Goal: Task Accomplishment & Management: Manage account settings

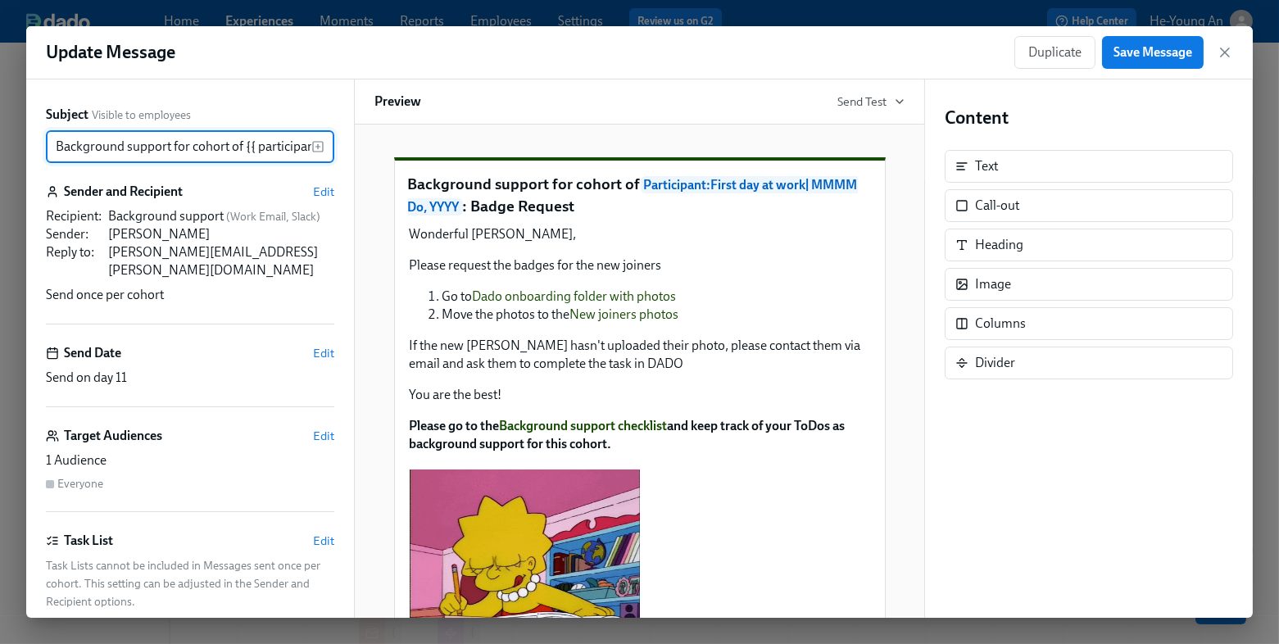
click at [1223, 63] on div "Duplicate Save Message" at bounding box center [1123, 52] width 219 height 33
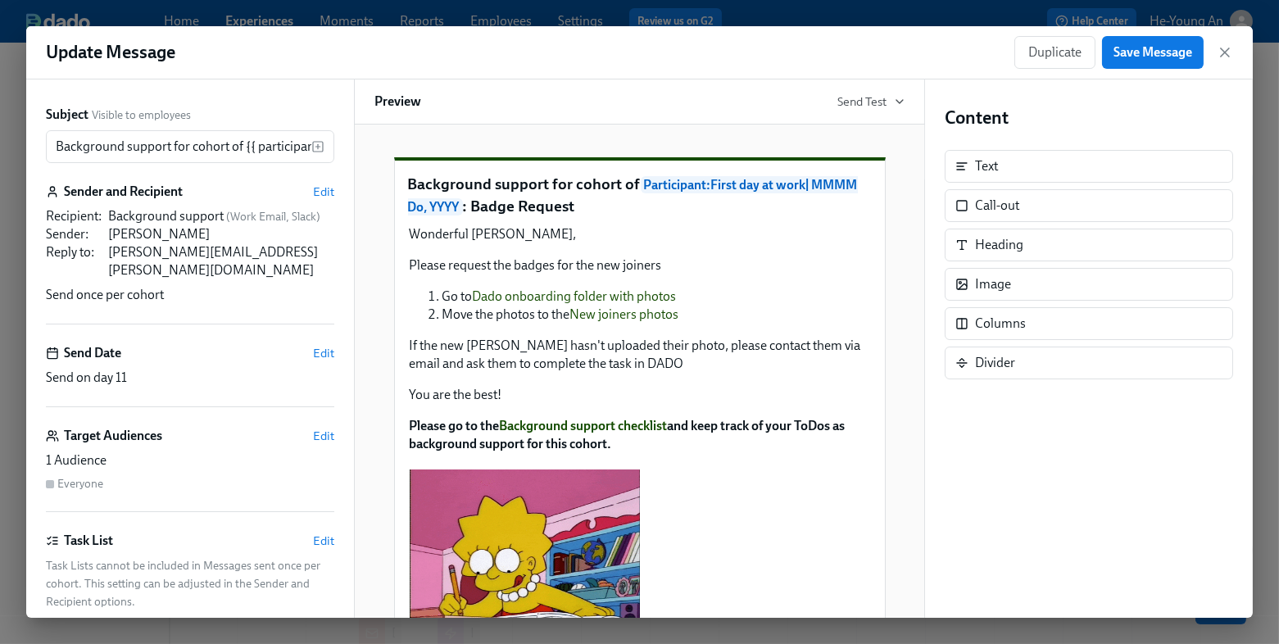
click at [1223, 53] on icon "button" at bounding box center [1225, 52] width 8 height 8
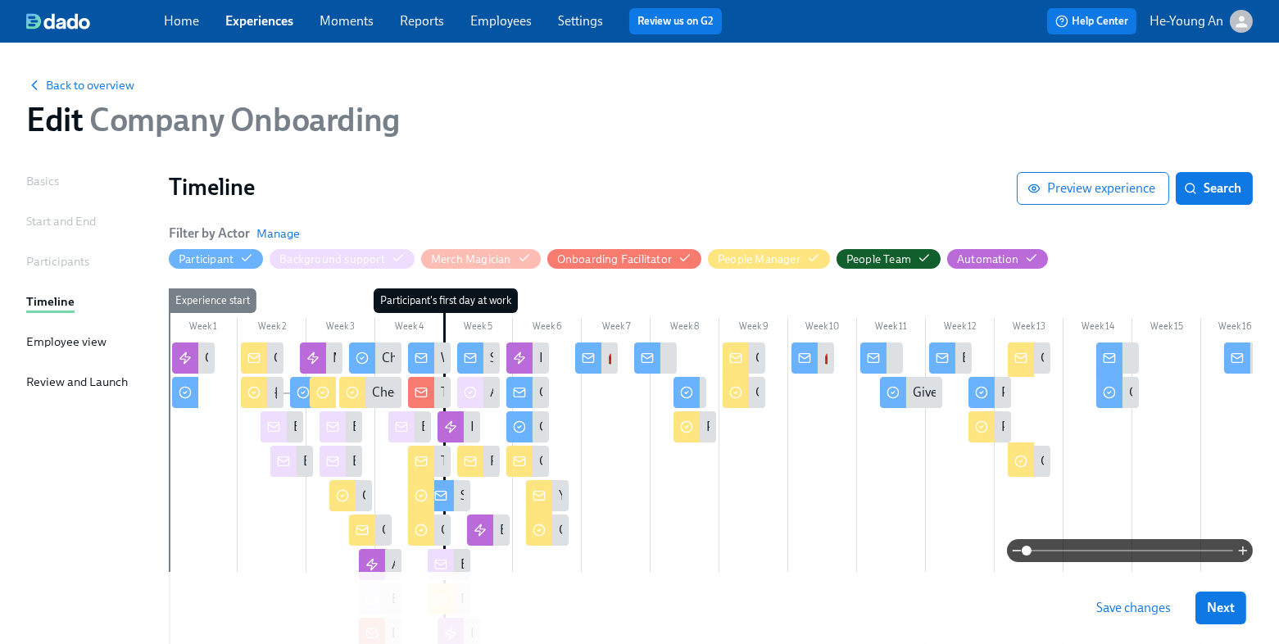
click at [272, 25] on link "Experiences" at bounding box center [259, 21] width 68 height 16
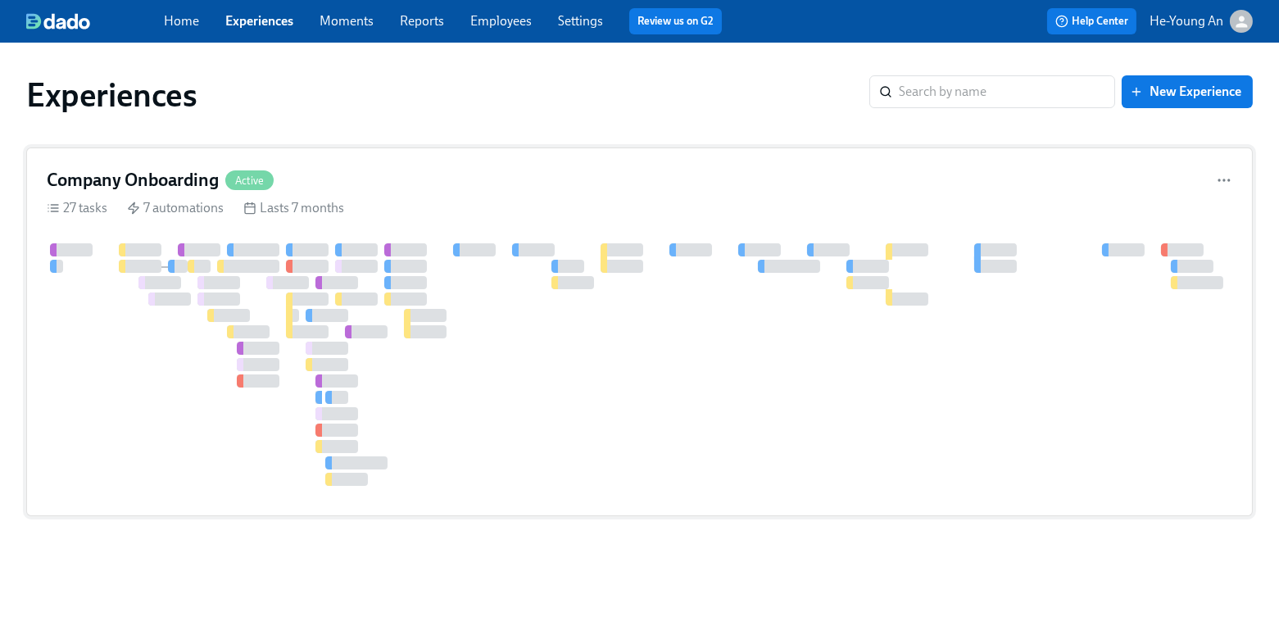
click at [270, 288] on div at bounding box center [269, 282] width 7 height 13
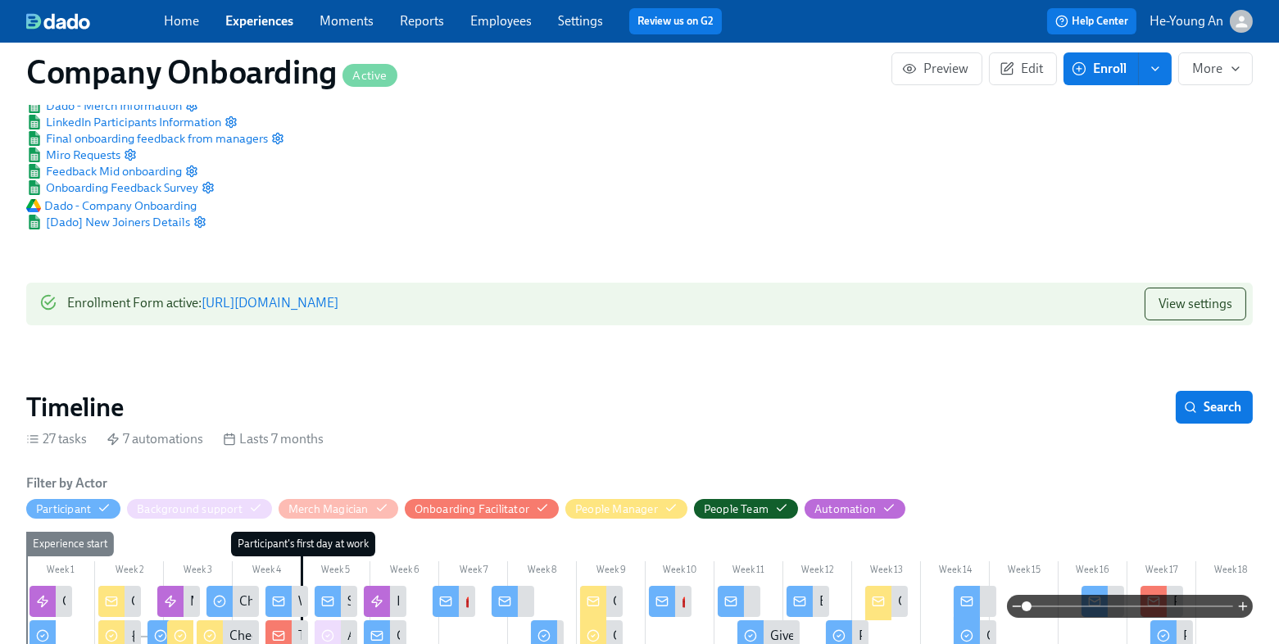
scroll to position [99, 0]
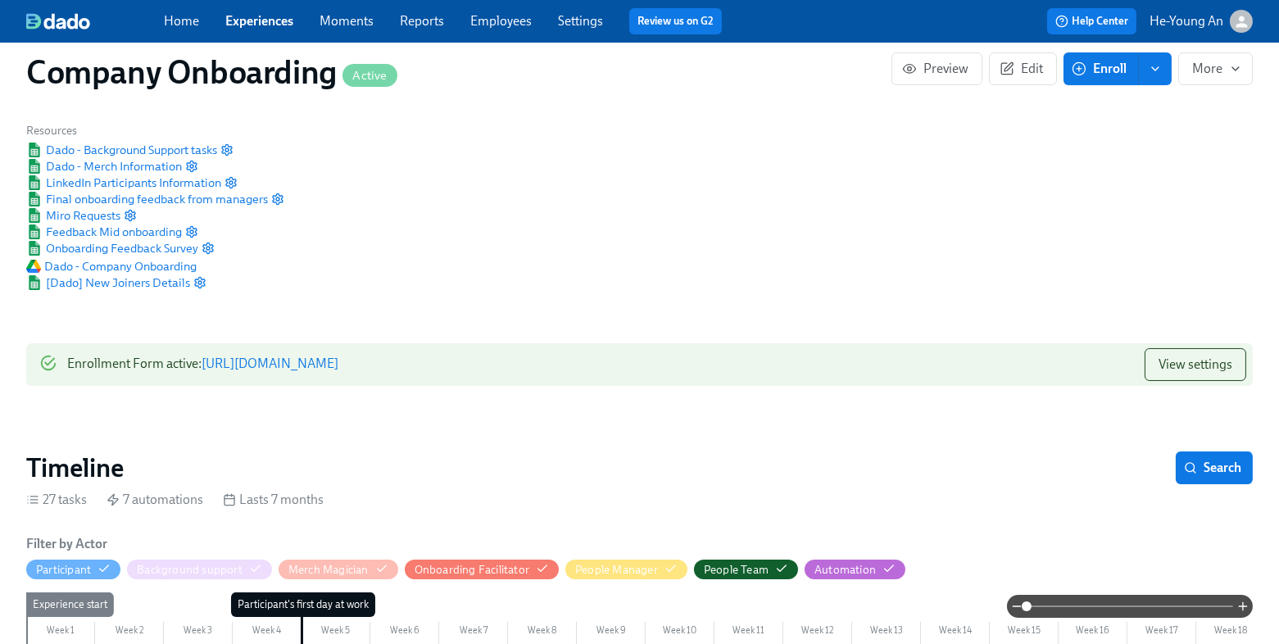
click at [497, 25] on link "Employees" at bounding box center [500, 21] width 61 height 16
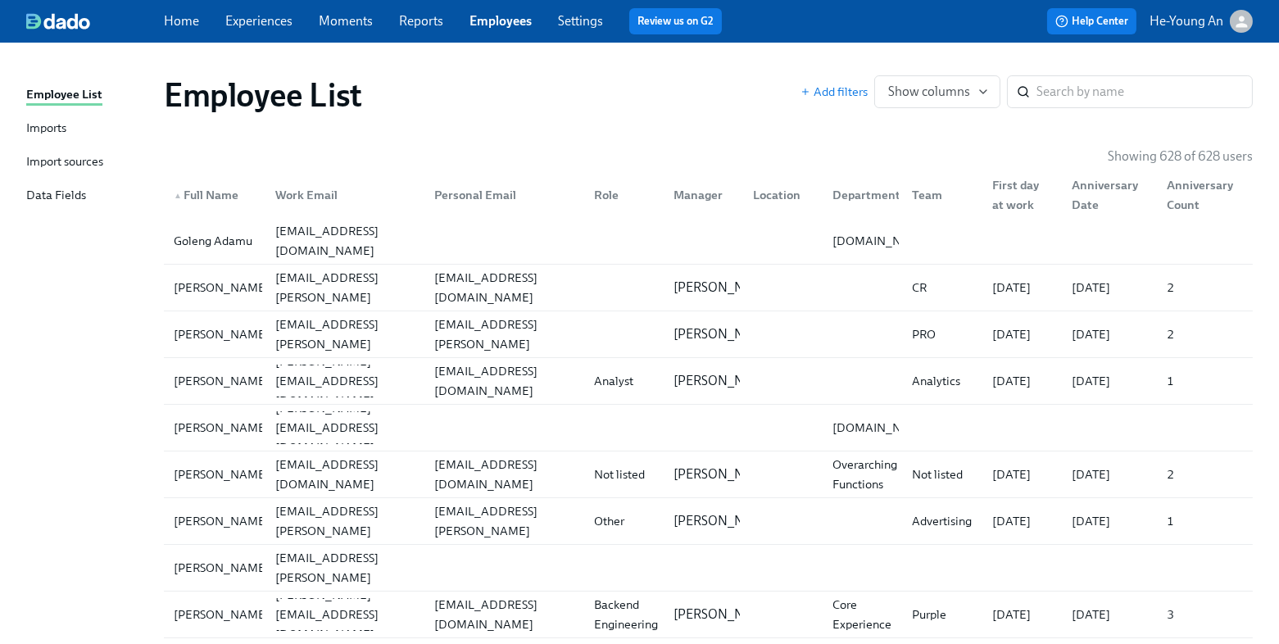
click at [82, 129] on link "Imports" at bounding box center [88, 129] width 125 height 20
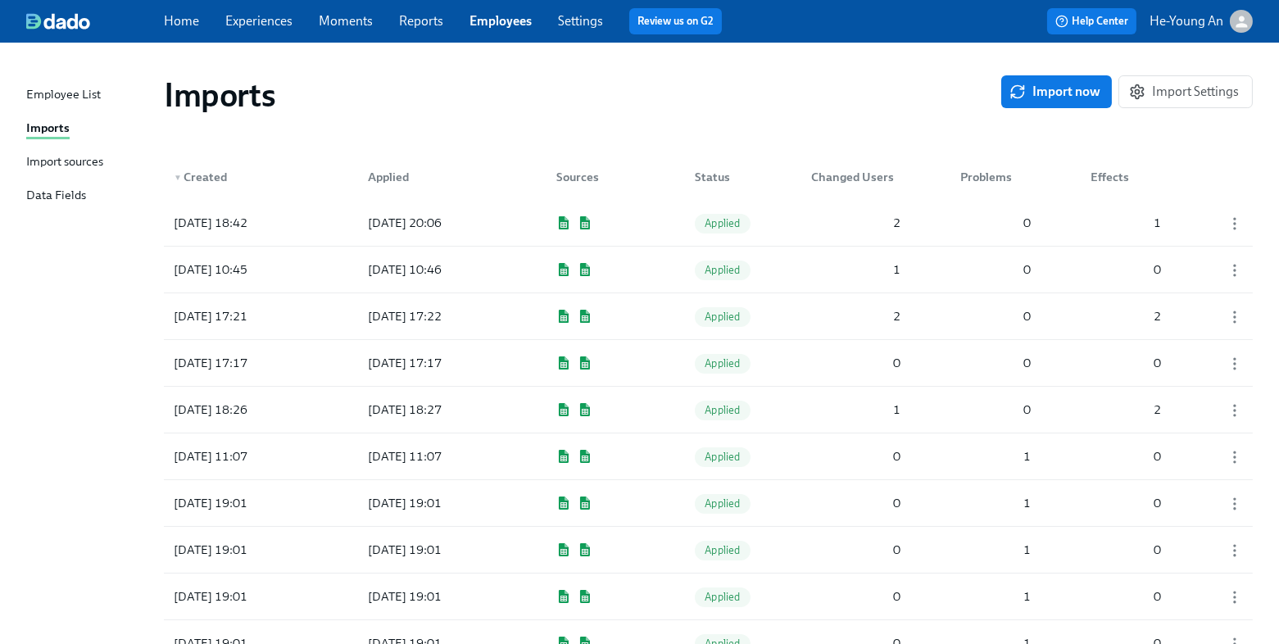
click at [59, 163] on div "Import sources" at bounding box center [64, 162] width 77 height 20
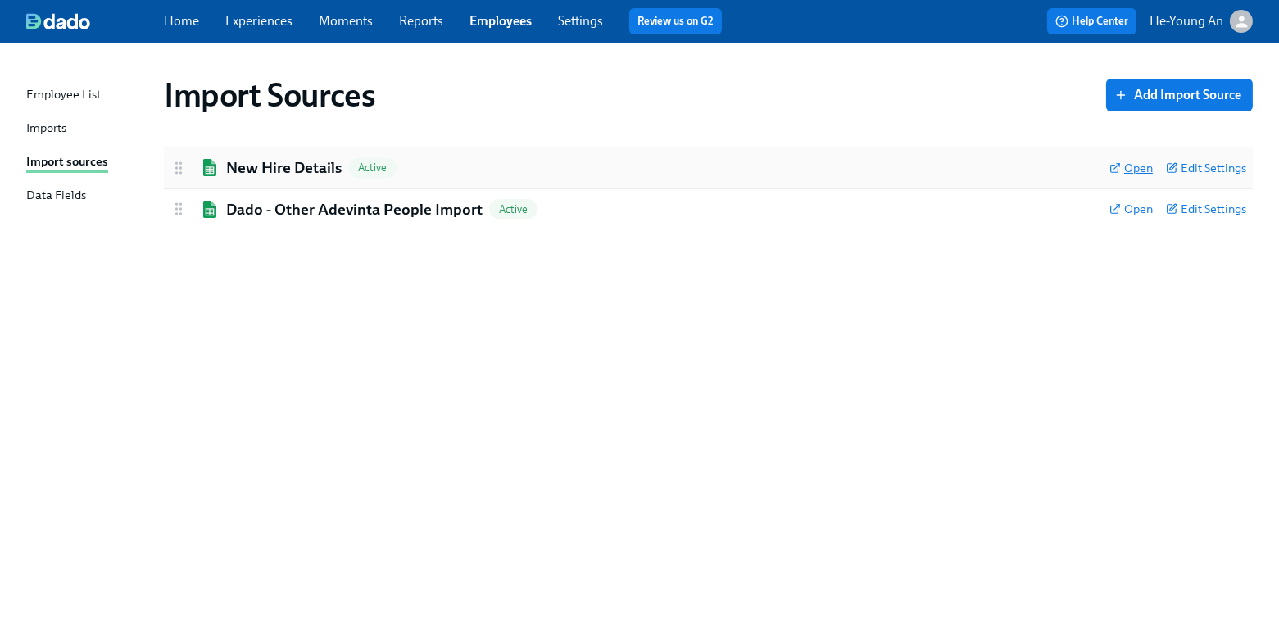
click at [1127, 166] on span "Open" at bounding box center [1130, 168] width 43 height 16
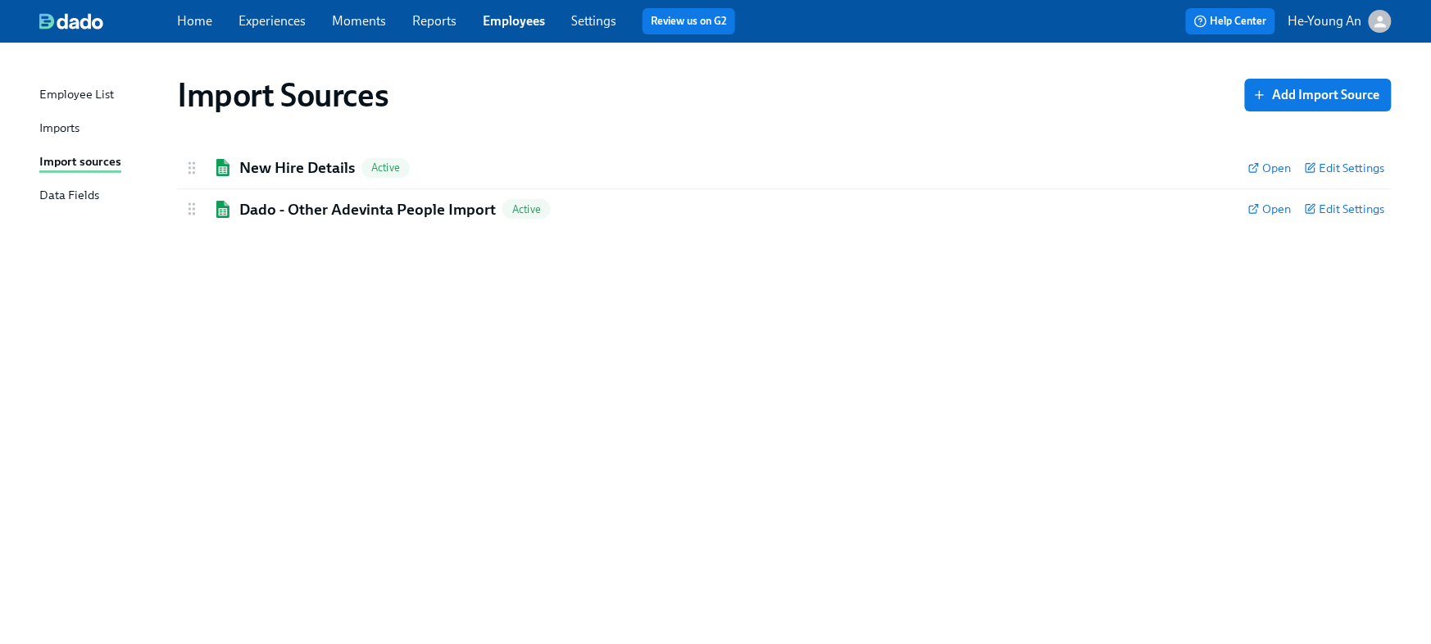
click at [75, 121] on div "Imports" at bounding box center [59, 129] width 40 height 20
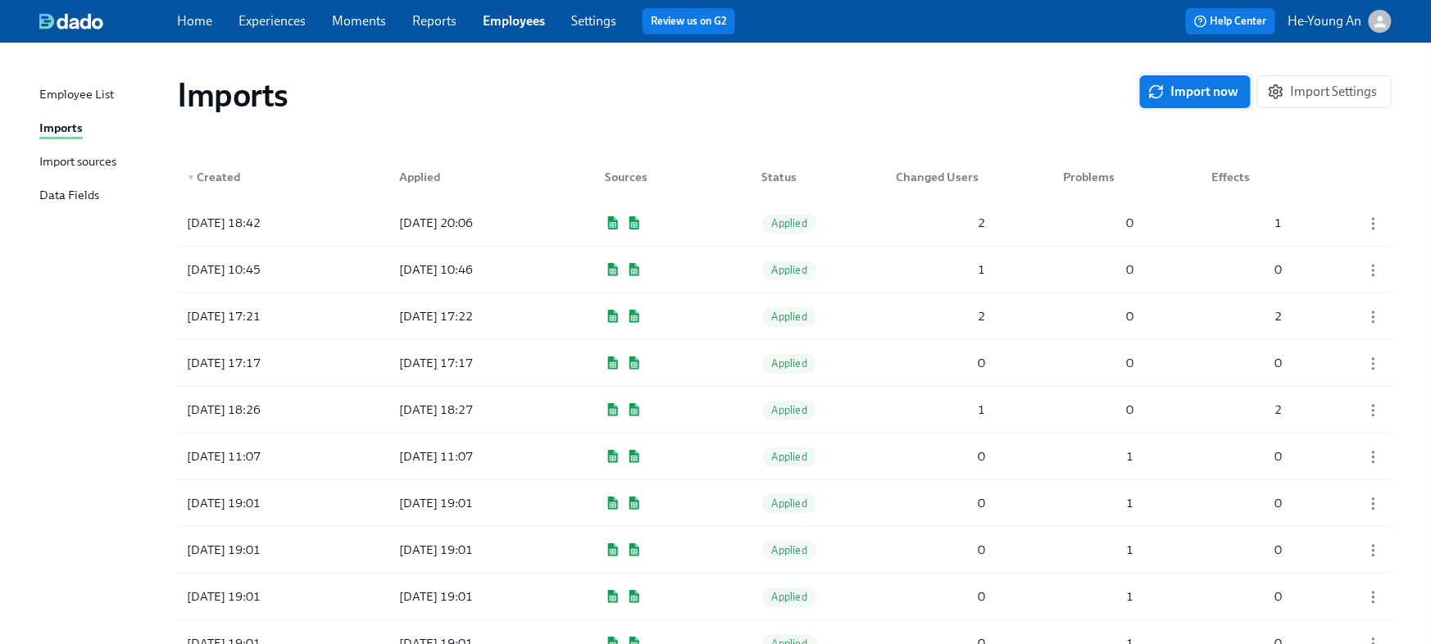
click at [1209, 87] on span "Import now" at bounding box center [1195, 92] width 88 height 16
click at [799, 222] on span "Pending" at bounding box center [791, 223] width 58 height 12
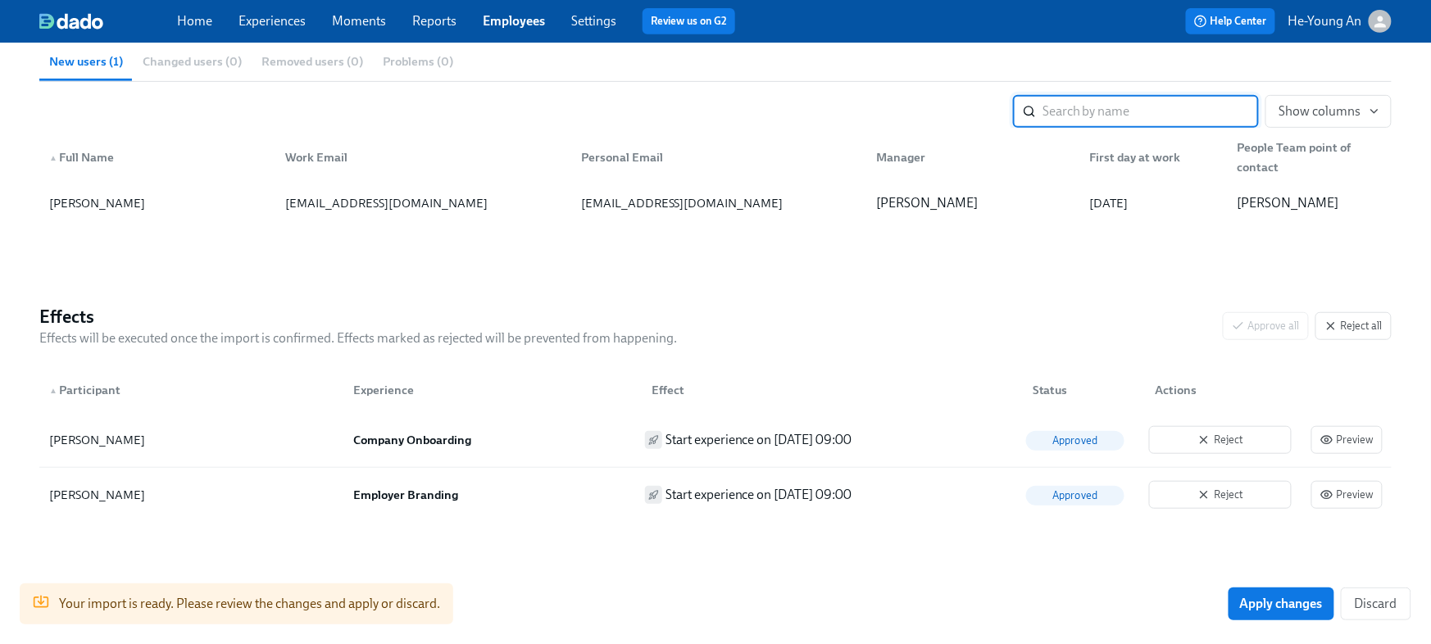
scroll to position [238, 0]
click at [1278, 601] on span "Apply changes" at bounding box center [1281, 604] width 83 height 16
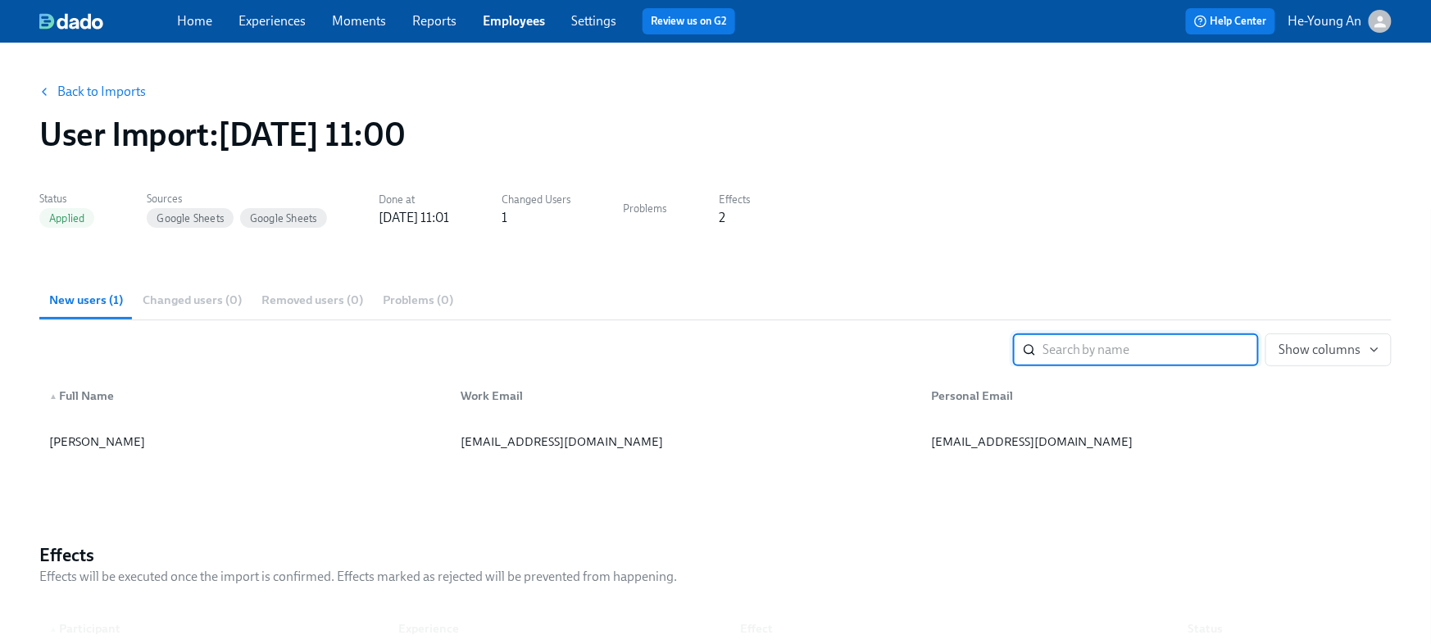
scroll to position [1, 0]
click at [287, 15] on link "Experiences" at bounding box center [271, 21] width 67 height 16
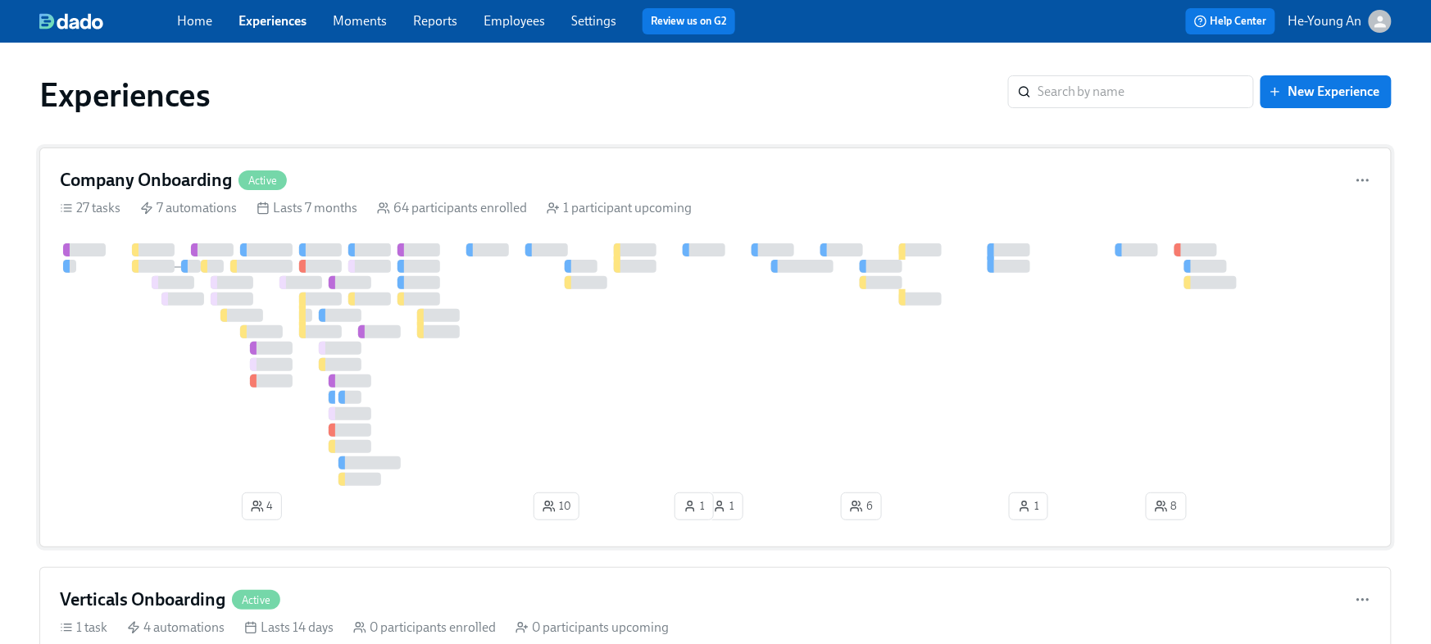
click at [527, 284] on div at bounding box center [1127, 364] width 2134 height 243
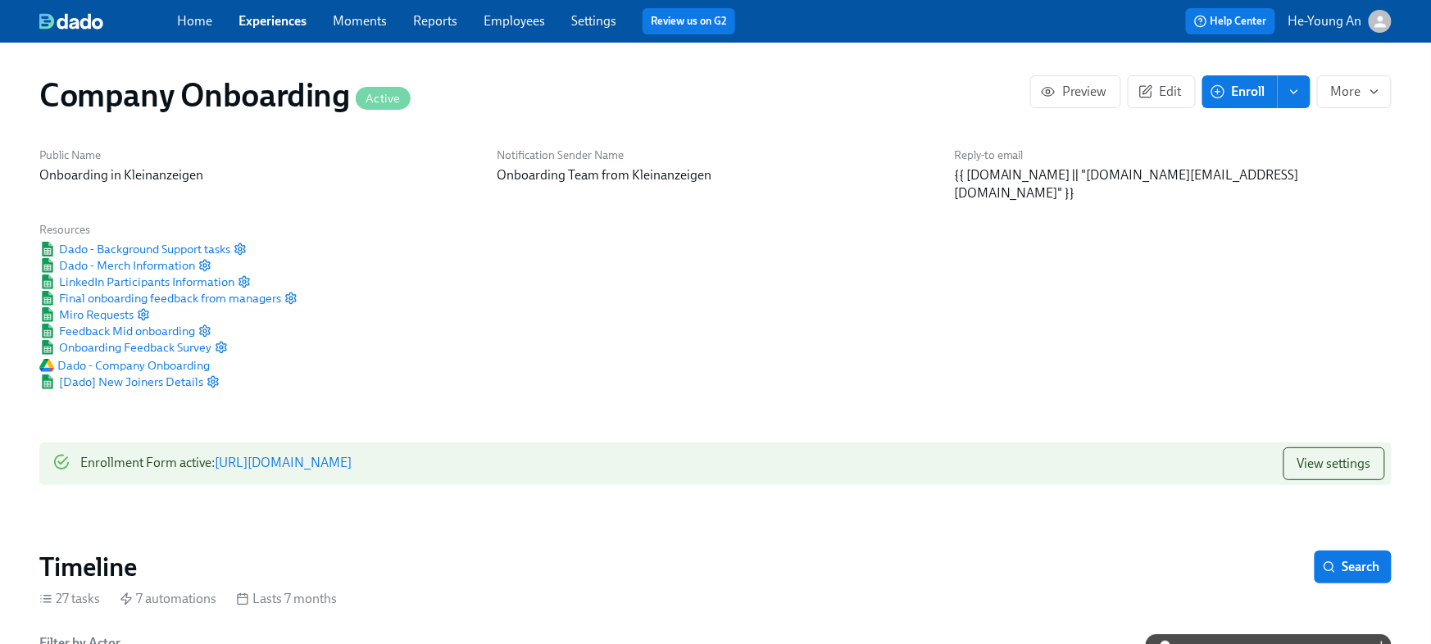
drag, startPoint x: 433, startPoint y: 21, endPoint x: 478, endPoint y: 20, distance: 44.3
click at [433, 21] on link "Reports" at bounding box center [435, 21] width 44 height 16
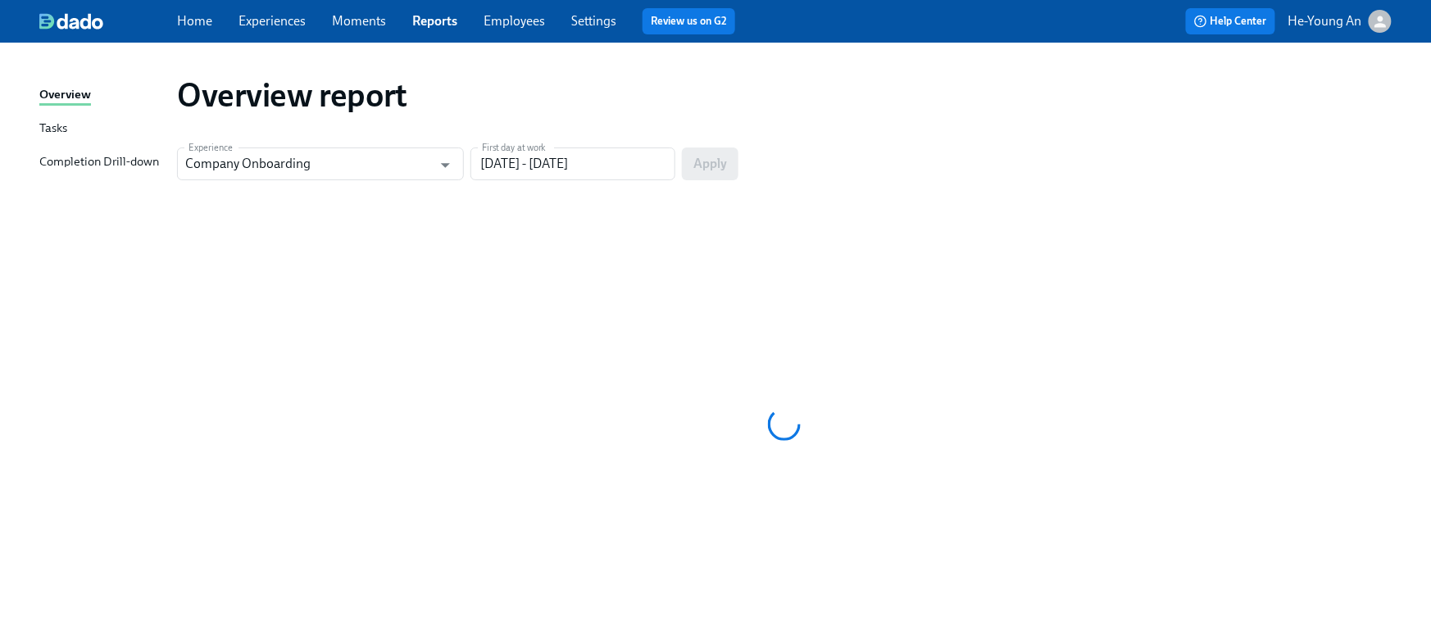
click at [536, 23] on link "Employees" at bounding box center [513, 21] width 61 height 16
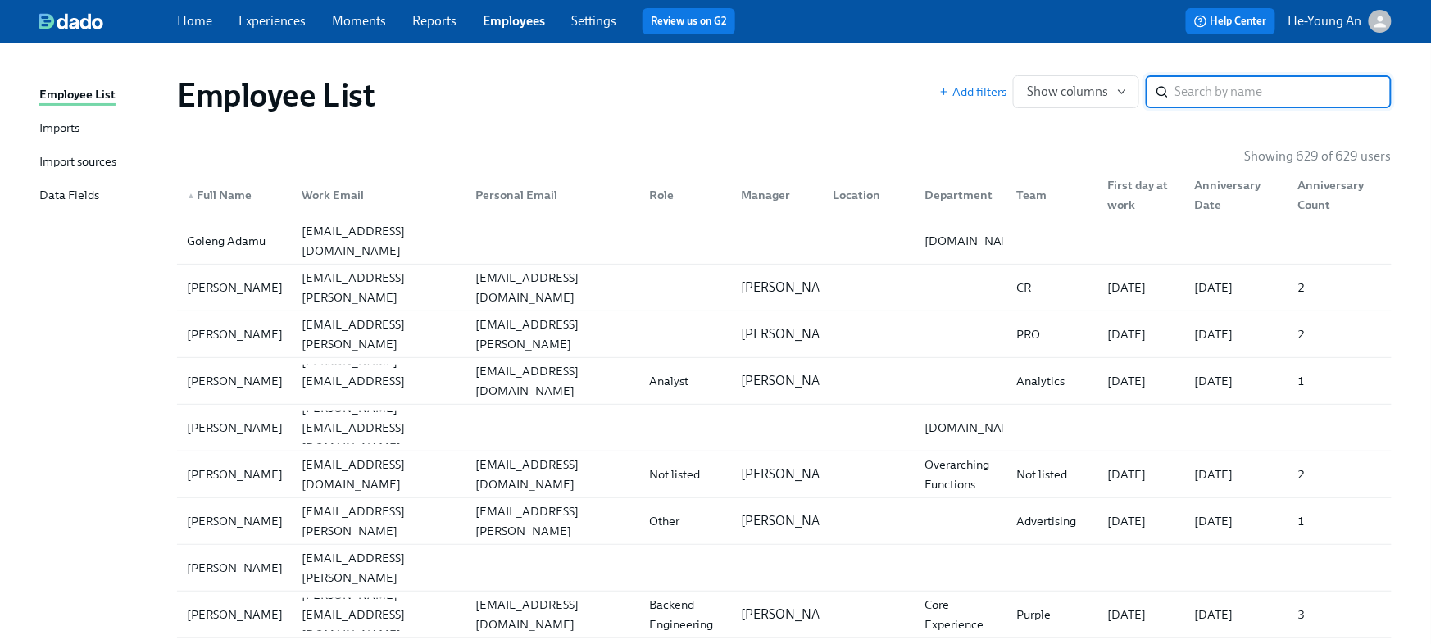
click at [115, 156] on div "Import sources" at bounding box center [77, 162] width 77 height 20
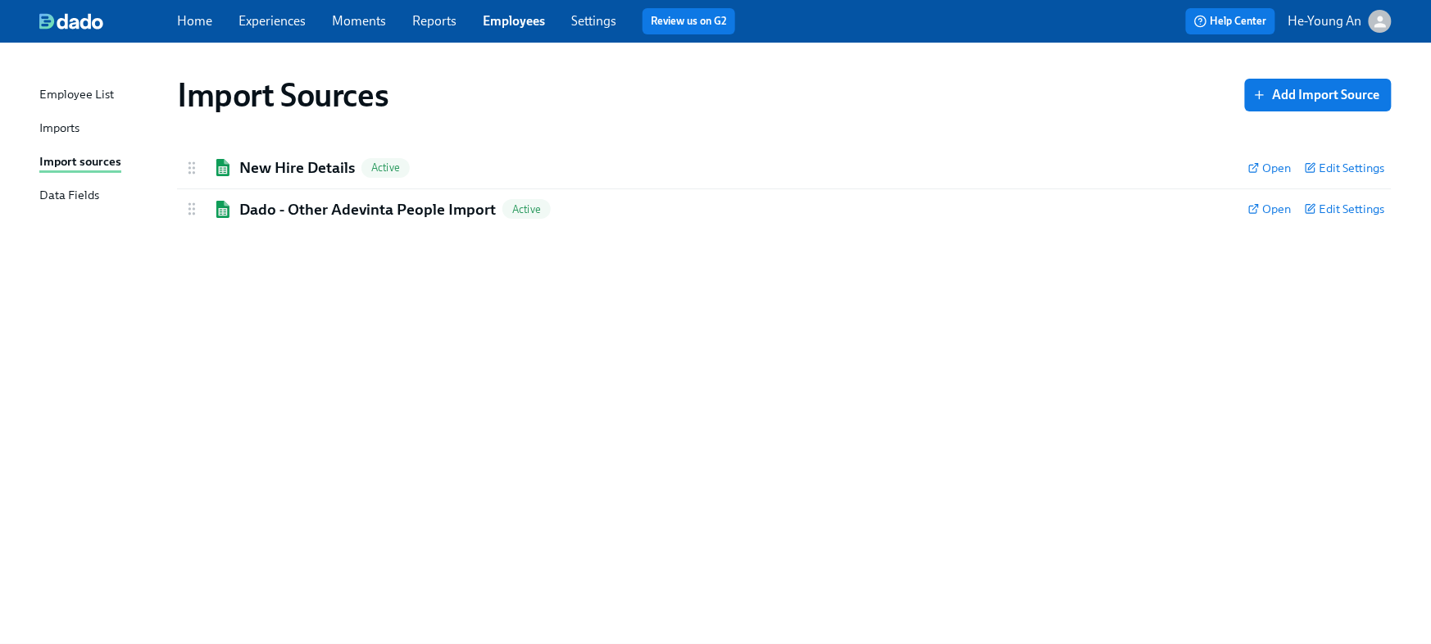
click at [84, 130] on link "Imports" at bounding box center [101, 129] width 125 height 20
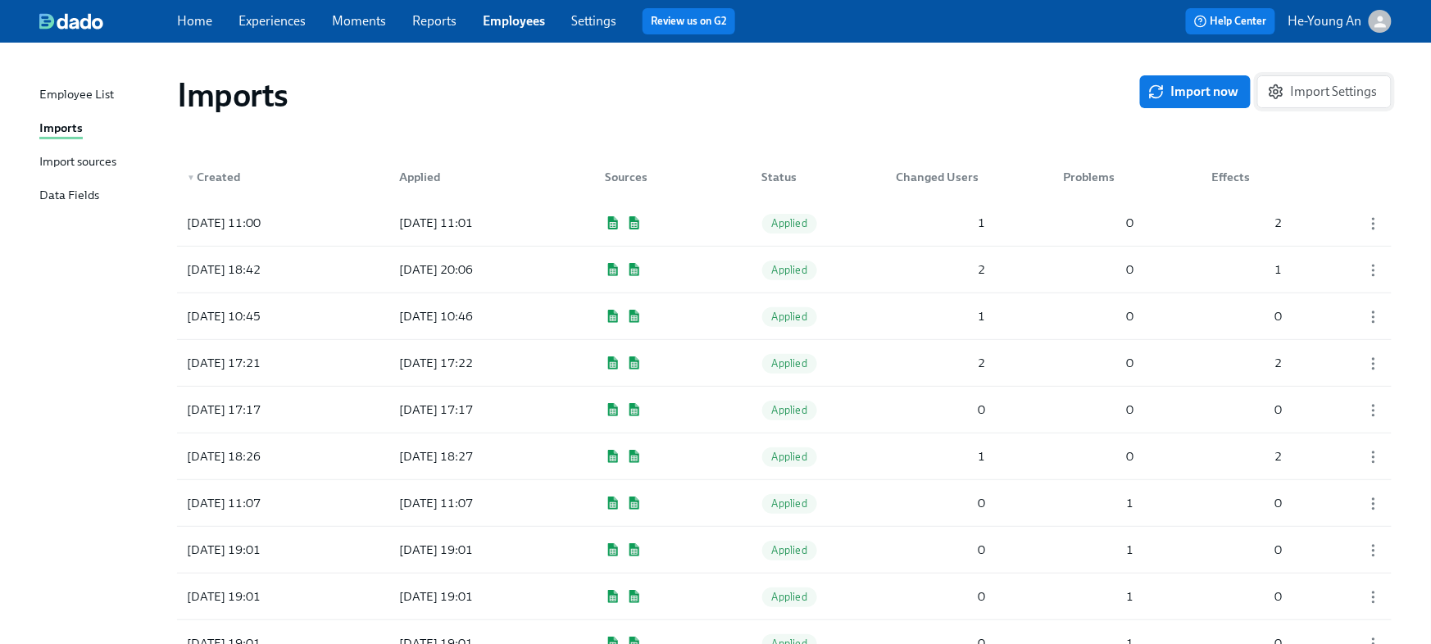
click at [1278, 88] on span "Import Settings" at bounding box center [1324, 92] width 107 height 16
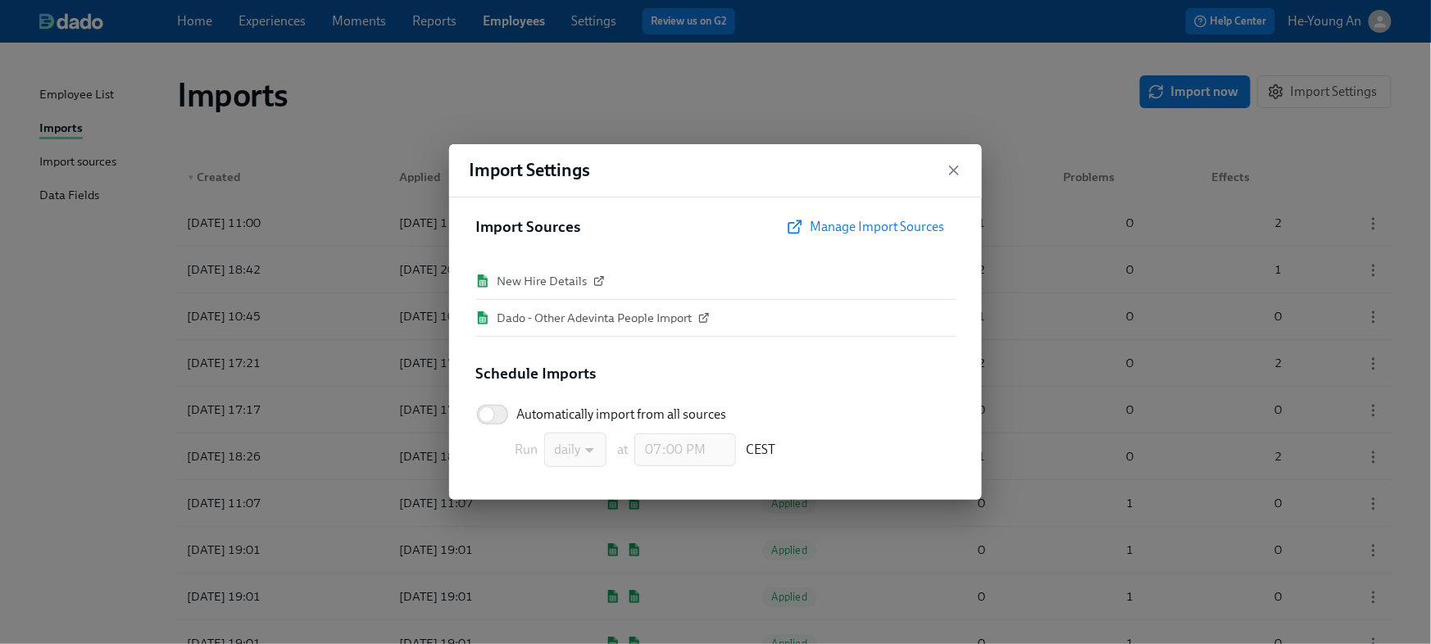
click at [509, 415] on input "Automatically import from all sources" at bounding box center [487, 415] width 108 height 36
checkbox input "true"
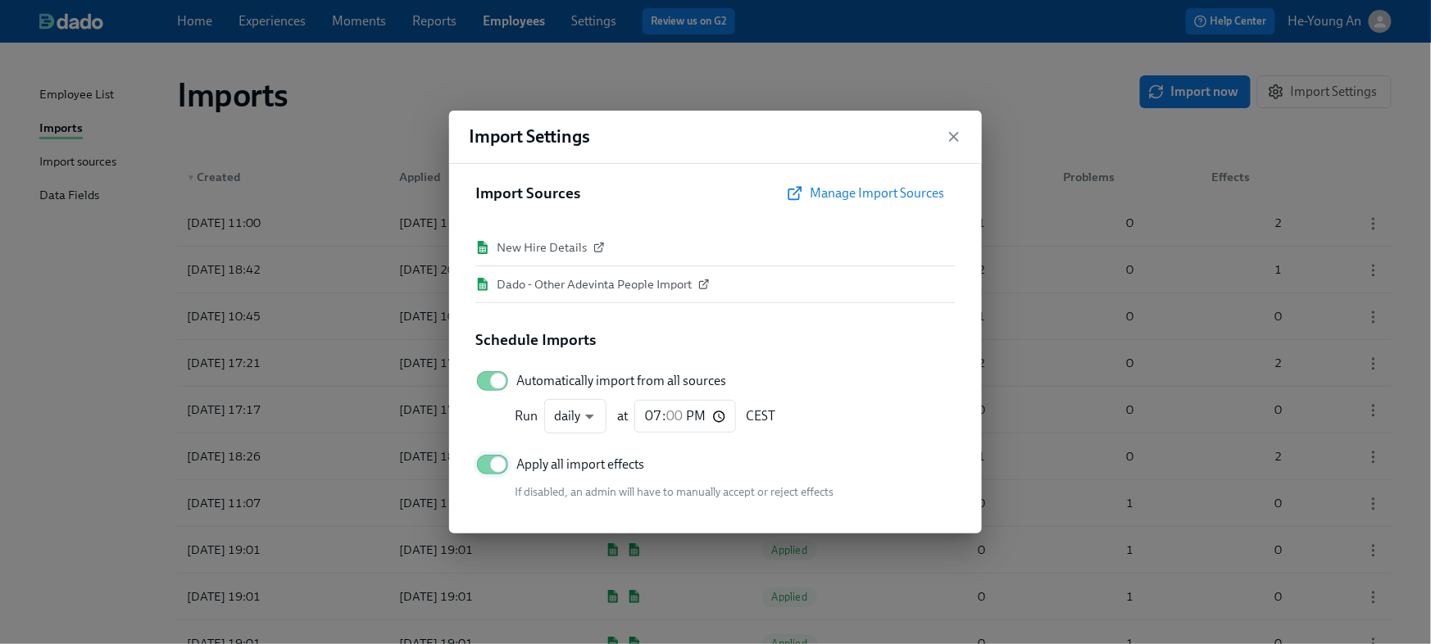
click at [486, 462] on input "Apply all import effects" at bounding box center [498, 465] width 108 height 36
click at [503, 461] on input "Apply all import effects" at bounding box center [487, 465] width 108 height 36
checkbox input "true"
click at [912, 366] on div "Automatically import from all sources" at bounding box center [715, 381] width 480 height 36
click at [960, 133] on icon "button" at bounding box center [954, 137] width 16 height 16
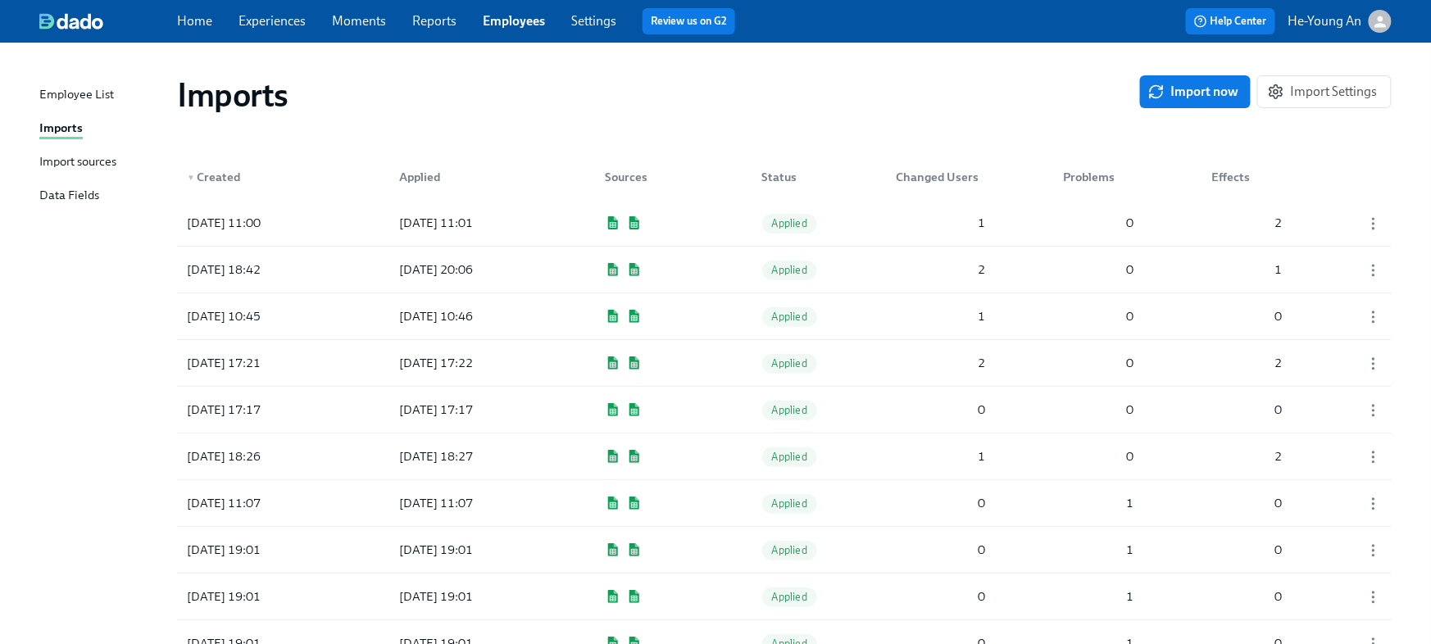
click at [80, 156] on div "Import sources" at bounding box center [77, 162] width 77 height 20
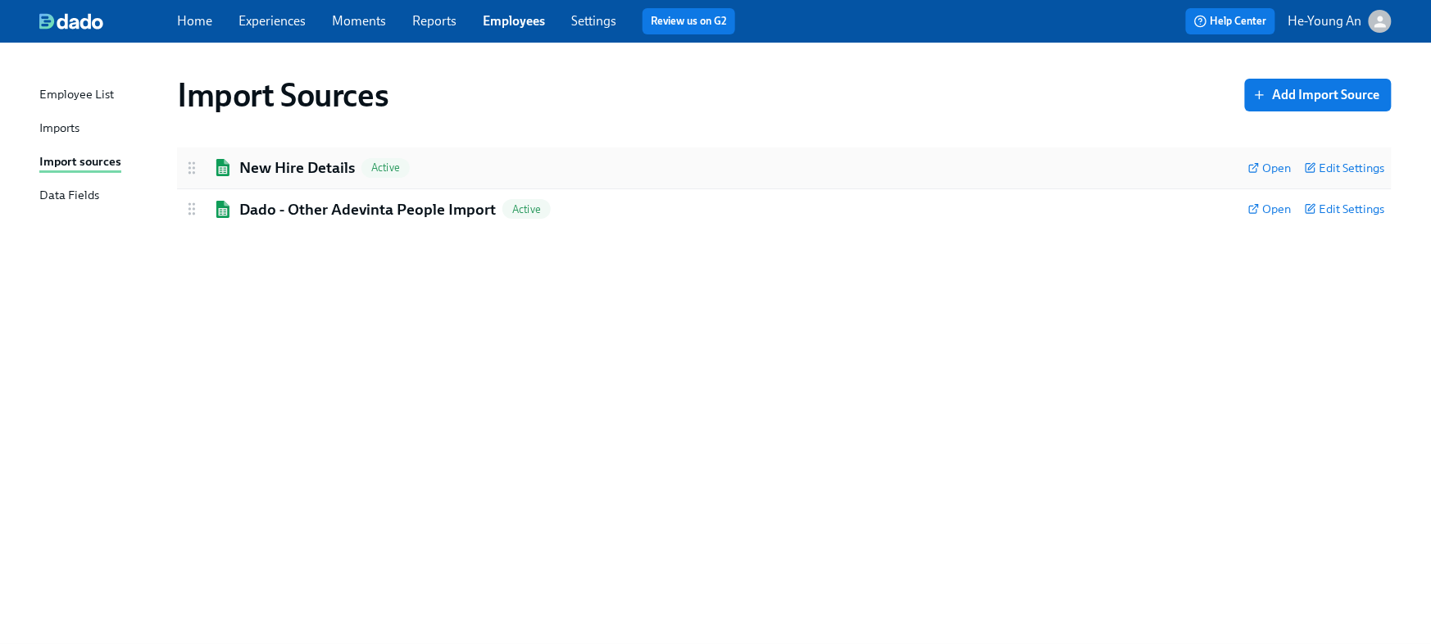
click at [329, 163] on h2 "New Hire Details" at bounding box center [297, 167] width 116 height 21
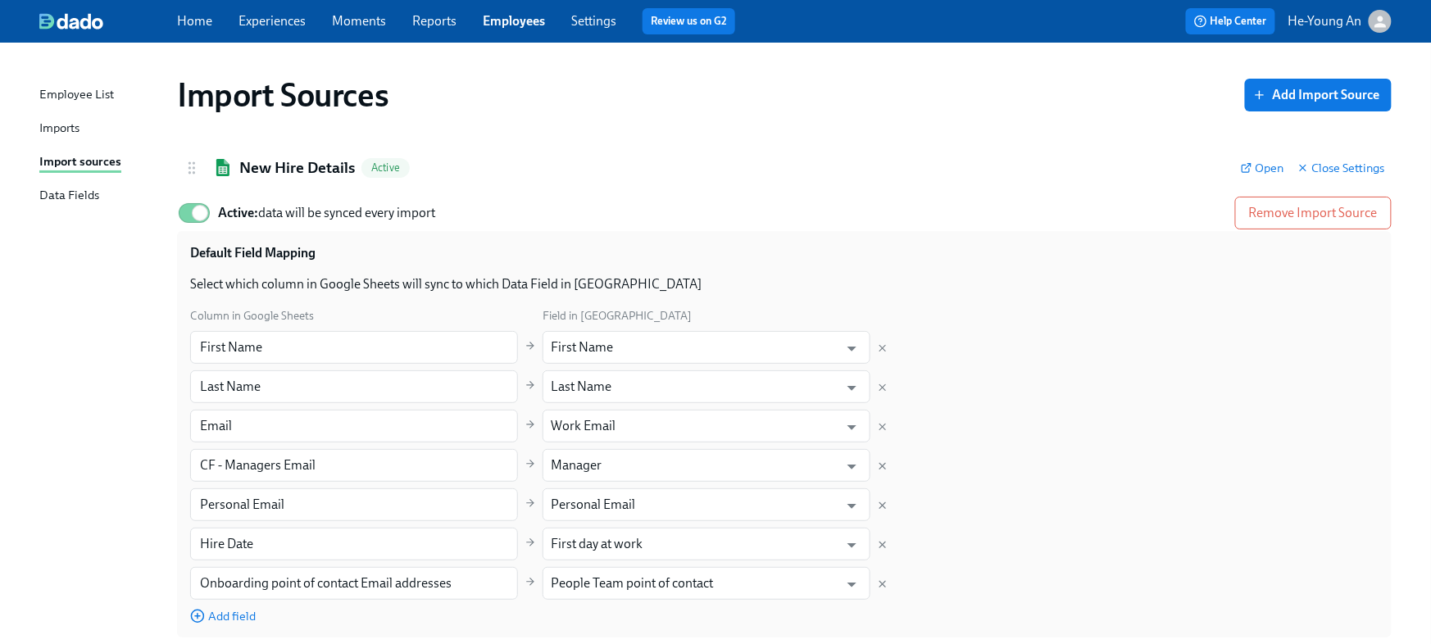
click at [89, 123] on link "Imports" at bounding box center [101, 129] width 125 height 20
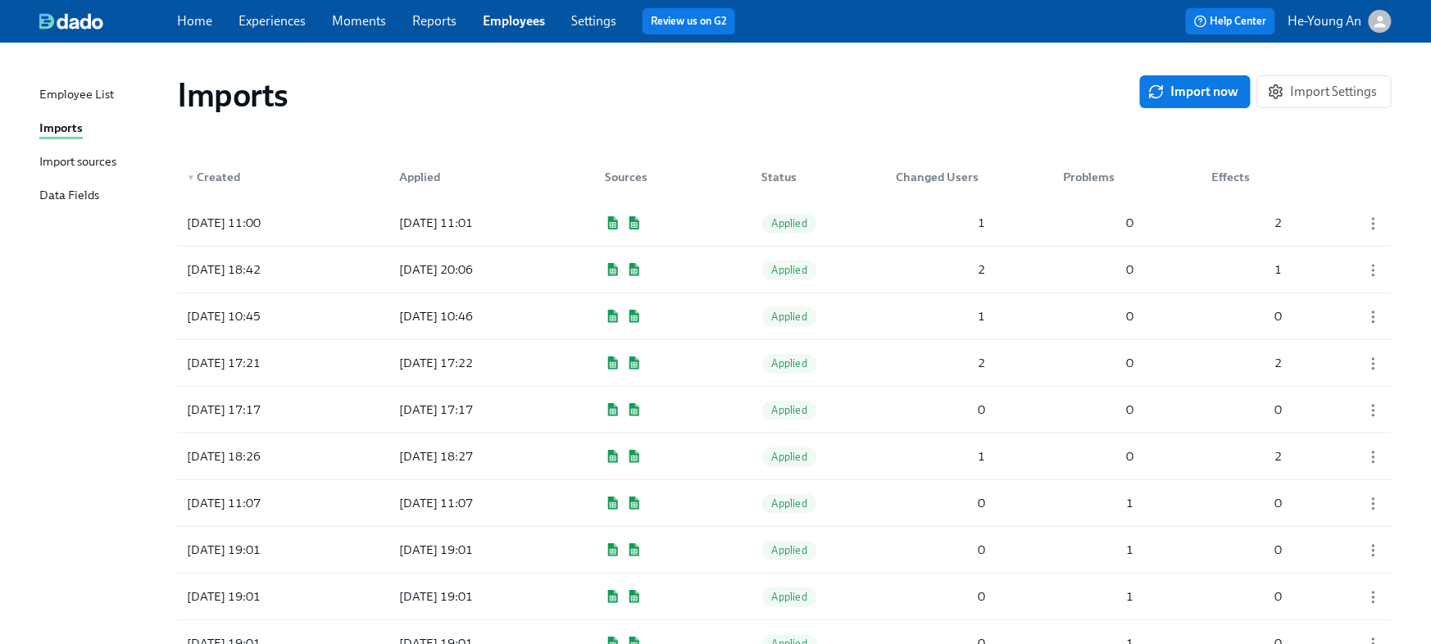
click at [79, 158] on div "Import sources" at bounding box center [77, 162] width 77 height 20
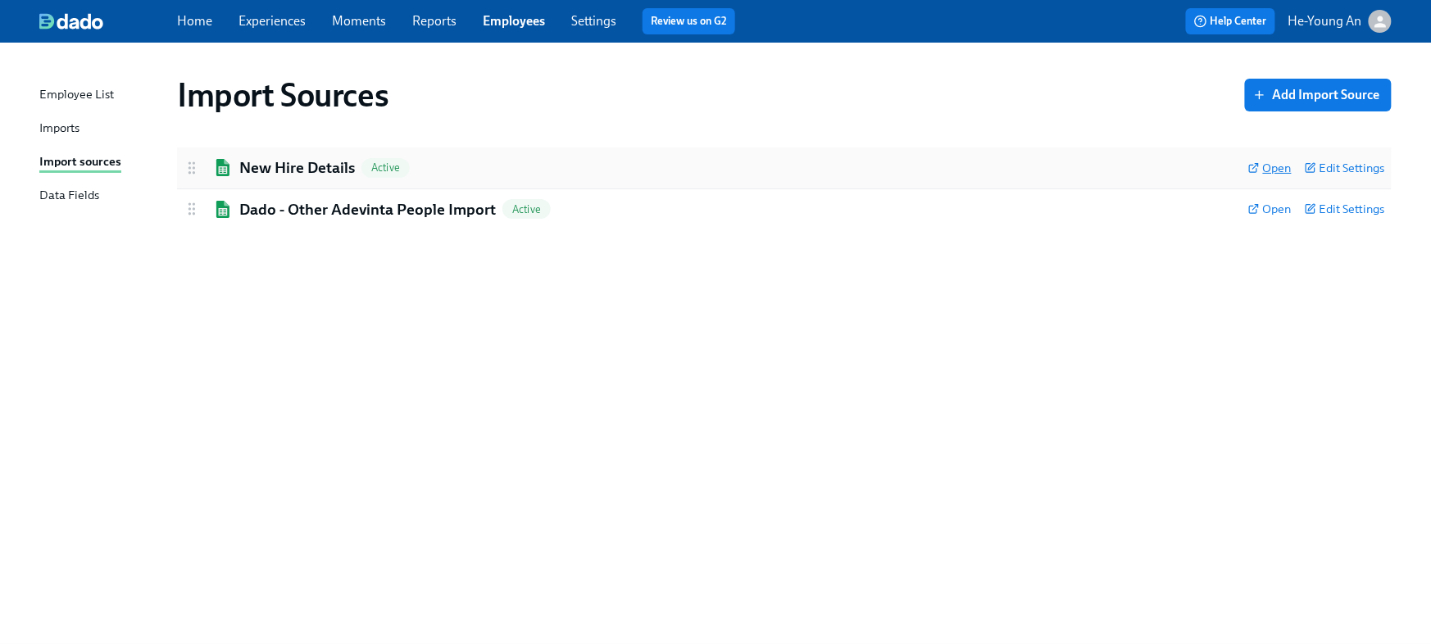
click at [1266, 171] on span "Open" at bounding box center [1269, 168] width 43 height 16
click at [102, 124] on link "Imports" at bounding box center [101, 129] width 125 height 20
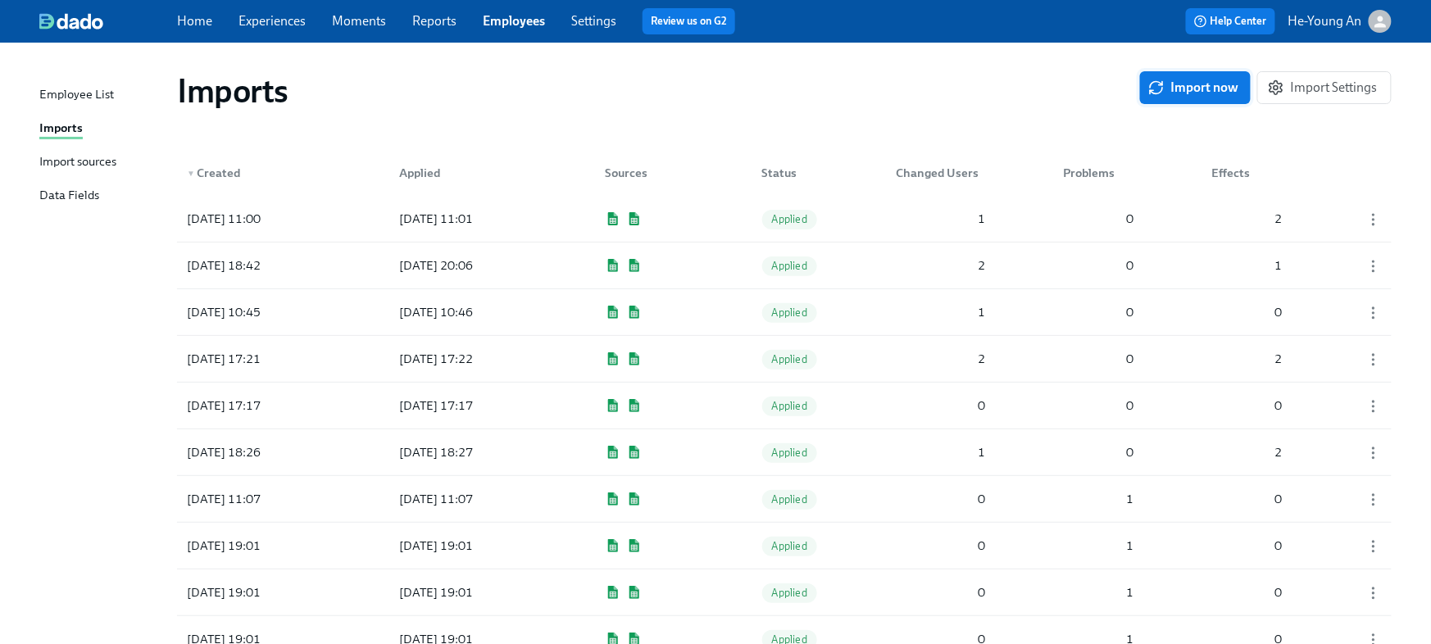
click at [1210, 84] on span "Import now" at bounding box center [1195, 87] width 88 height 16
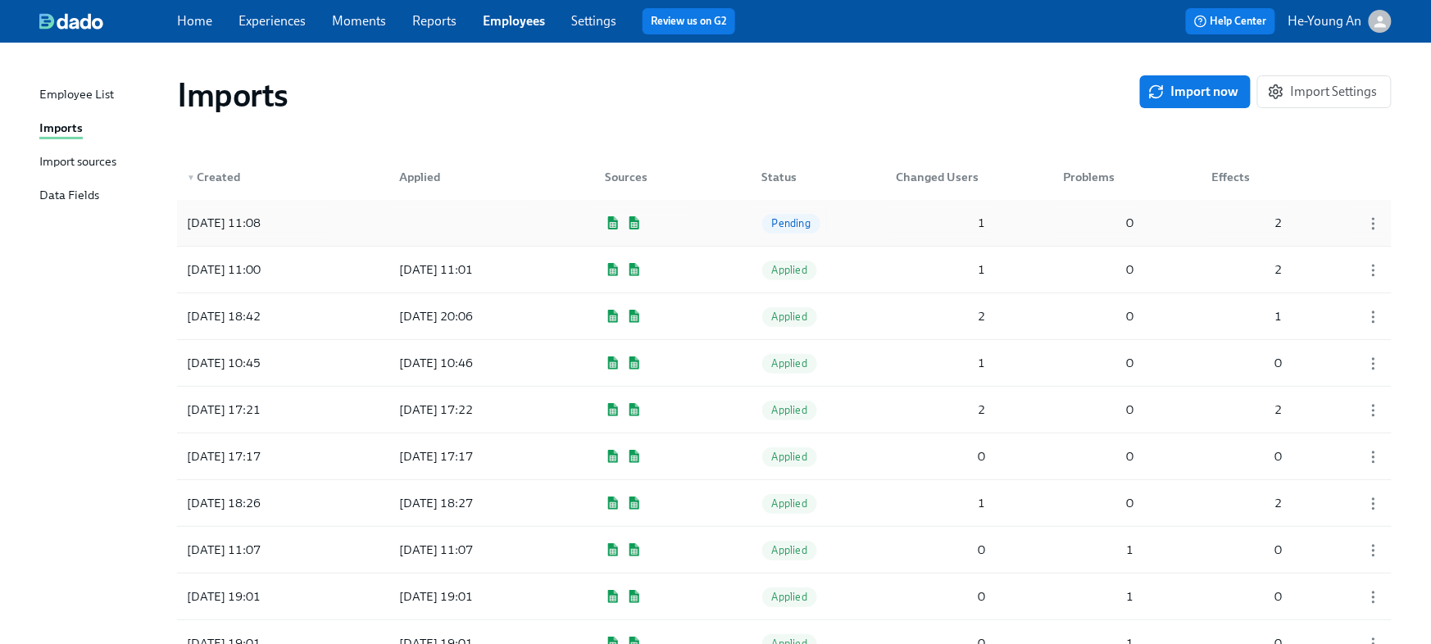
click at [801, 217] on span "Pending" at bounding box center [791, 223] width 58 height 12
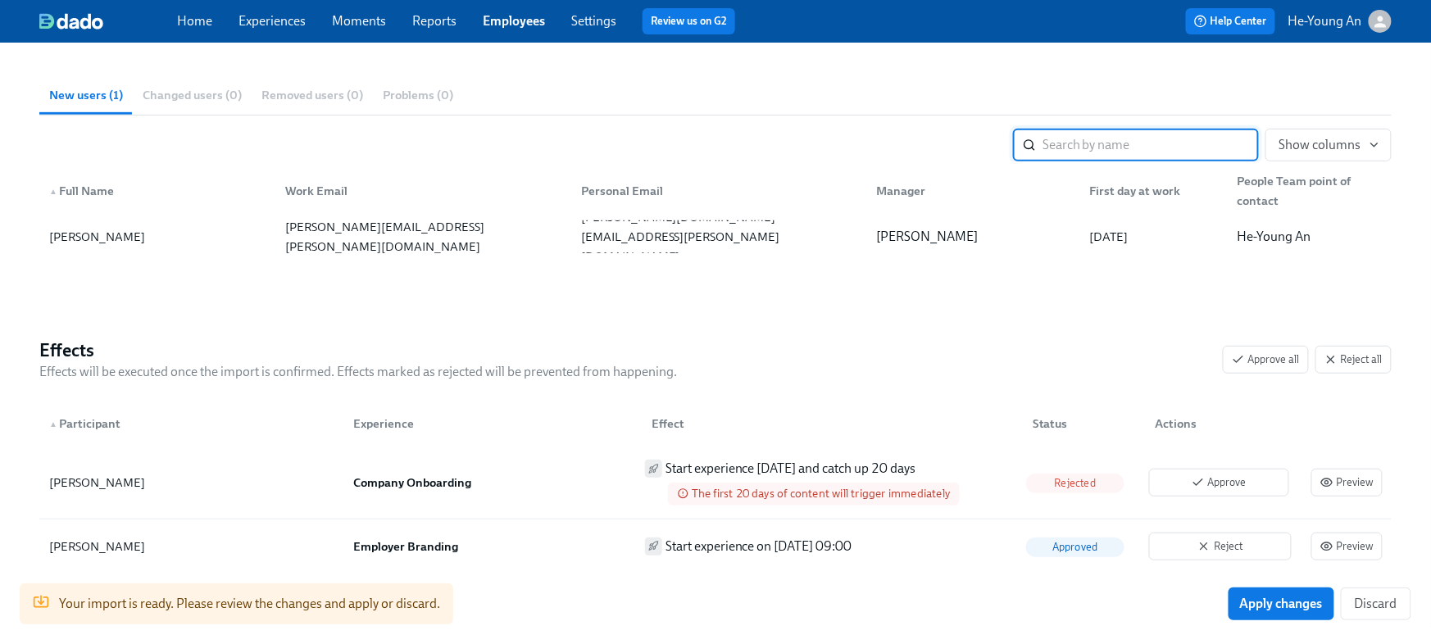
scroll to position [277, 0]
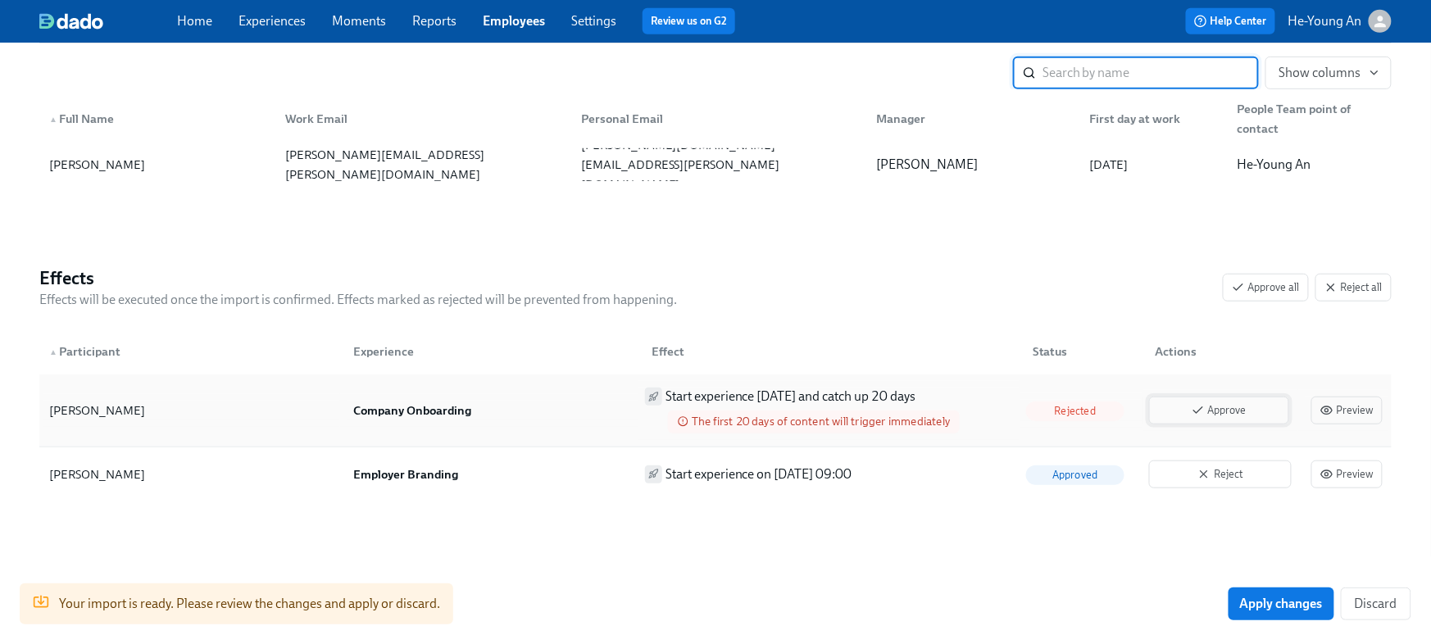
click at [1253, 409] on span "Approve" at bounding box center [1219, 410] width 122 height 16
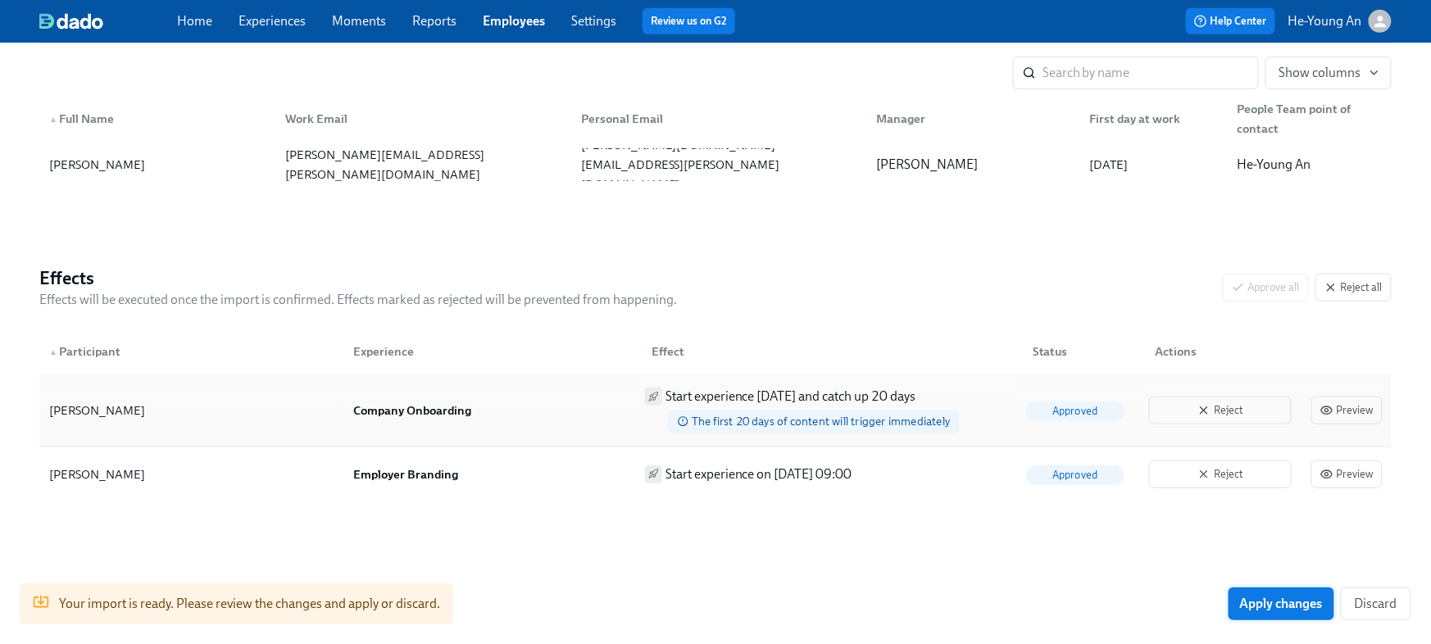
click at [1278, 599] on span "Apply changes" at bounding box center [1281, 604] width 83 height 16
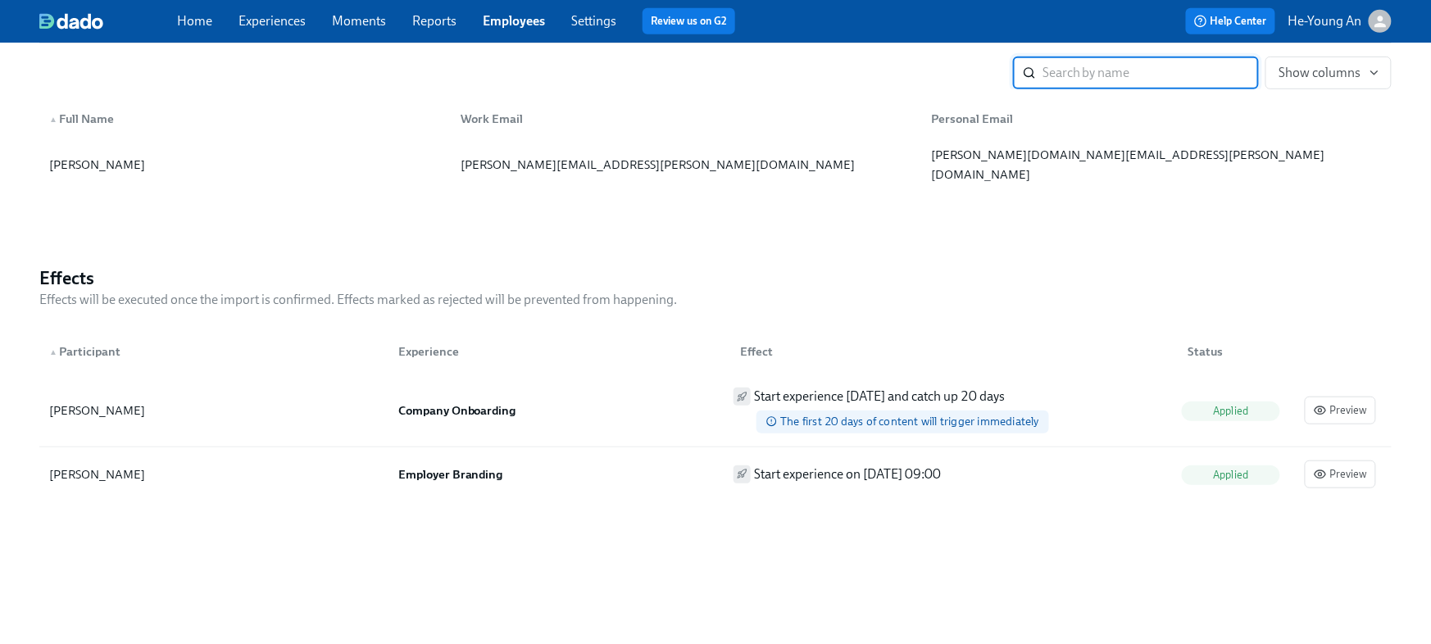
scroll to position [0, 0]
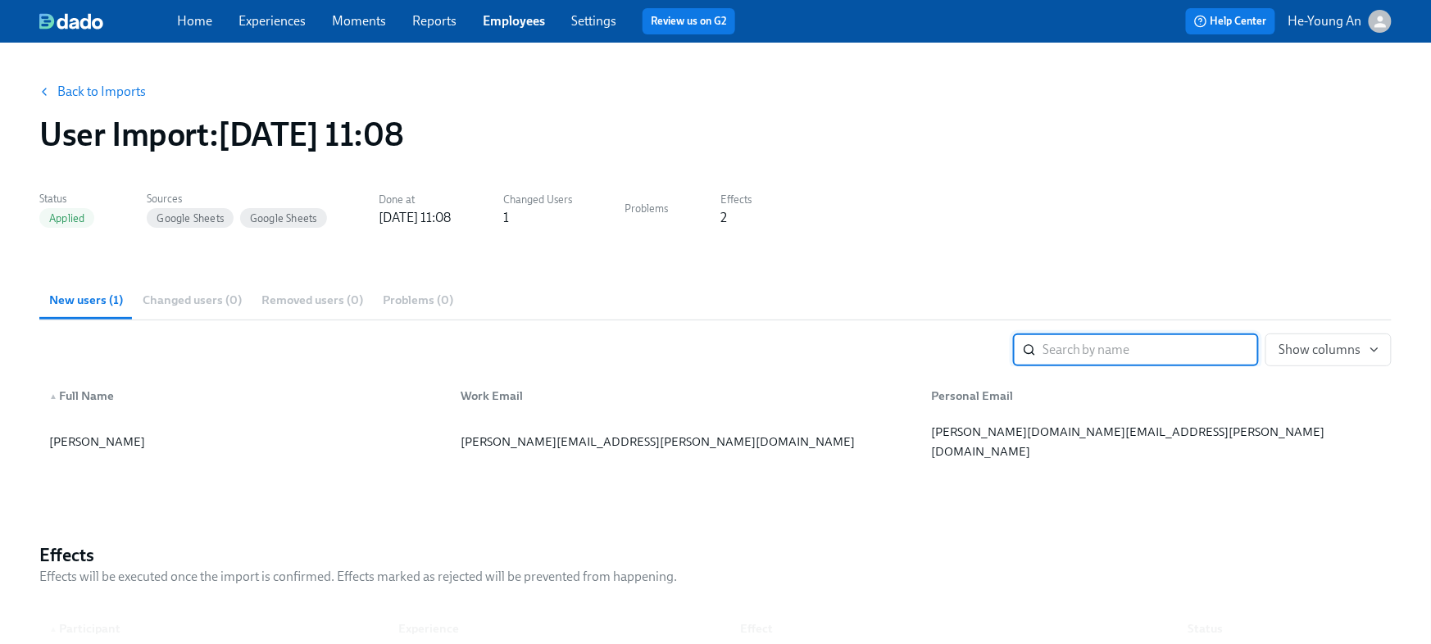
click at [263, 25] on link "Experiences" at bounding box center [271, 21] width 67 height 16
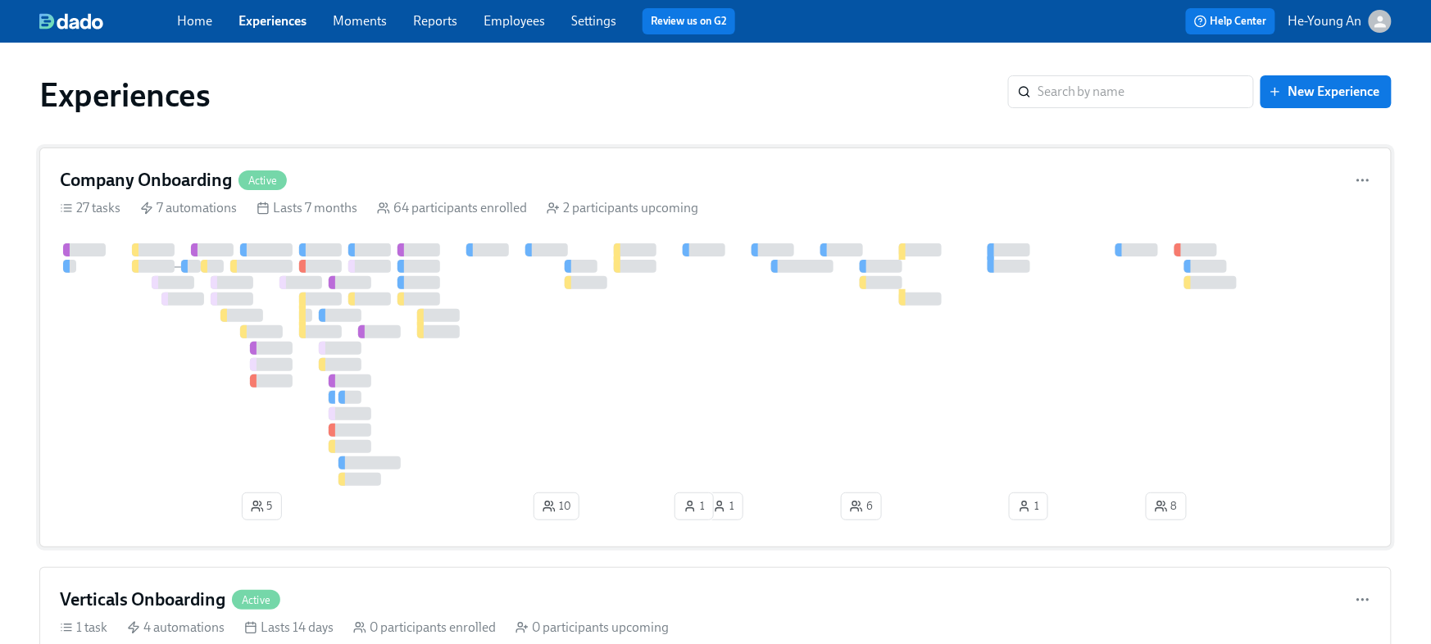
click at [434, 365] on div at bounding box center [1127, 364] width 2134 height 243
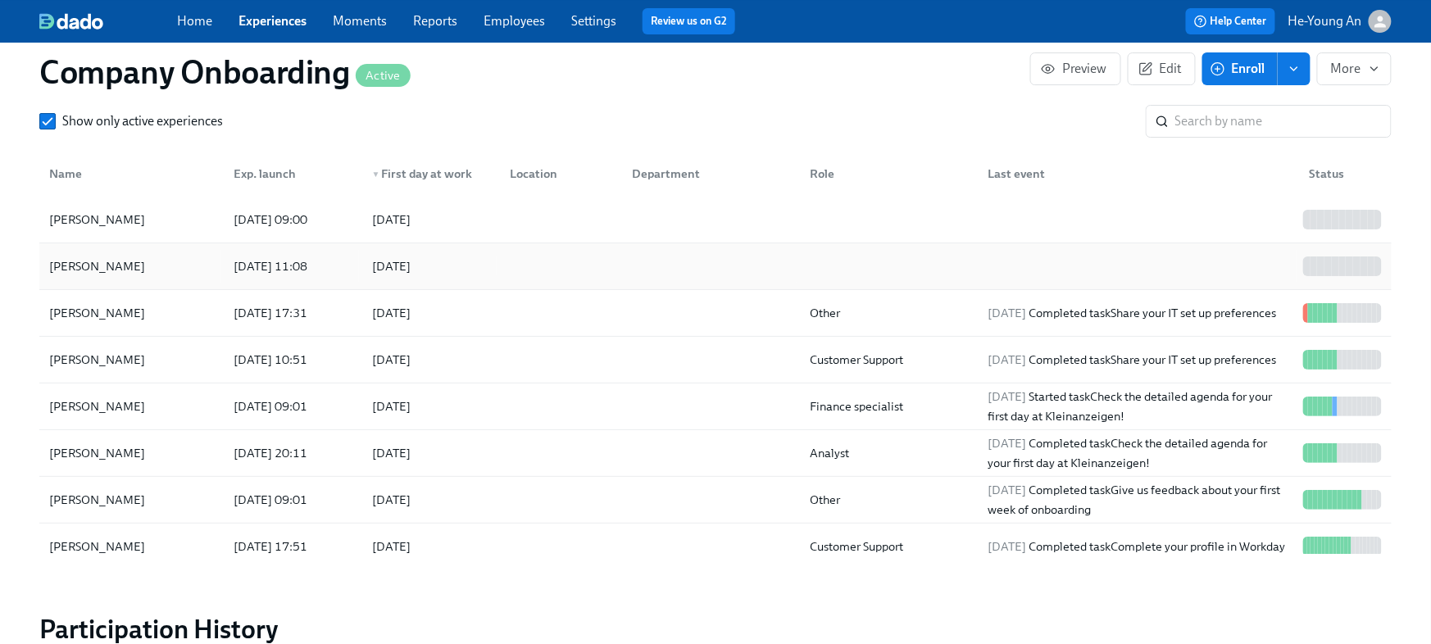
click at [122, 256] on div "[PERSON_NAME]" at bounding box center [97, 266] width 109 height 20
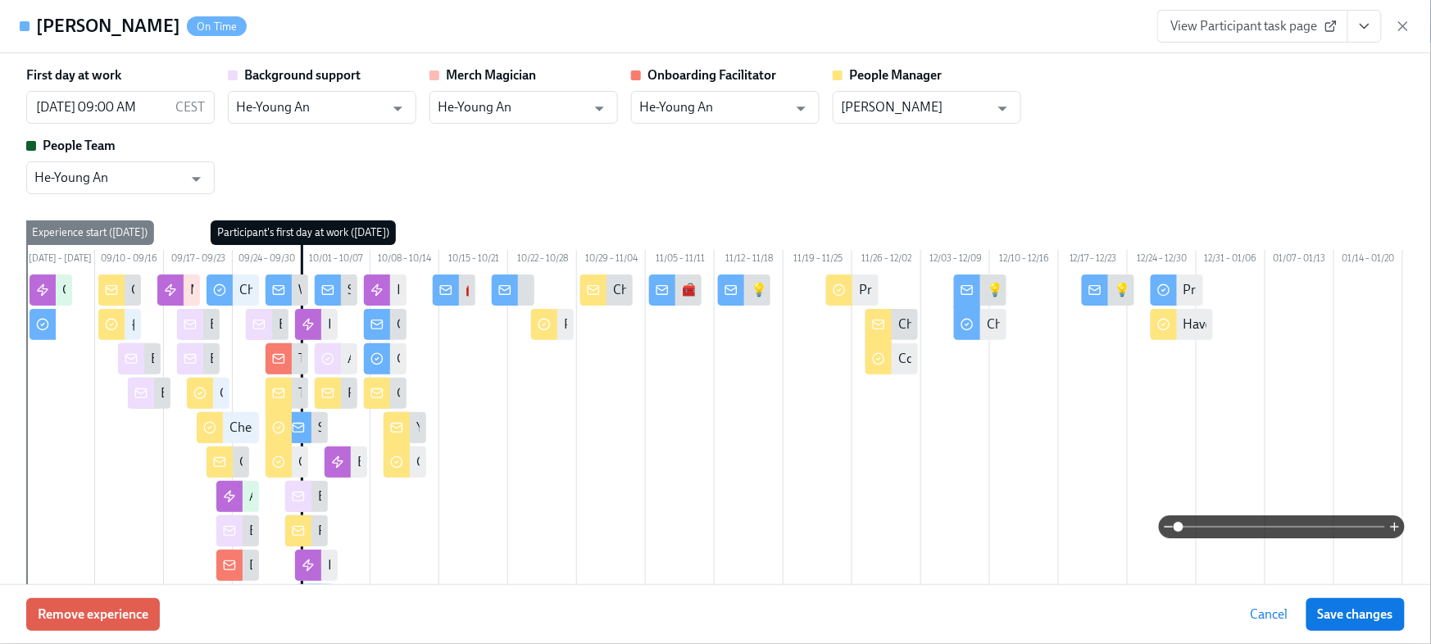
scroll to position [0, 68279]
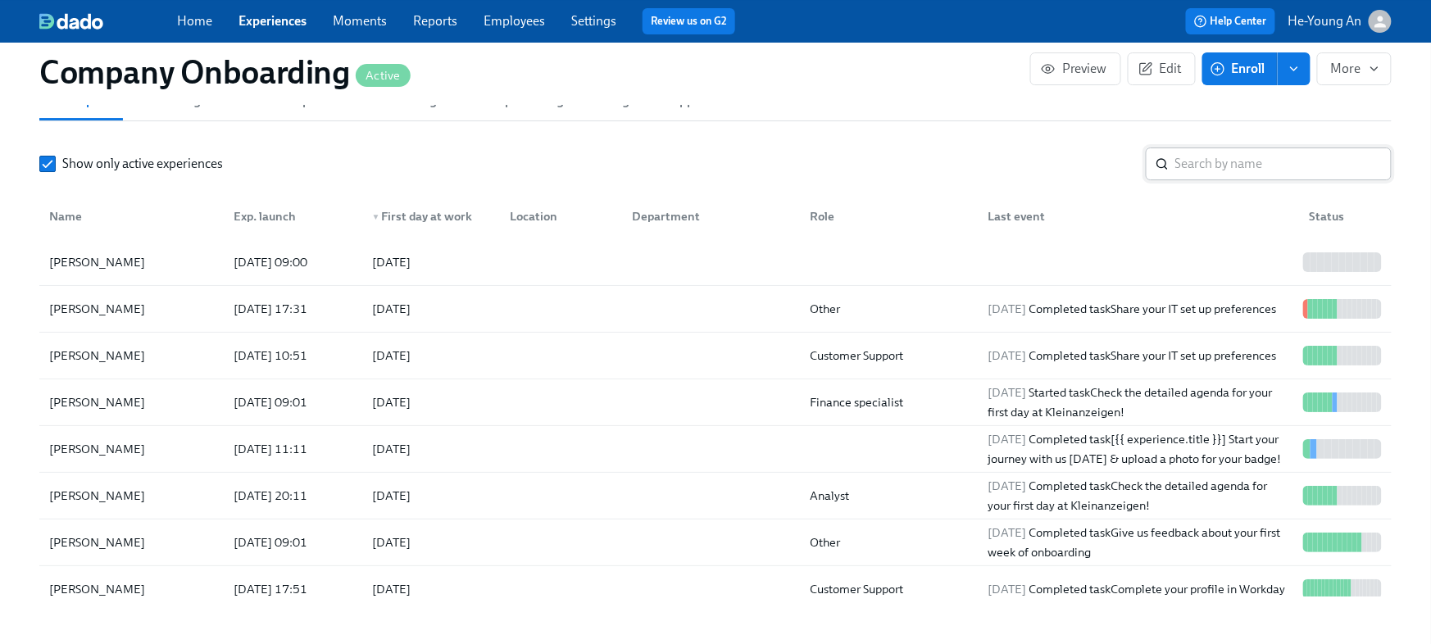
click at [1278, 149] on input "search" at bounding box center [1283, 163] width 216 height 33
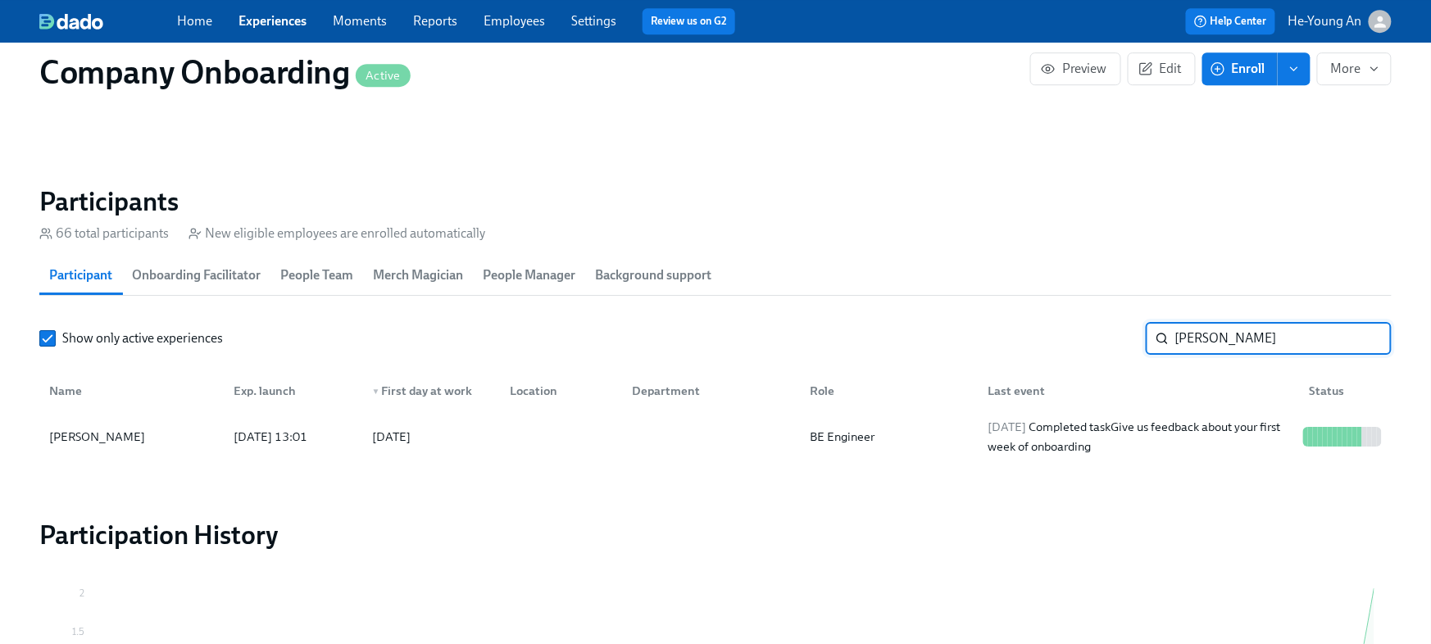
scroll to position [1739, 0]
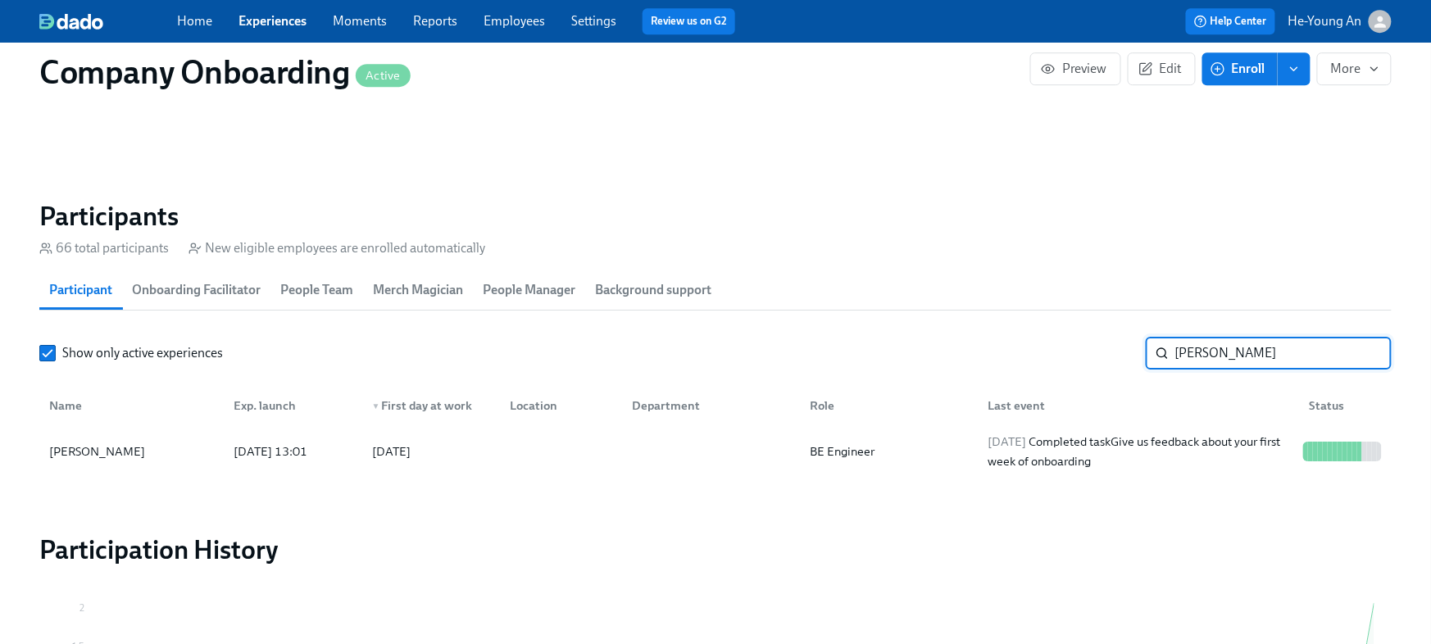
click at [1206, 349] on input "[PERSON_NAME]" at bounding box center [1283, 353] width 216 height 33
click at [1204, 349] on input "[PERSON_NAME]" at bounding box center [1283, 353] width 216 height 33
paste input "Kuvshinov"
type input "Kuvshinov"
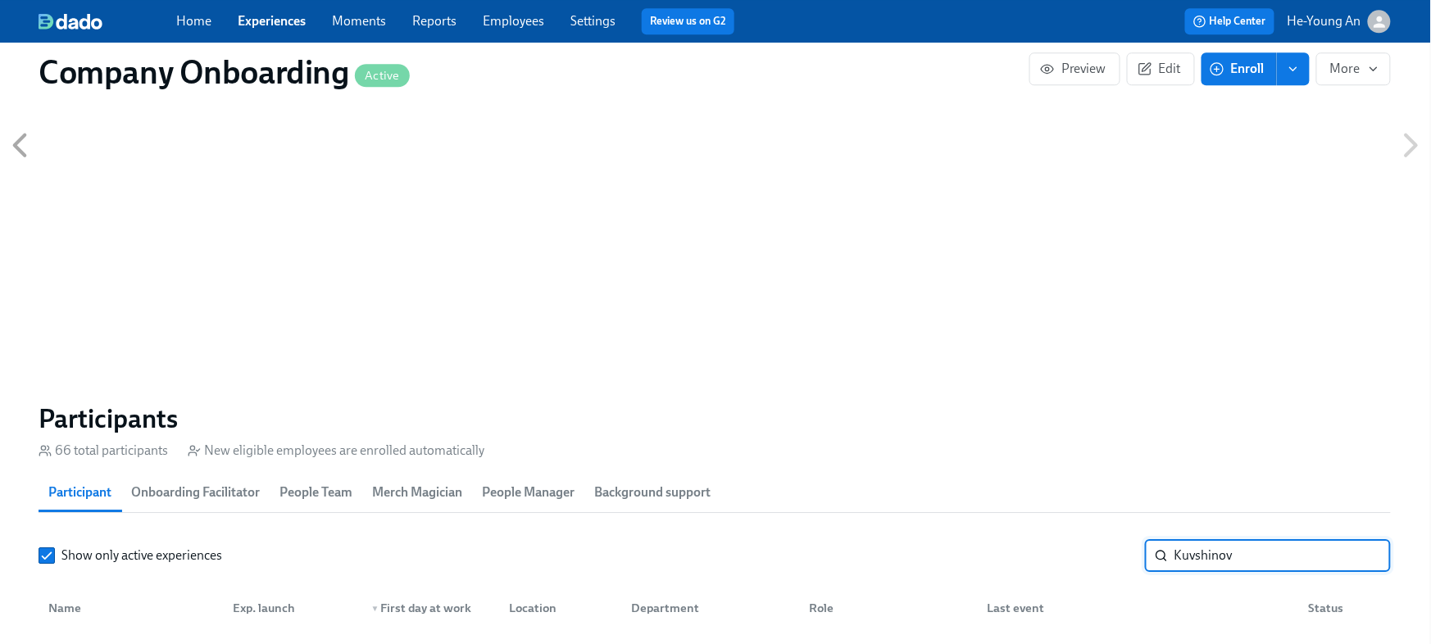
scroll to position [1472, 1]
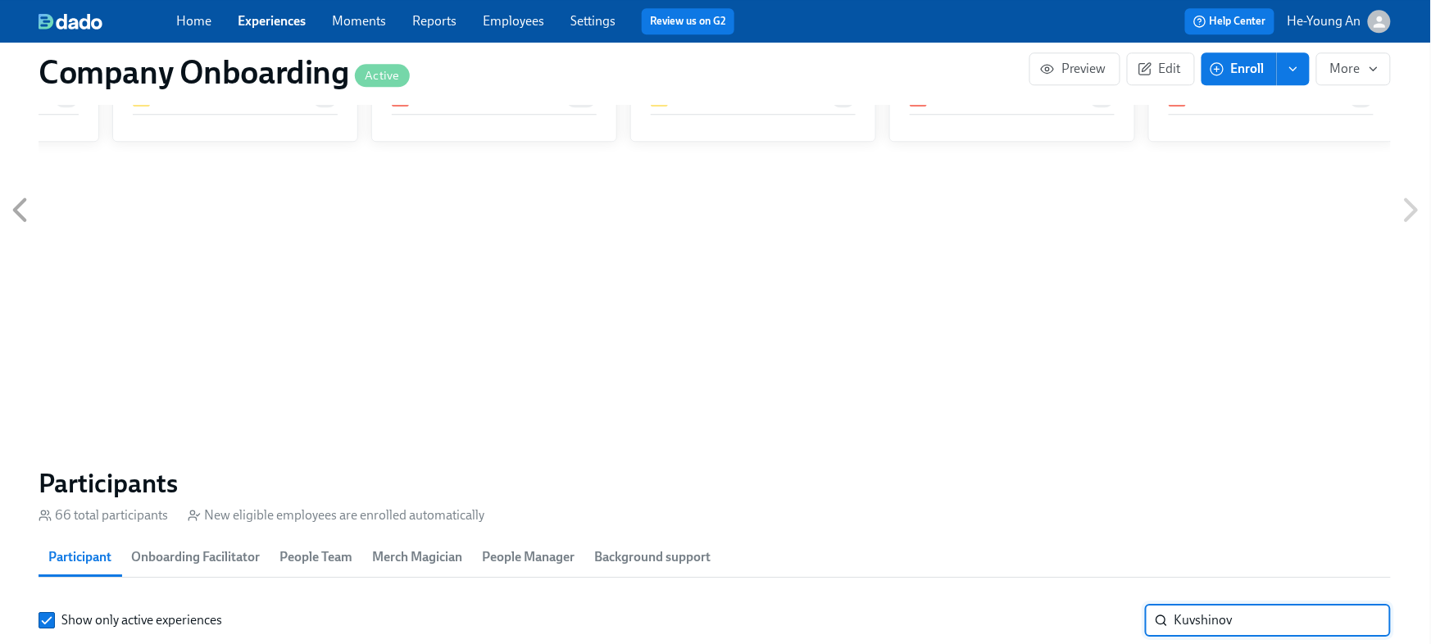
click at [281, 24] on link "Experiences" at bounding box center [272, 21] width 68 height 16
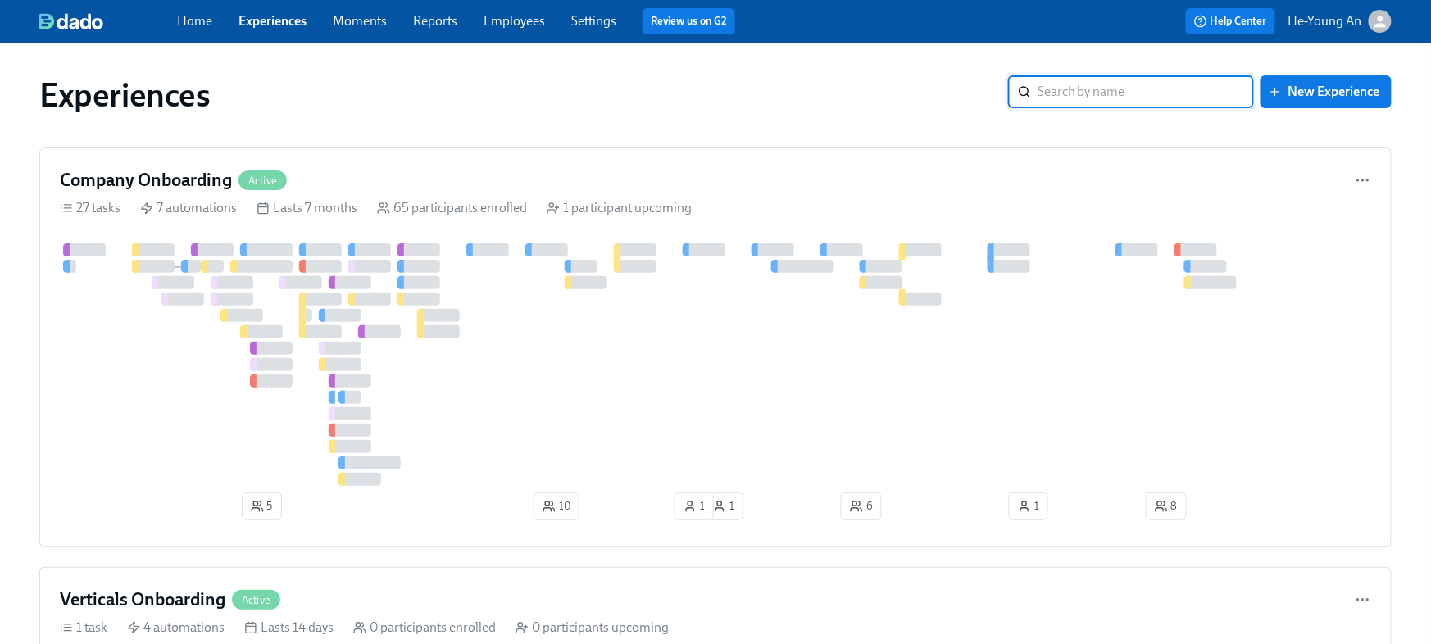
click at [282, 24] on link "Experiences" at bounding box center [272, 21] width 68 height 16
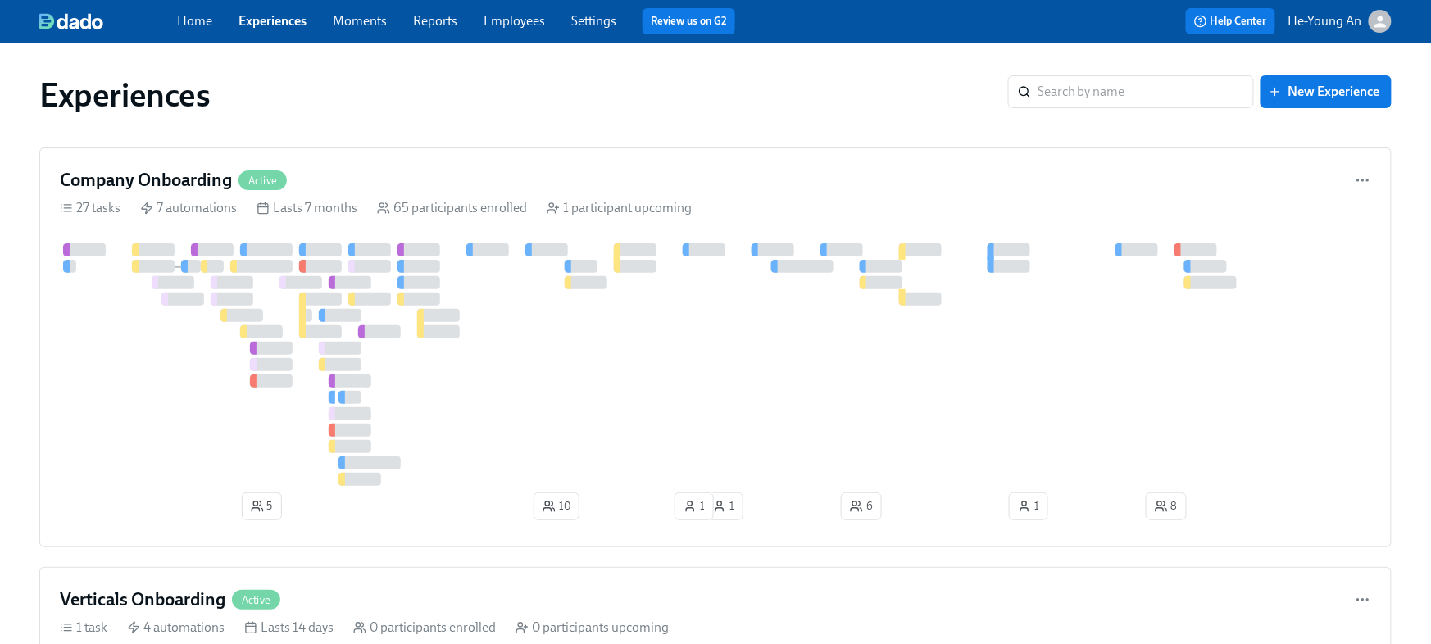
drag, startPoint x: 391, startPoint y: 24, endPoint x: 378, endPoint y: 25, distance: 13.1
click at [391, 24] on div "Home Experiences Moments Reports Employees Settings Review us on G2" at bounding box center [480, 21] width 607 height 26
click at [373, 25] on link "Moments" at bounding box center [360, 21] width 54 height 16
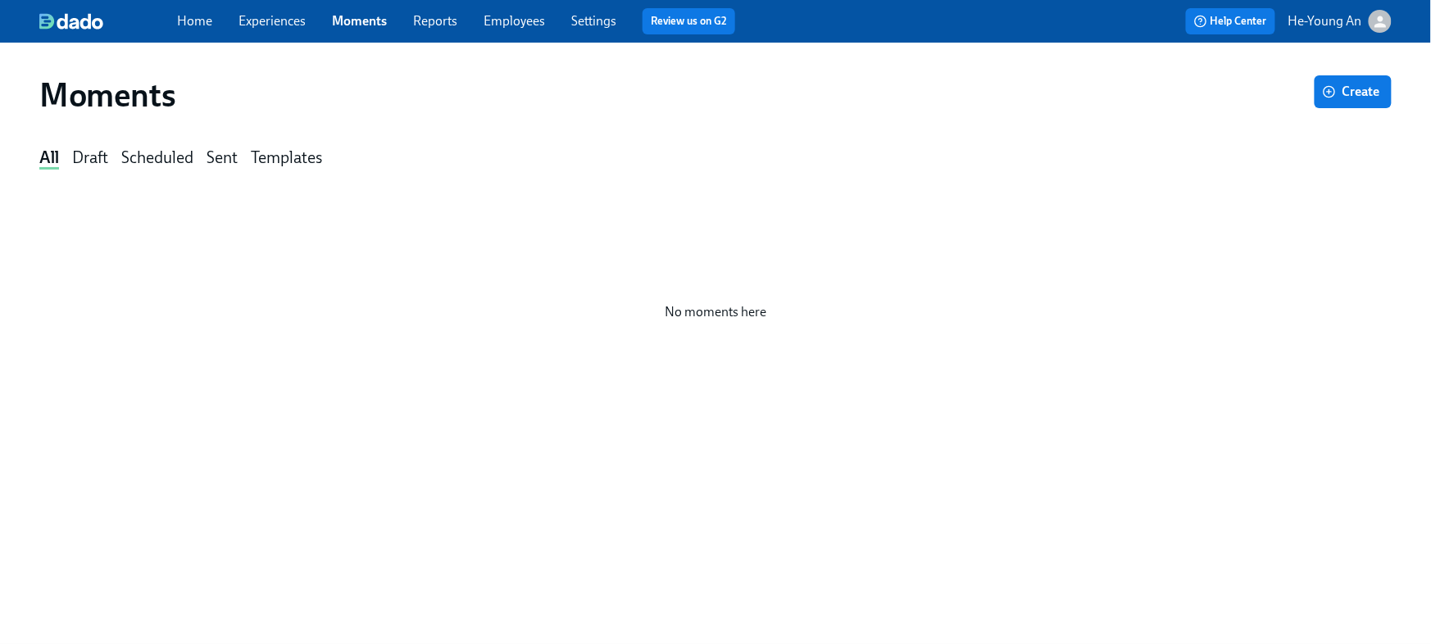
click at [523, 27] on link "Employees" at bounding box center [513, 21] width 61 height 16
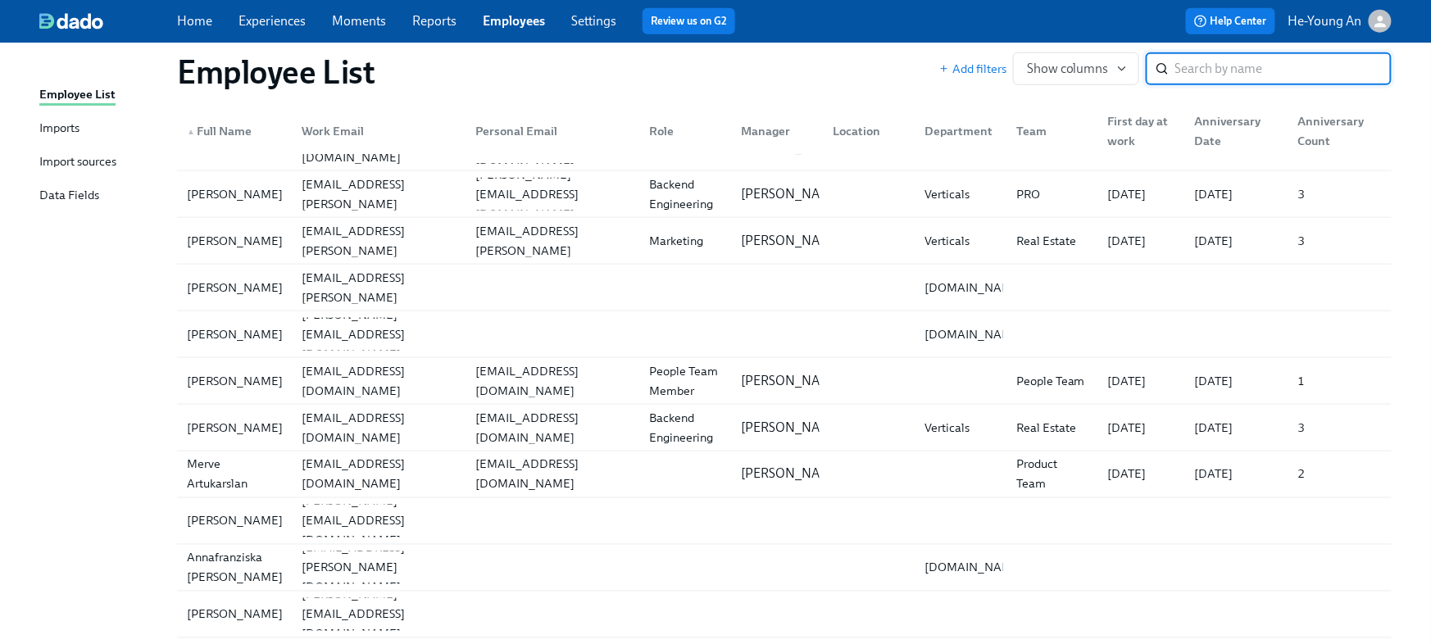
scroll to position [608, 0]
drag, startPoint x: 102, startPoint y: 261, endPoint x: 112, endPoint y: 264, distance: 10.4
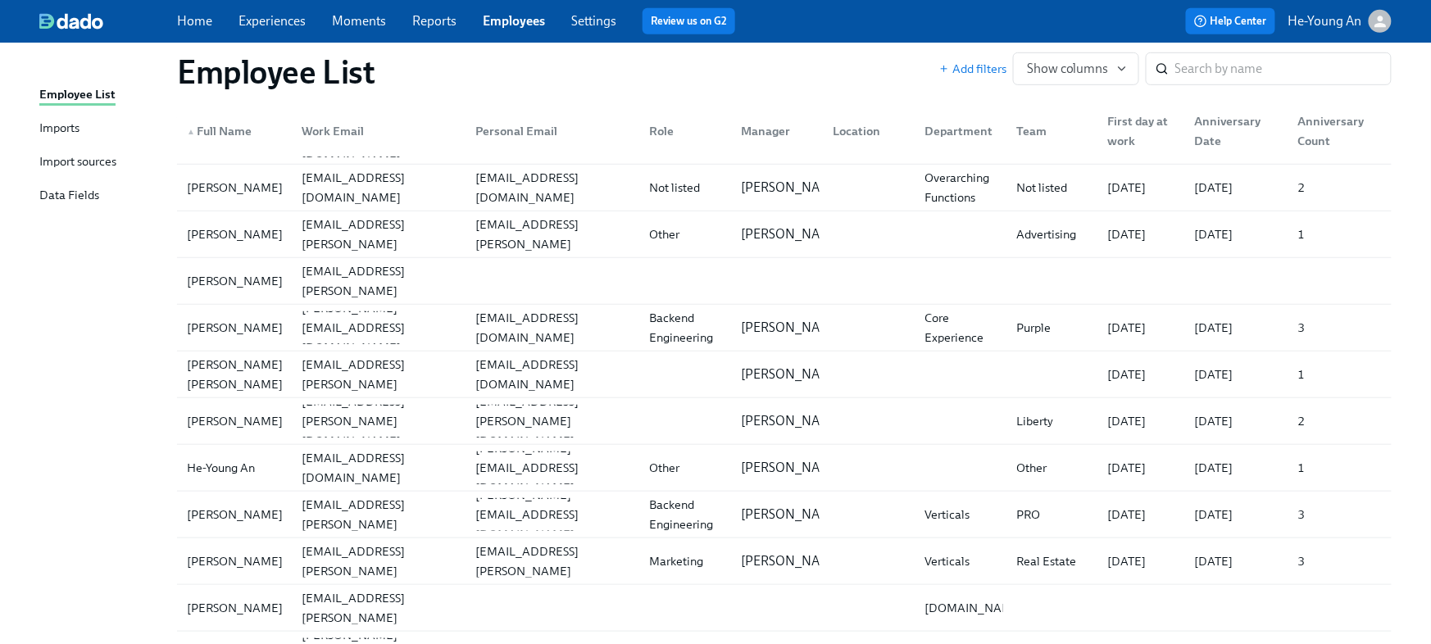
scroll to position [0, 0]
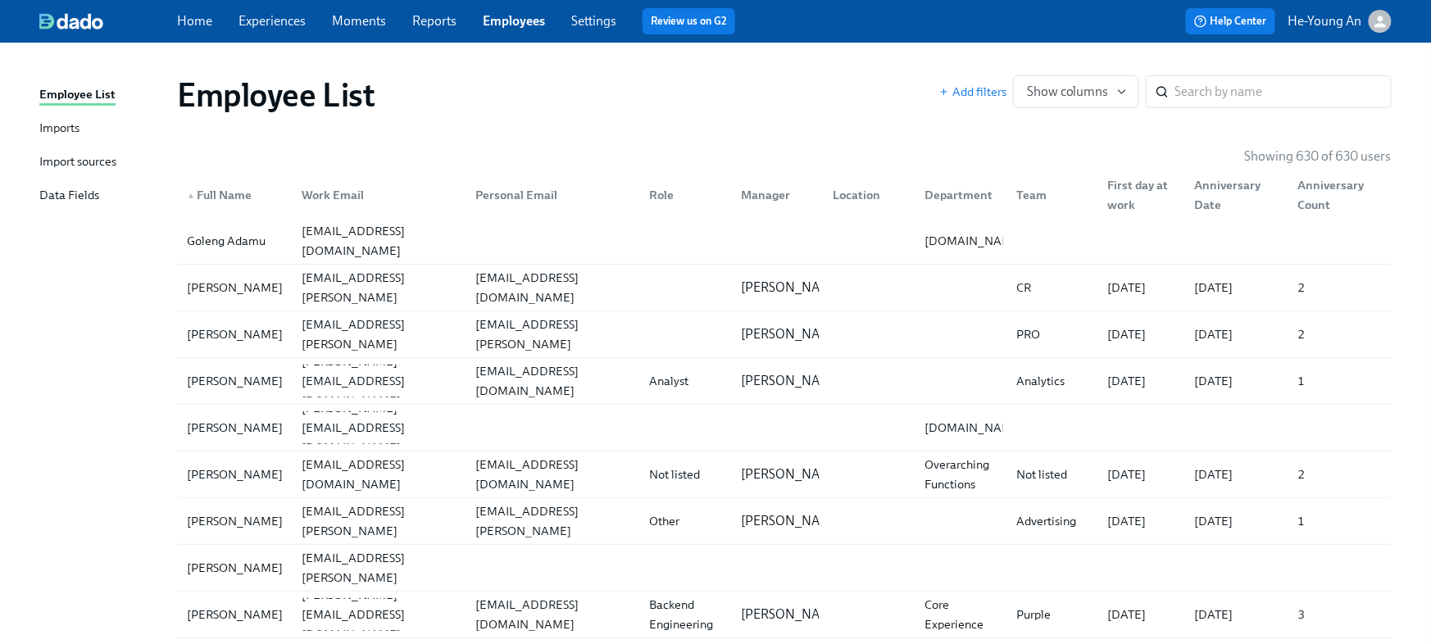
click at [427, 17] on link "Reports" at bounding box center [434, 21] width 44 height 16
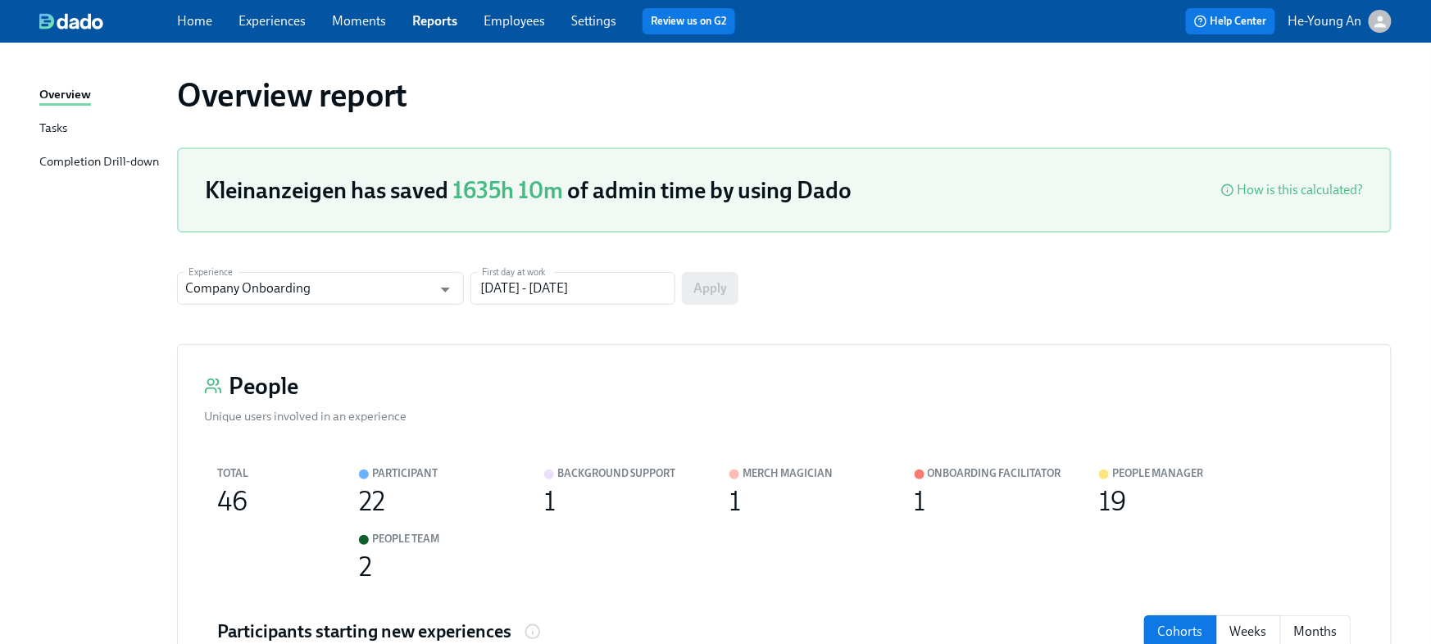
drag, startPoint x: 546, startPoint y: 23, endPoint x: 533, endPoint y: 20, distance: 12.7
click at [545, 23] on div "Home Experiences Moments Reports Employees Settings Review us on G2" at bounding box center [480, 21] width 607 height 26
drag, startPoint x: 525, startPoint y: 19, endPoint x: 517, endPoint y: 28, distance: 12.2
click at [525, 20] on link "Employees" at bounding box center [513, 21] width 61 height 16
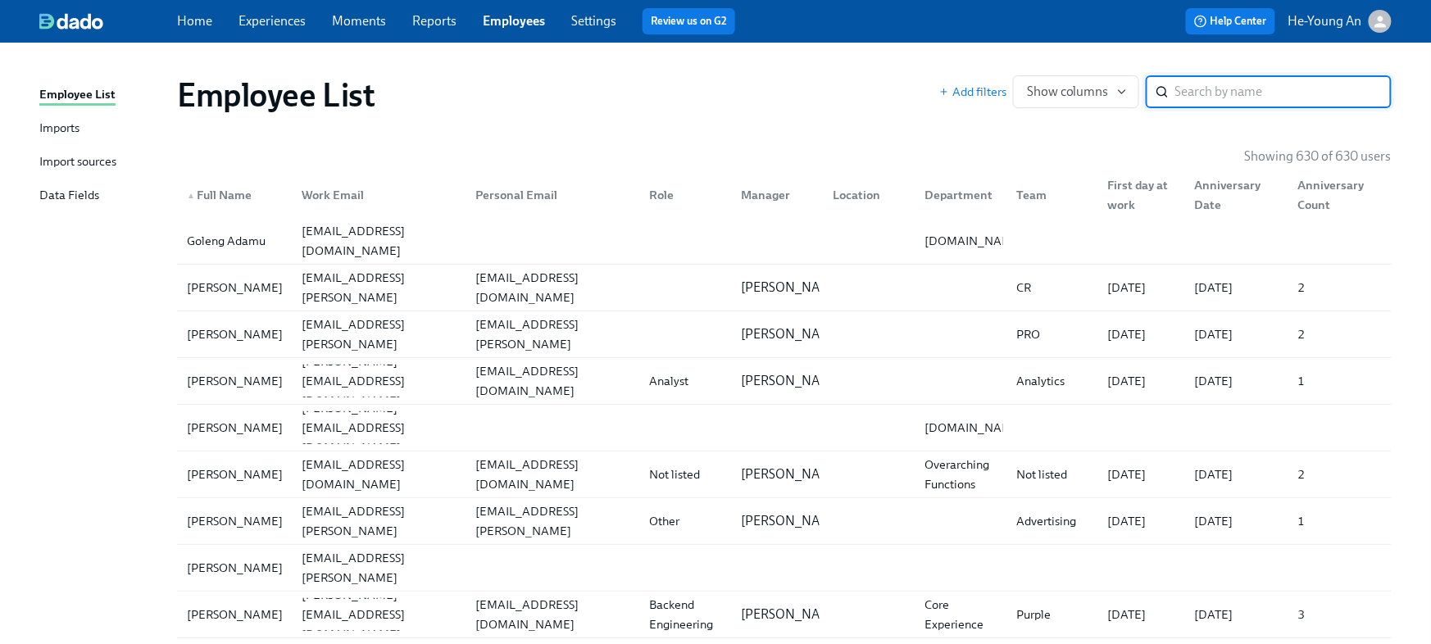
click at [92, 126] on link "Imports" at bounding box center [101, 129] width 125 height 20
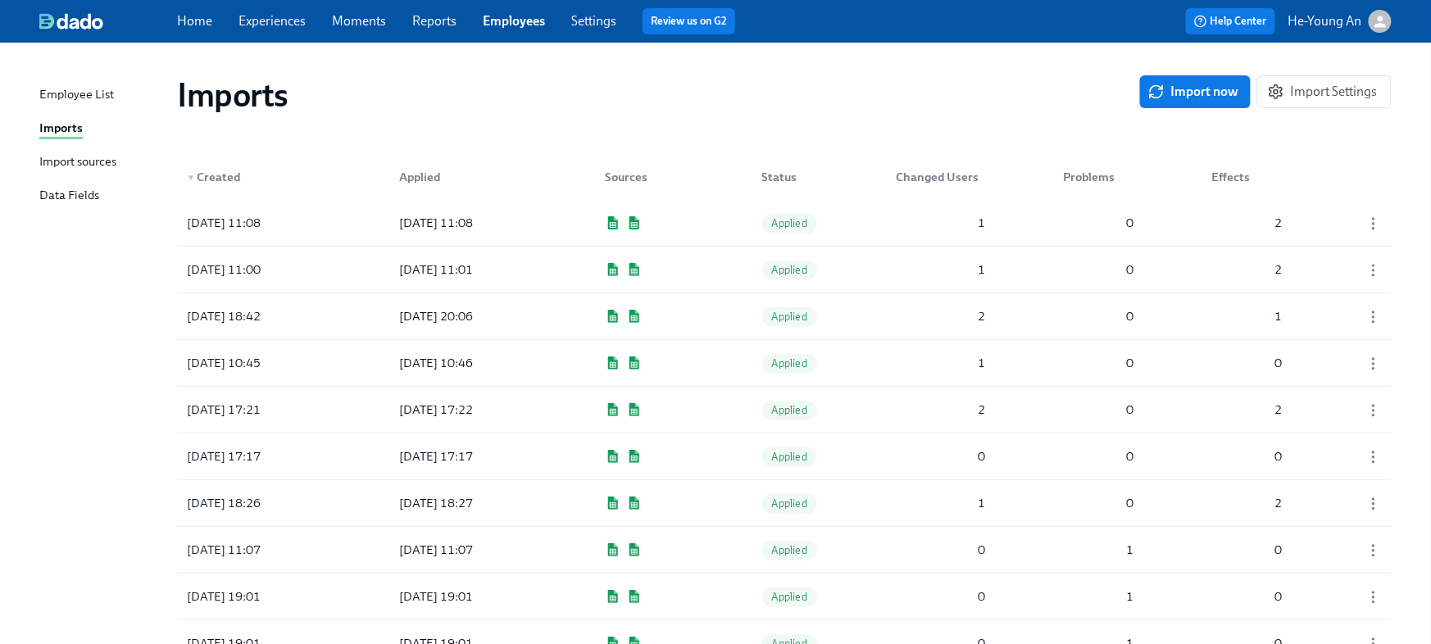
click at [96, 165] on div "Import sources" at bounding box center [77, 162] width 77 height 20
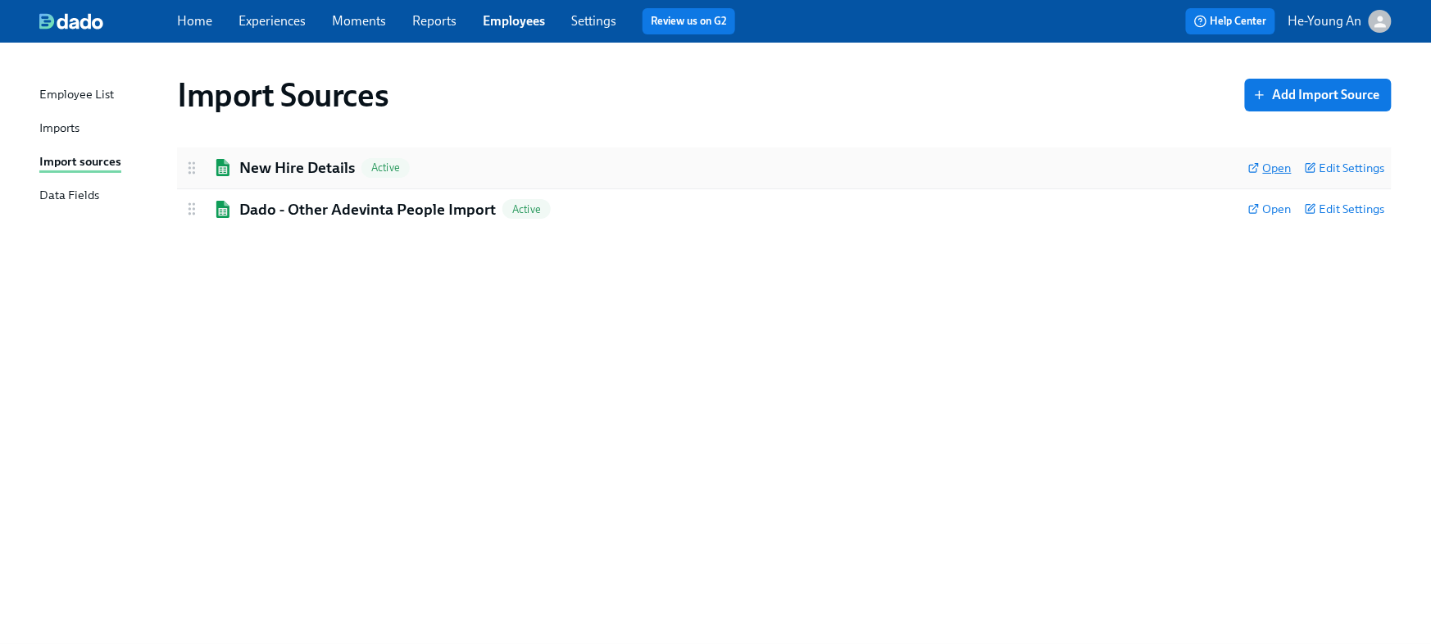
click at [1263, 168] on span "Open" at bounding box center [1269, 168] width 43 height 16
click at [105, 120] on link "Imports" at bounding box center [101, 129] width 125 height 20
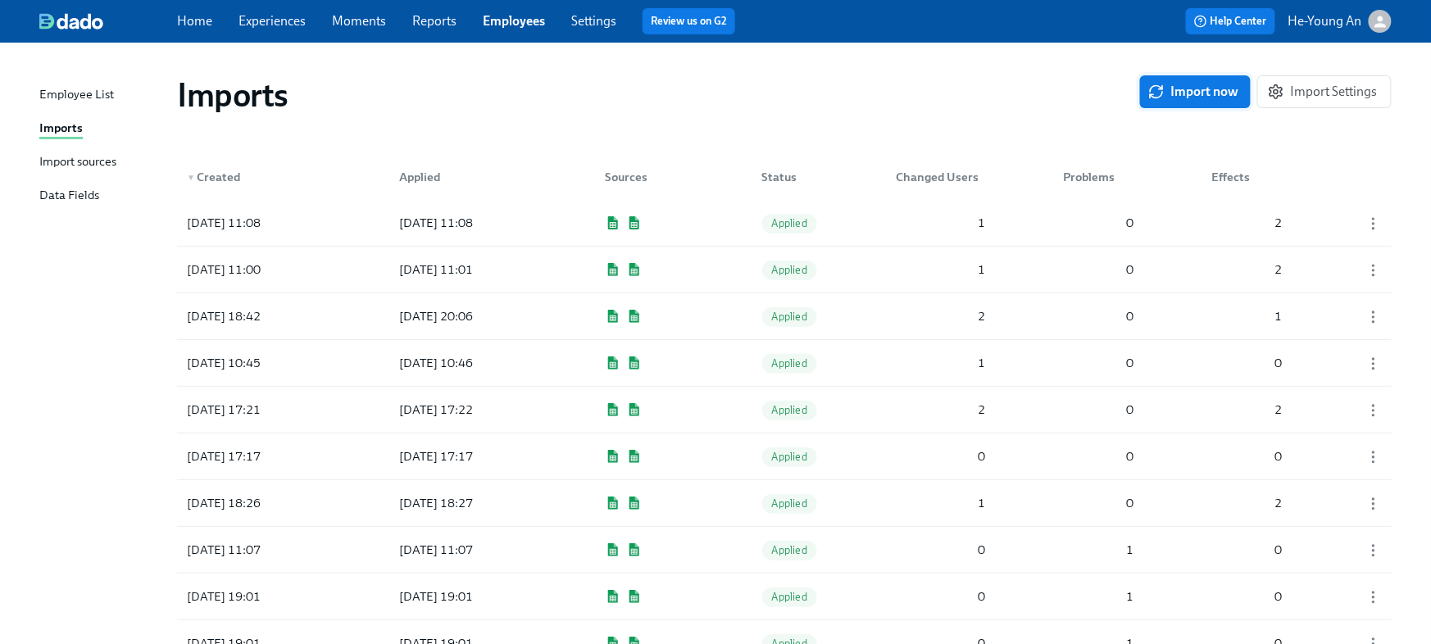
scroll to position [1, 0]
click at [1206, 101] on button "Import now" at bounding box center [1195, 91] width 111 height 33
click at [769, 219] on span "In progress" at bounding box center [798, 223] width 72 height 12
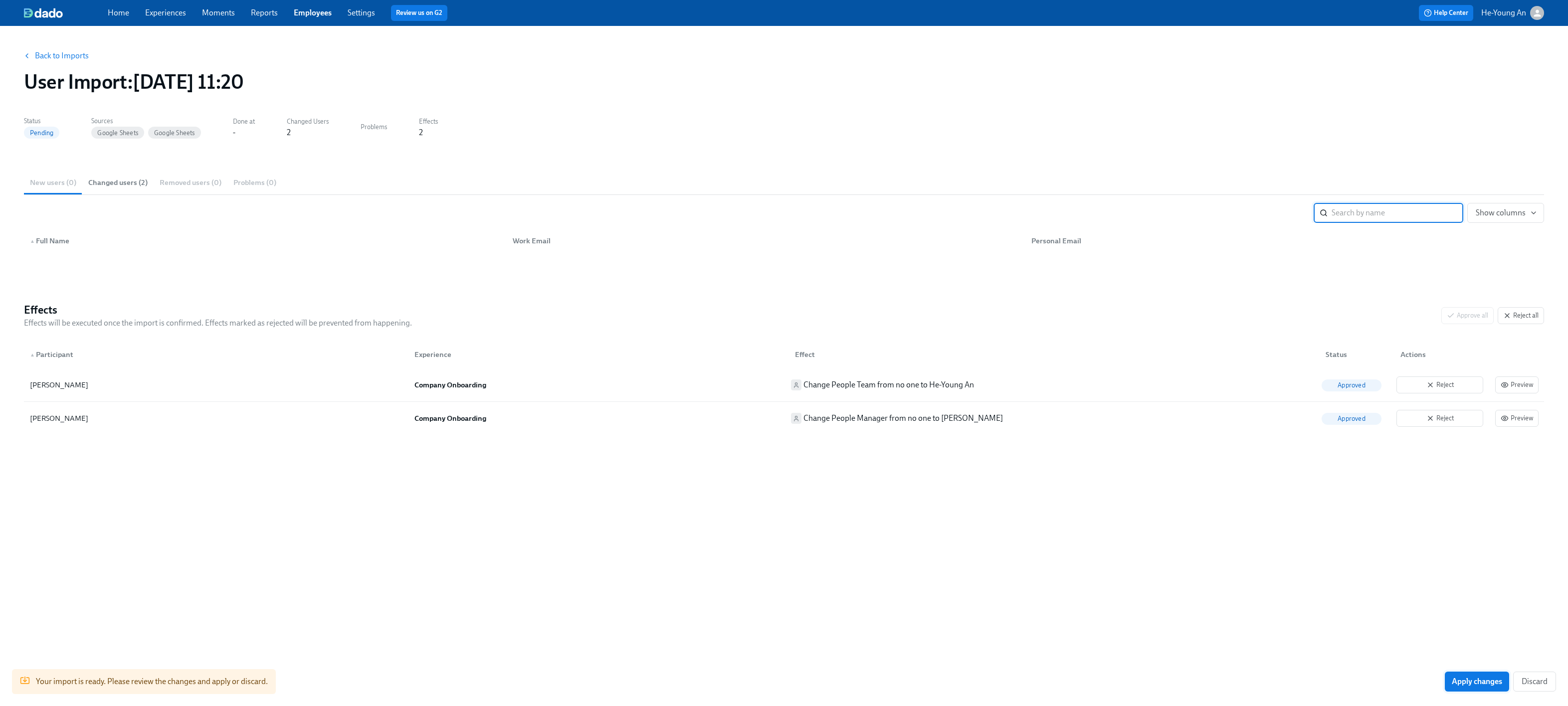
click at [778, 391] on span "Apply changes" at bounding box center [1477, 682] width 51 height 10
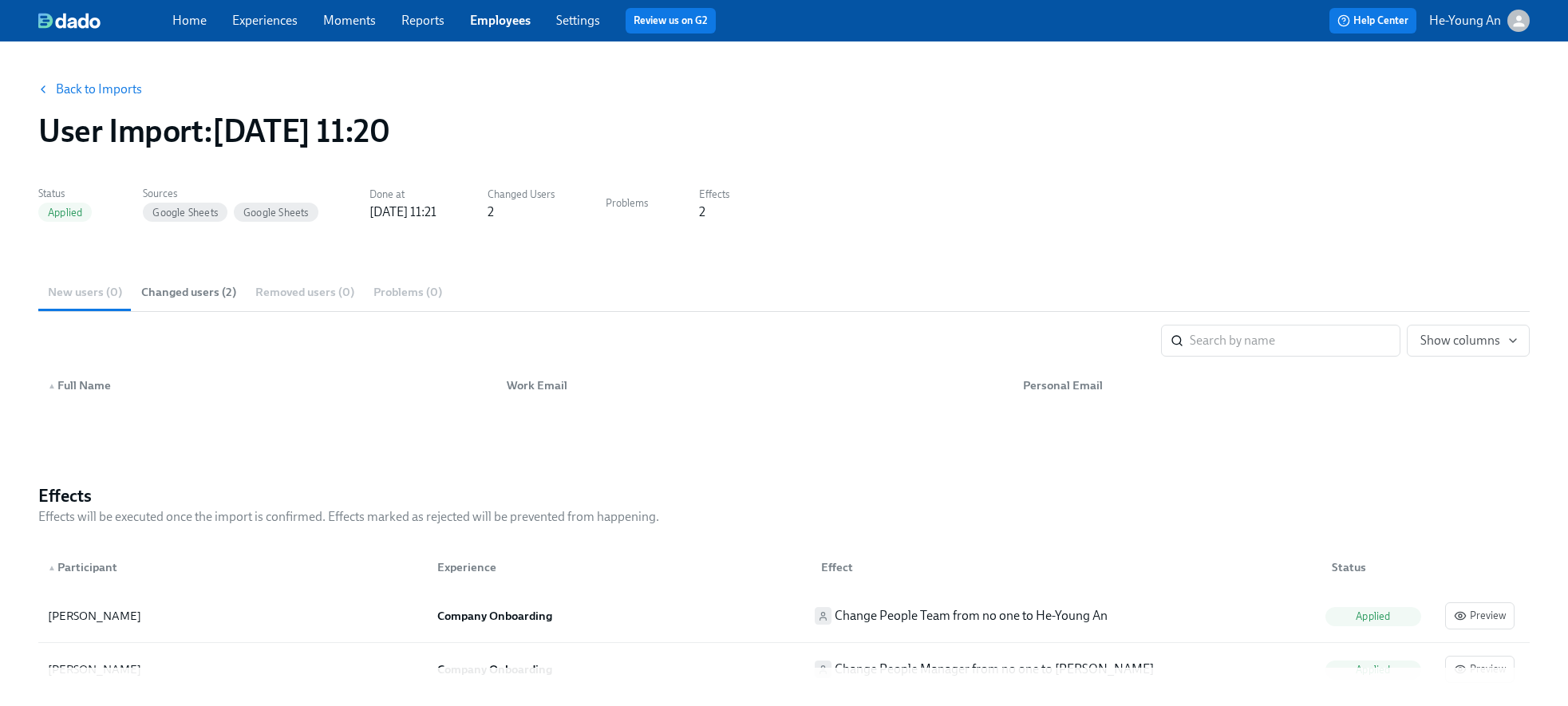
drag, startPoint x: 254, startPoint y: 10, endPoint x: 301, endPoint y: 10, distance: 47.0
click at [254, 10] on div "Home Experiences Moments Reports Employees Settings Review us on G2" at bounding box center [511, 20] width 679 height 25
click at [227, 21] on div "Home Experiences Moments Reports Employees Settings Review us on G2" at bounding box center [511, 20] width 679 height 25
click at [255, 19] on link "Experiences" at bounding box center [264, 20] width 65 height 16
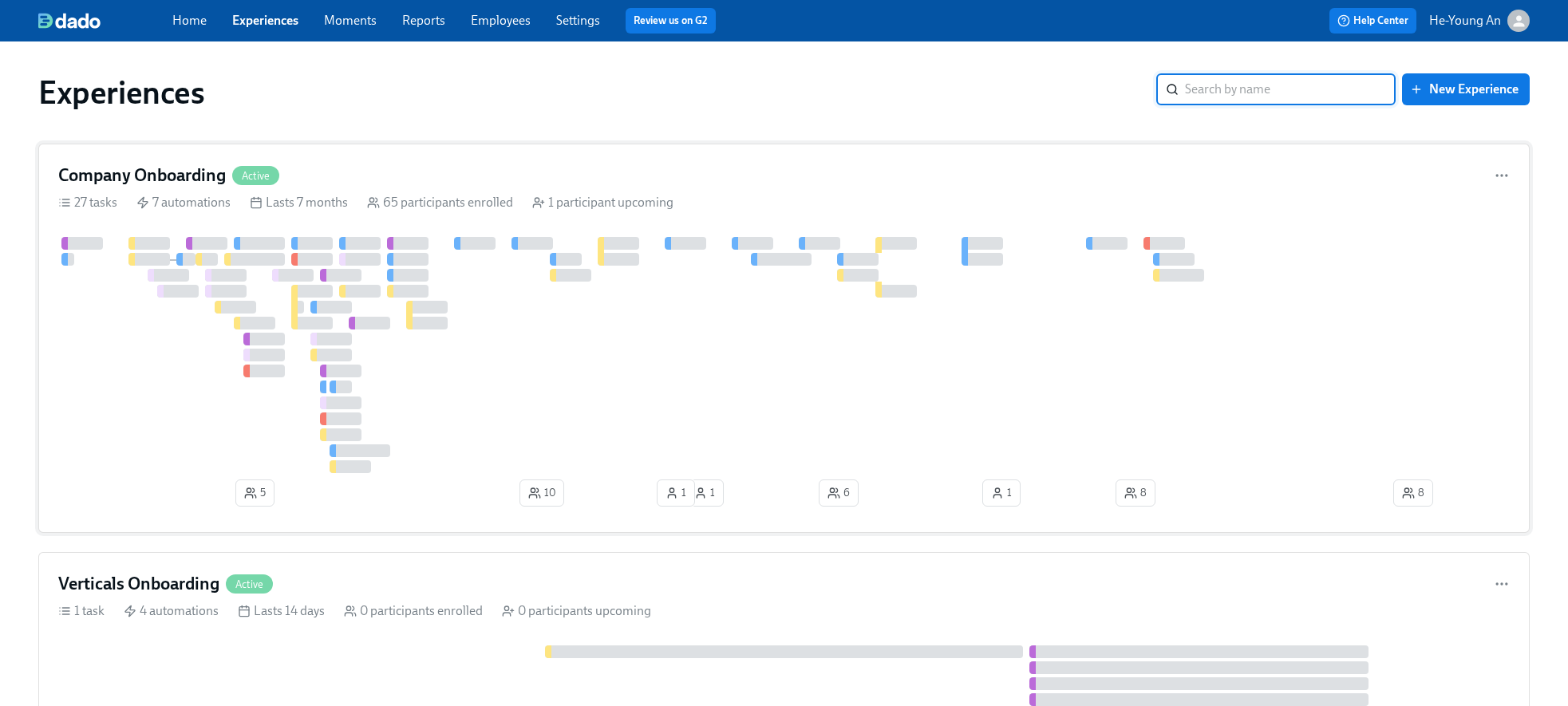
click at [457, 265] on div at bounding box center [1098, 354] width 2078 height 237
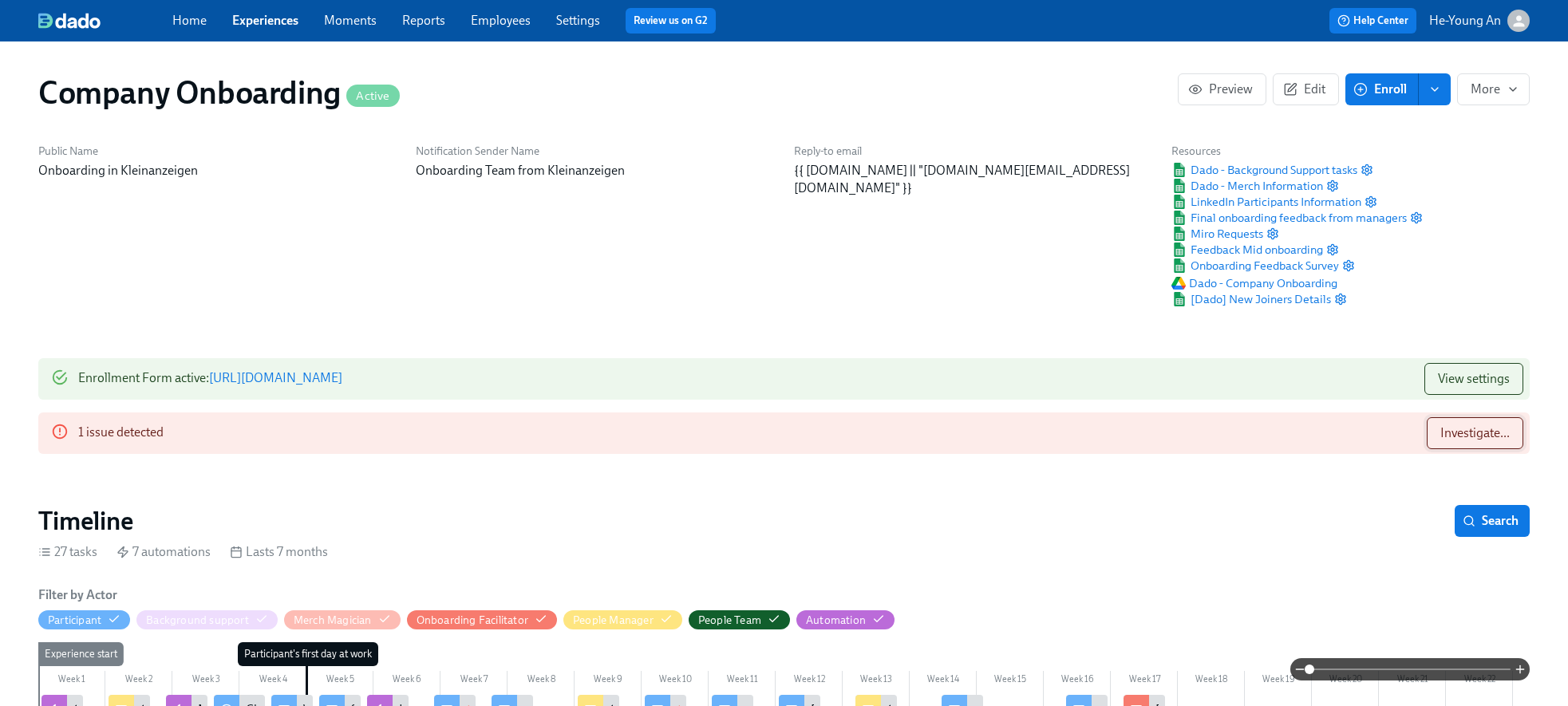
click at [1245, 422] on button "Investigate..." at bounding box center [1475, 433] width 96 height 32
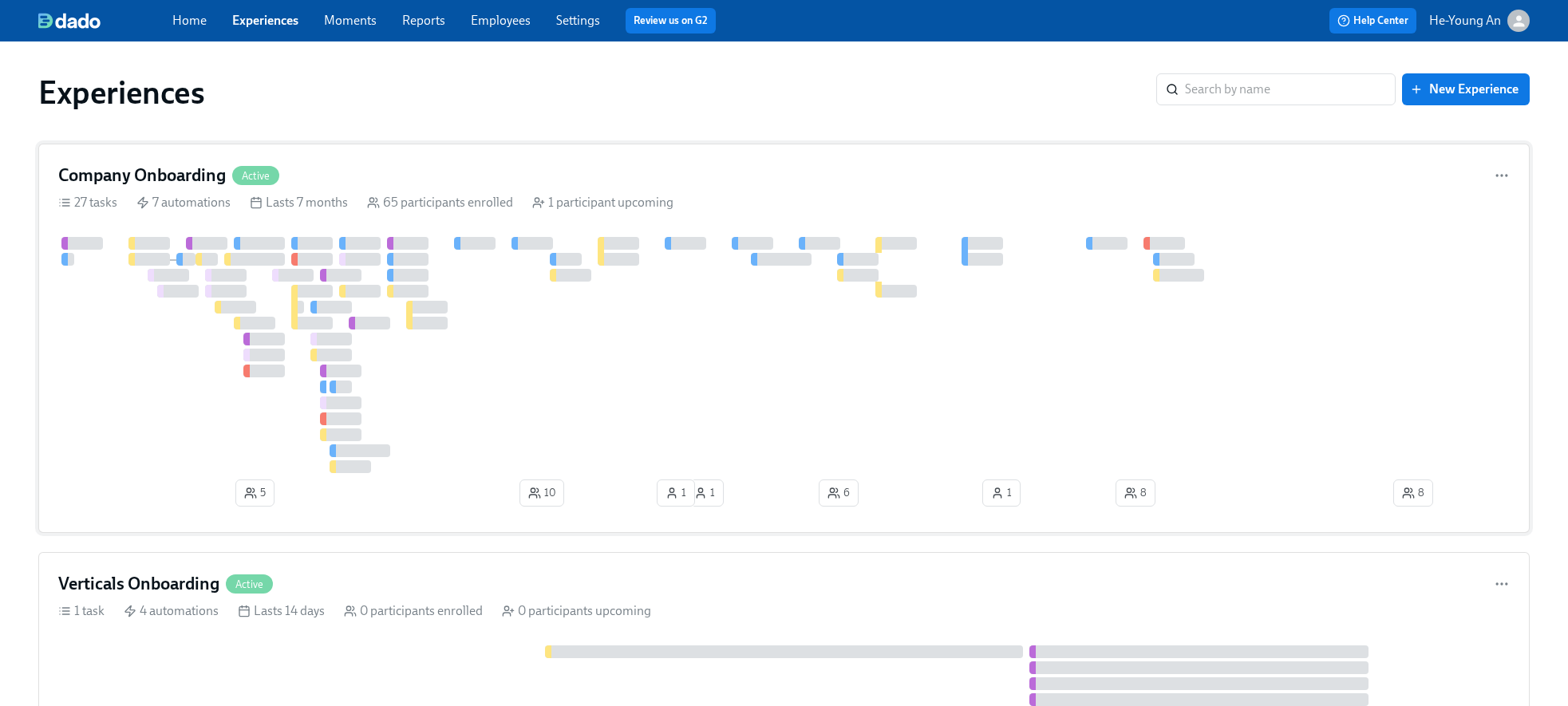
click at [691, 385] on div at bounding box center [1098, 354] width 2078 height 237
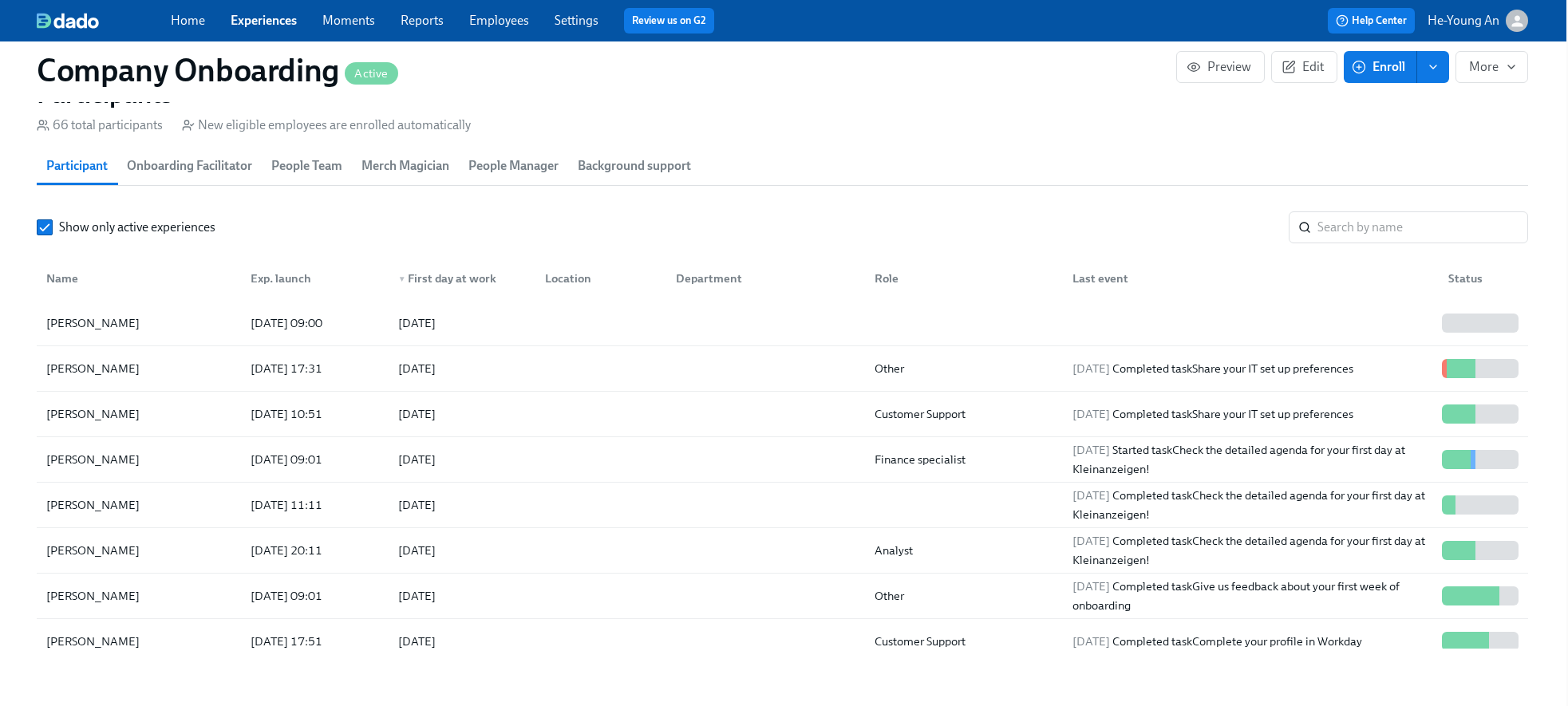
drag, startPoint x: 1033, startPoint y: 157, endPoint x: 1026, endPoint y: 157, distance: 7.0
click at [1033, 157] on div "Participant Onboarding Facilitator People Team Merch Magician People Manager Ba…" at bounding box center [782, 166] width 1491 height 38
click at [481, 24] on link "Employees" at bounding box center [499, 20] width 59 height 16
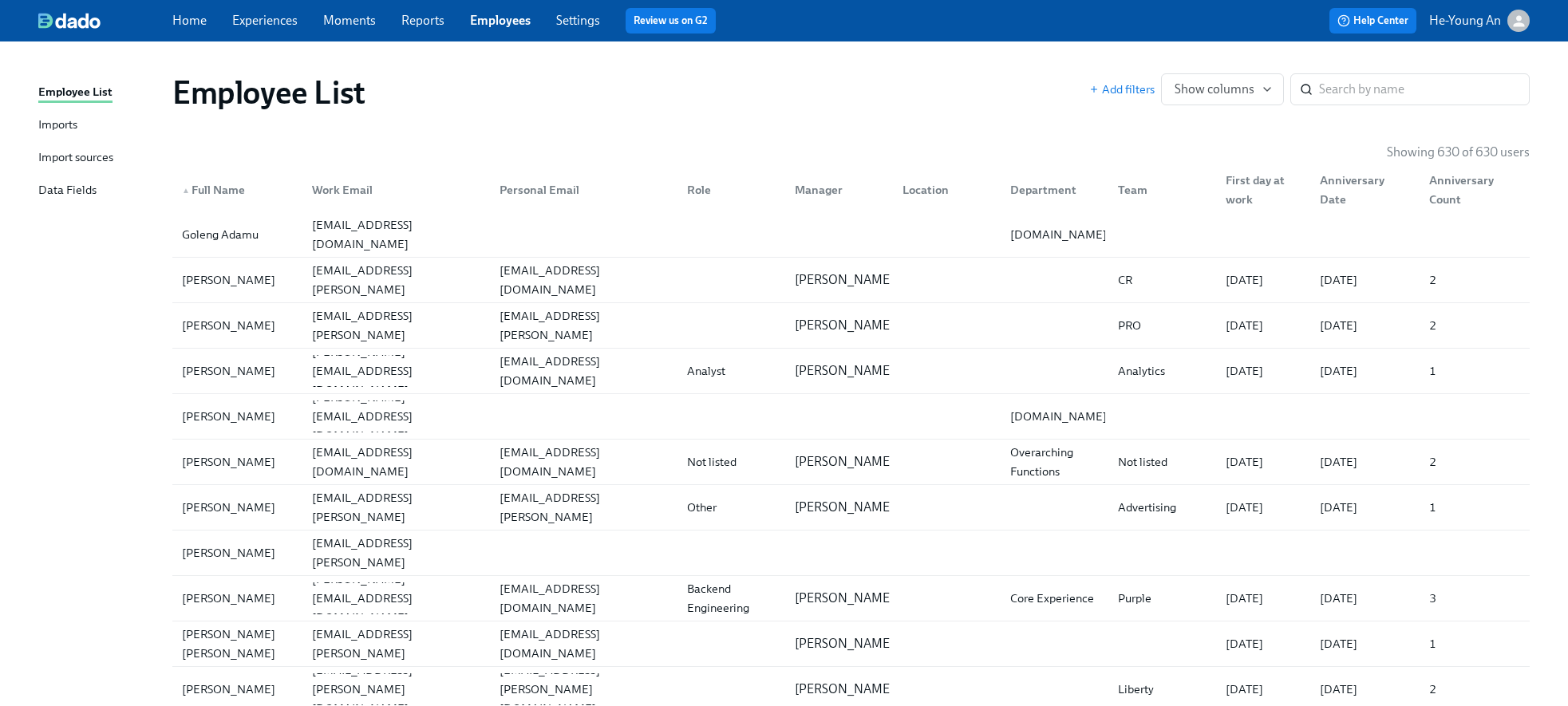
click at [84, 122] on link "Imports" at bounding box center [98, 126] width 122 height 19
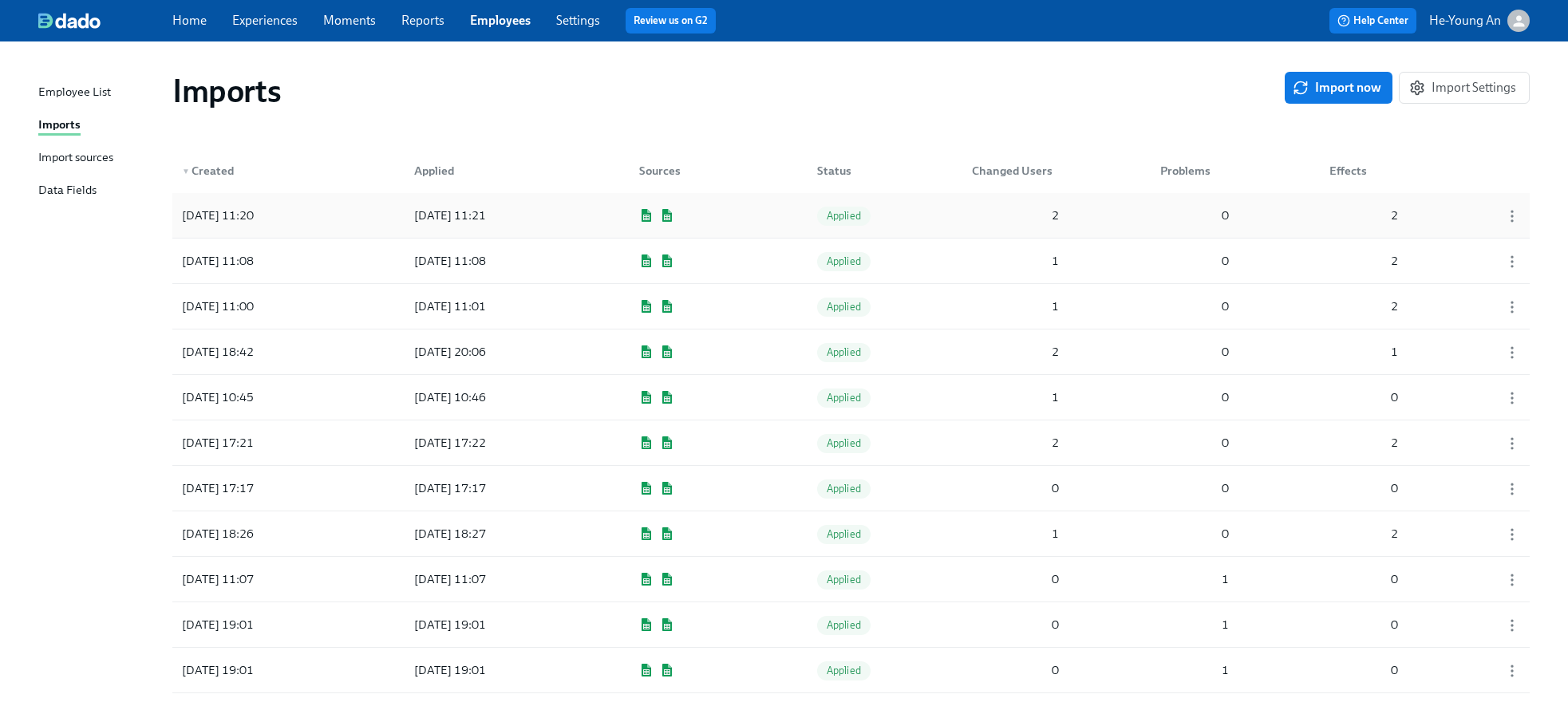
click at [839, 214] on span "Applied" at bounding box center [843, 215] width 54 height 12
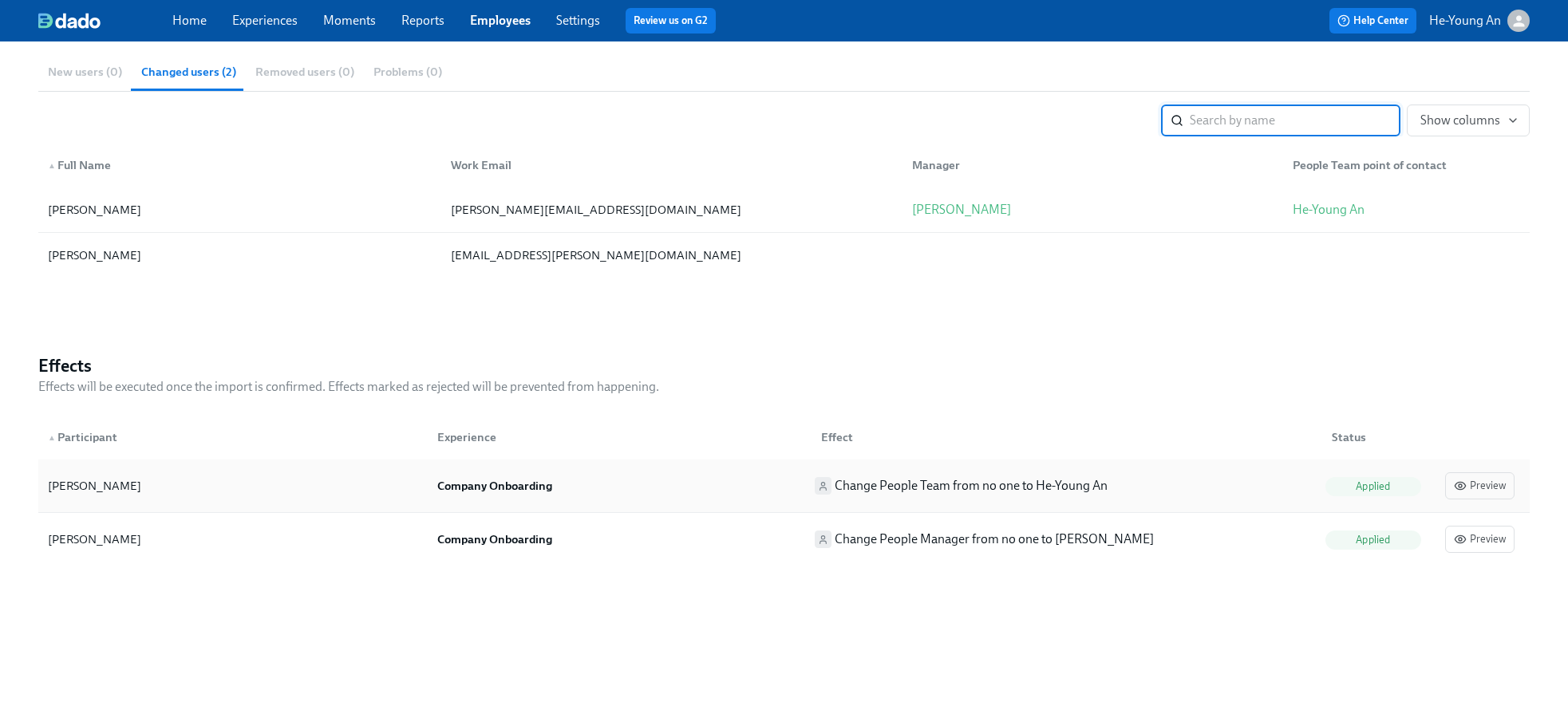
click at [1245, 482] on span "Applied" at bounding box center [1372, 486] width 54 height 12
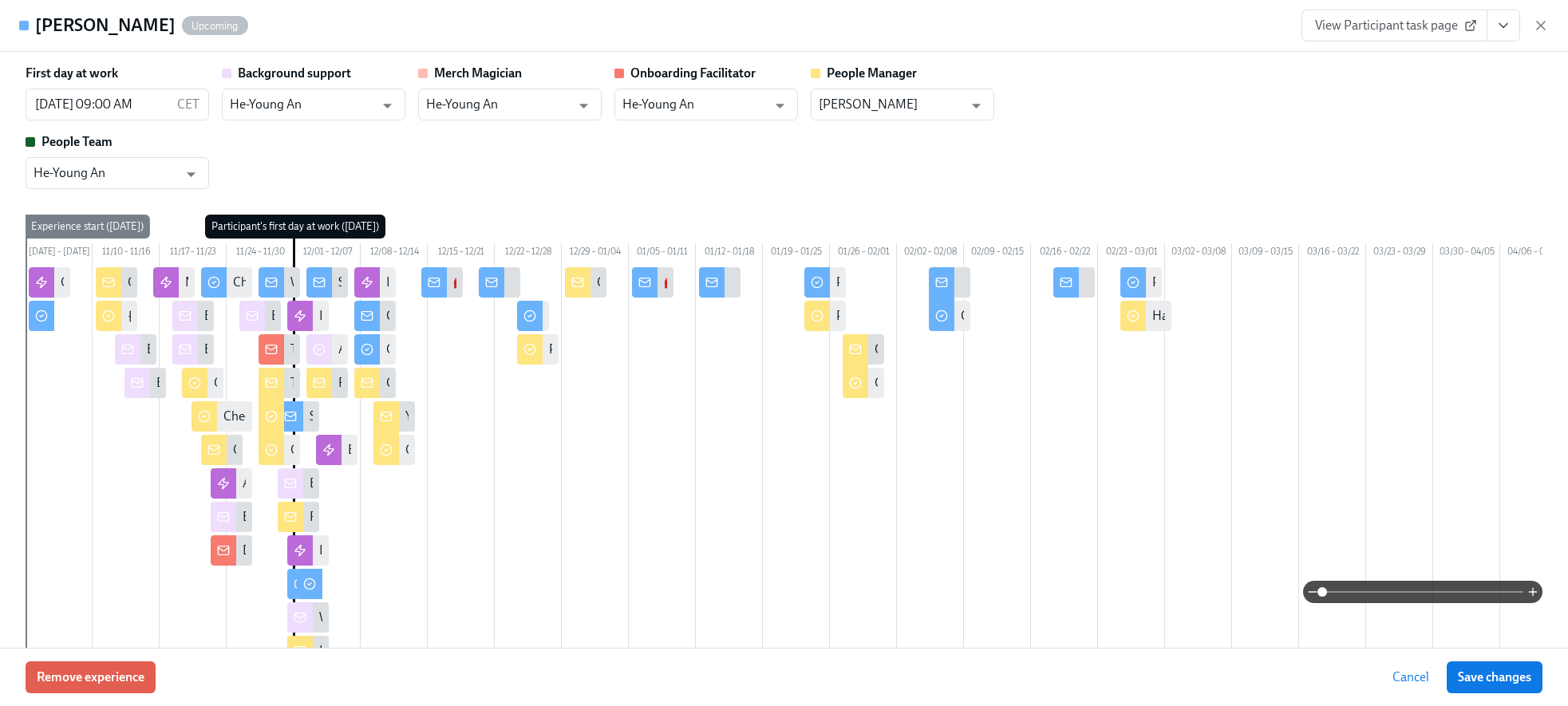
drag, startPoint x: 1501, startPoint y: 681, endPoint x: 1515, endPoint y: 675, distance: 15.2
click at [1245, 626] on span "Save changes" at bounding box center [1494, 677] width 73 height 16
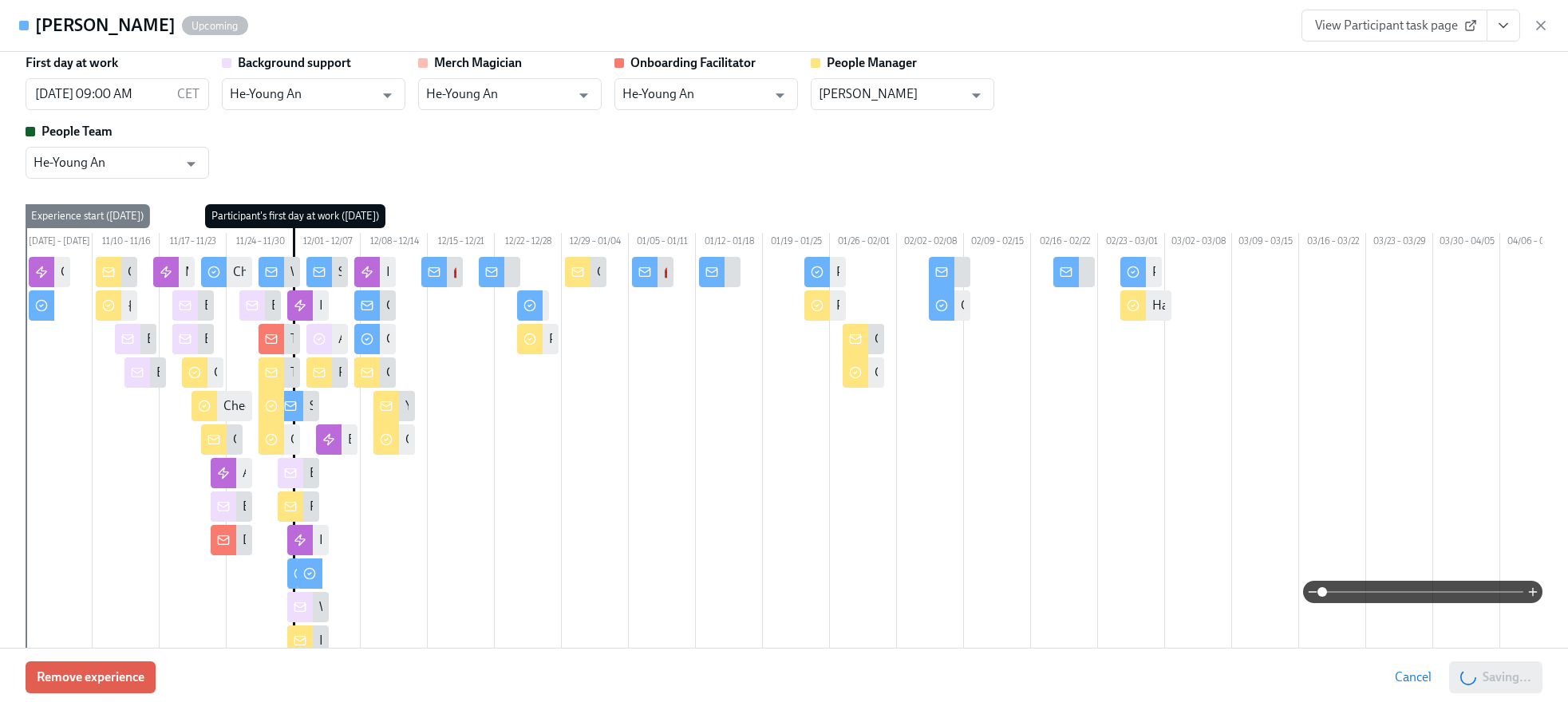
scroll to position [9, 0]
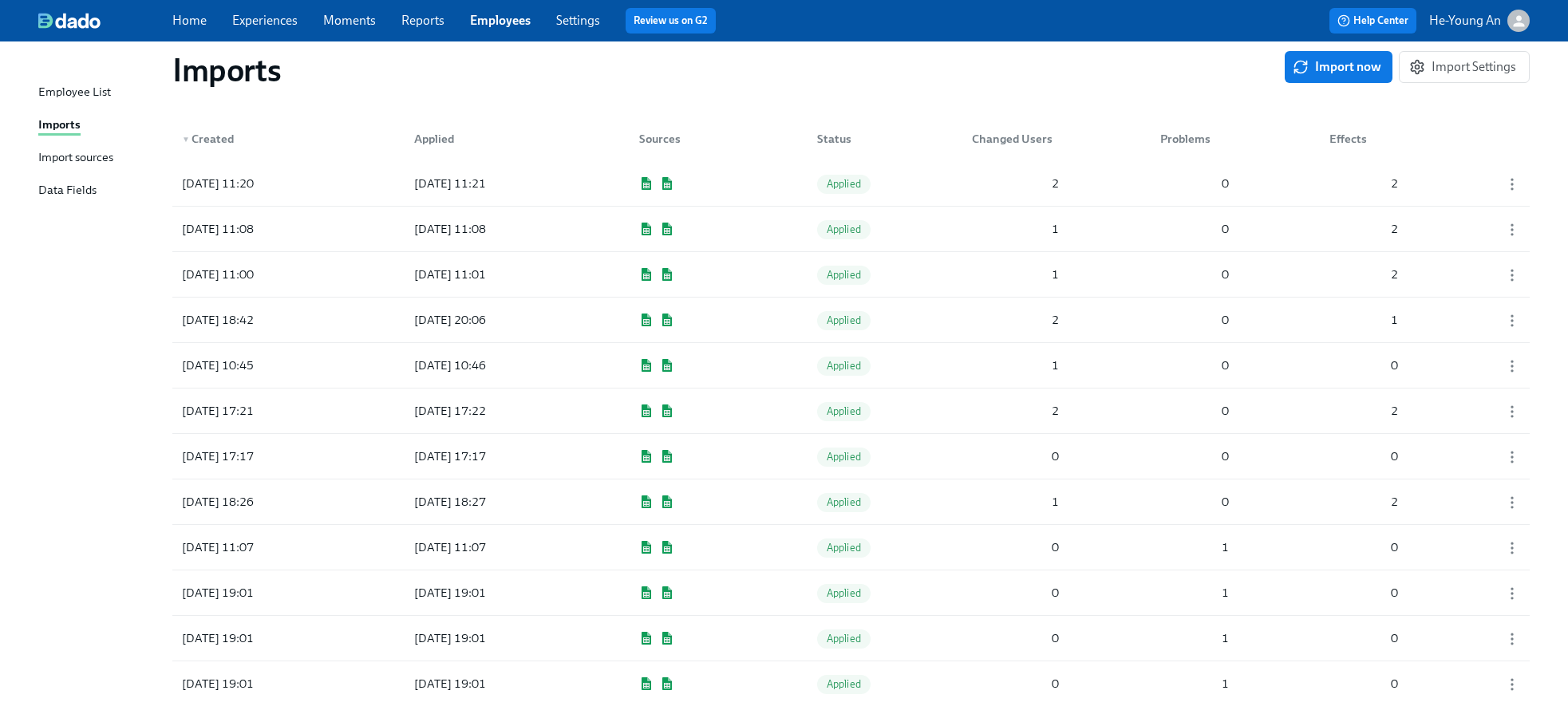
scroll to position [30, 0]
click at [256, 24] on link "Experiences" at bounding box center [264, 20] width 65 height 16
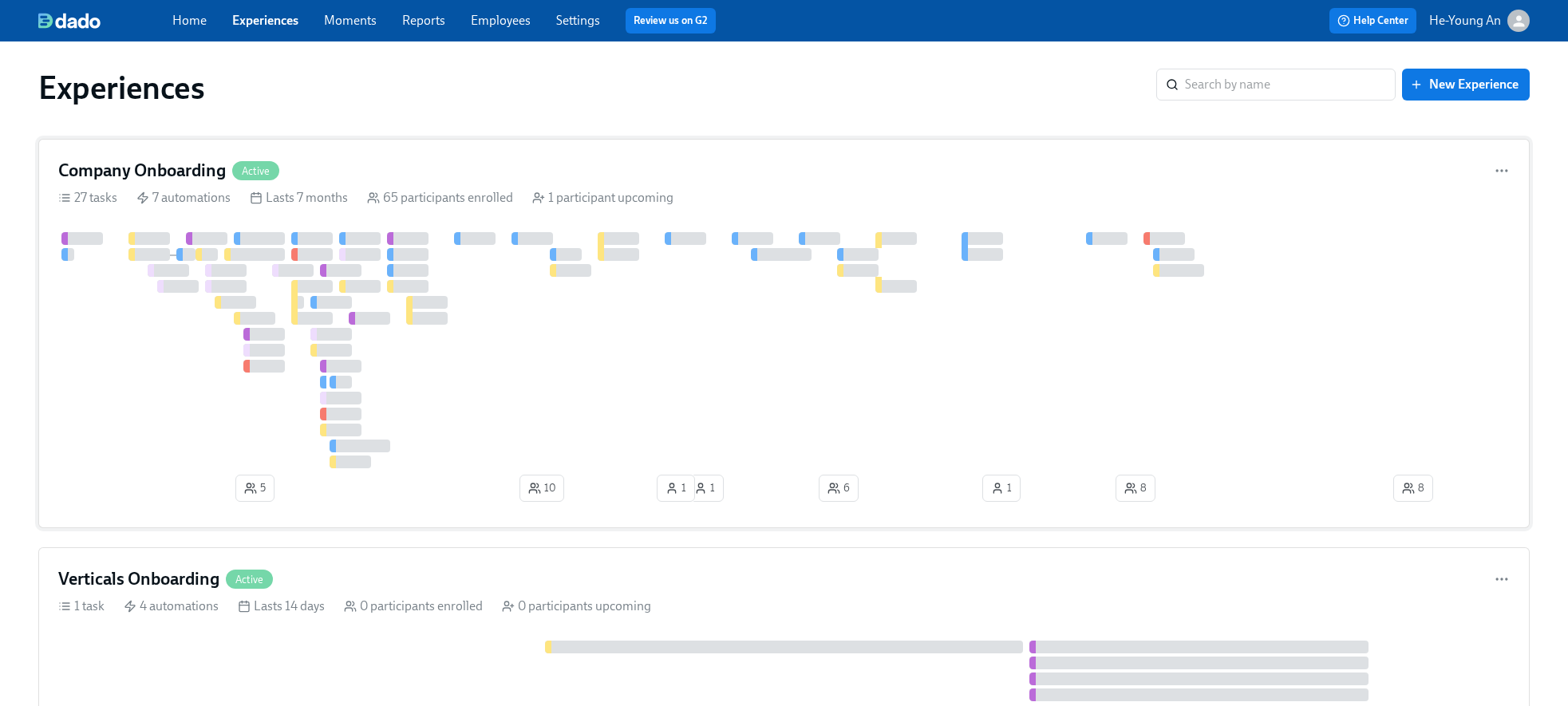
scroll to position [7, 0]
click at [300, 288] on div at bounding box center [312, 284] width 42 height 13
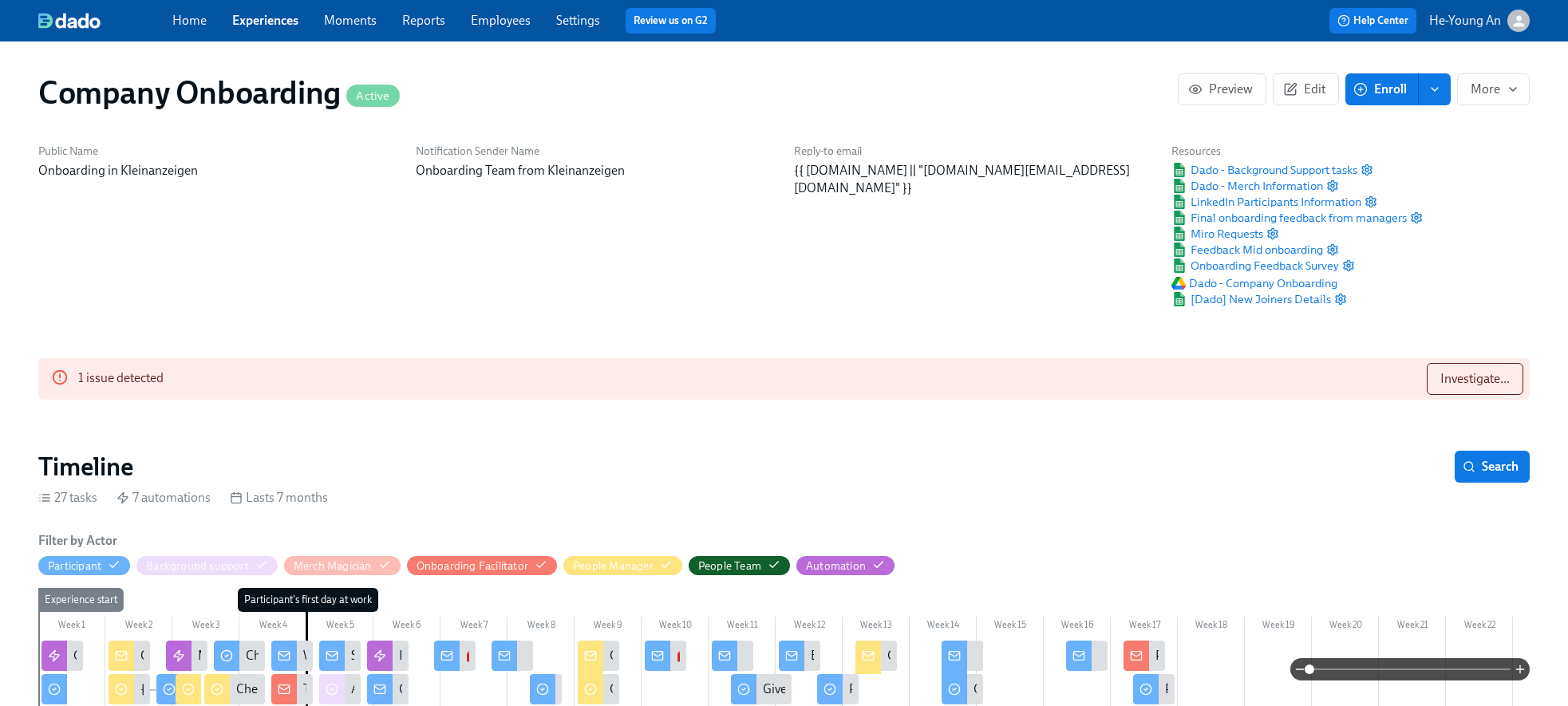
click at [392, 285] on div "Public Name Onboarding in Kleinanzeigen" at bounding box center [217, 226] width 378 height 183
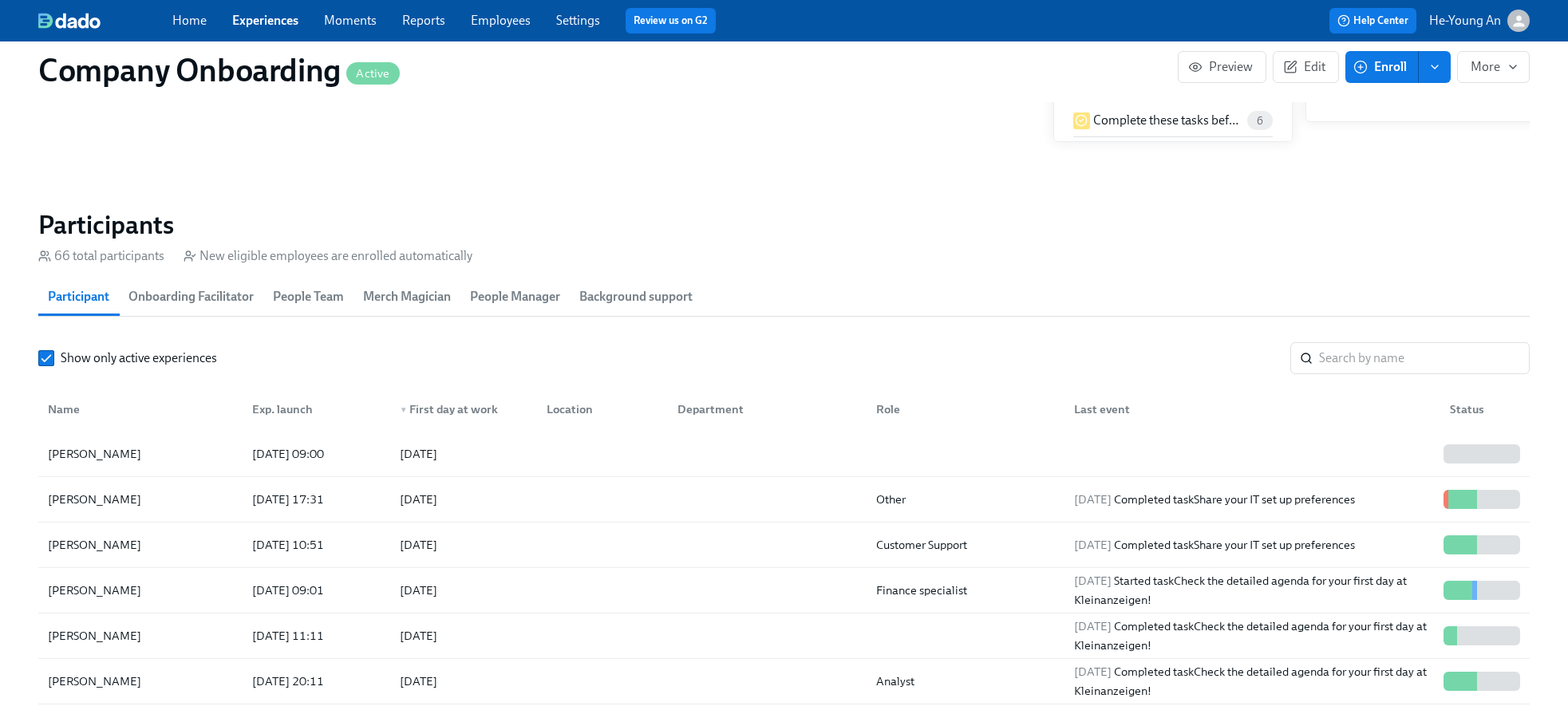
scroll to position [1606, 2]
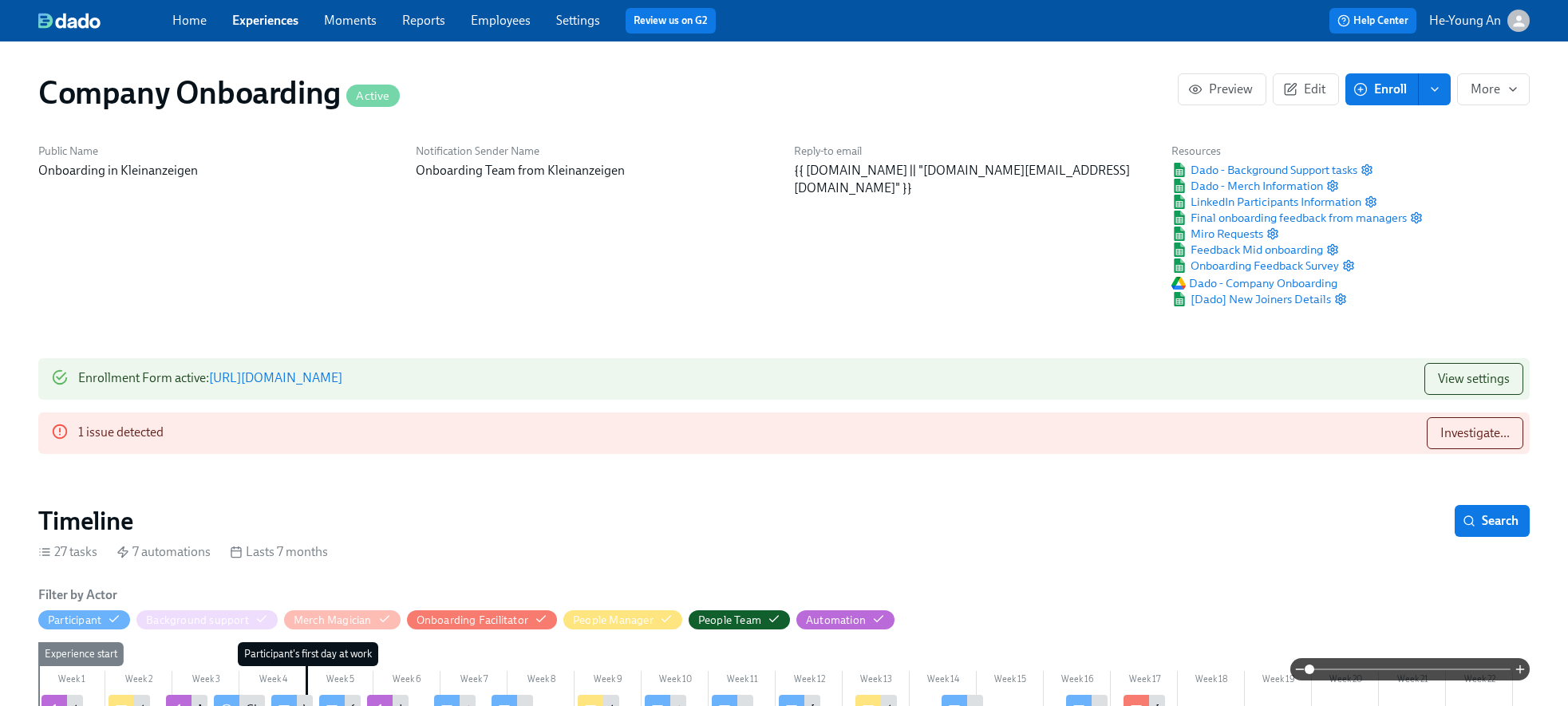
click at [513, 17] on link "Employees" at bounding box center [500, 20] width 59 height 16
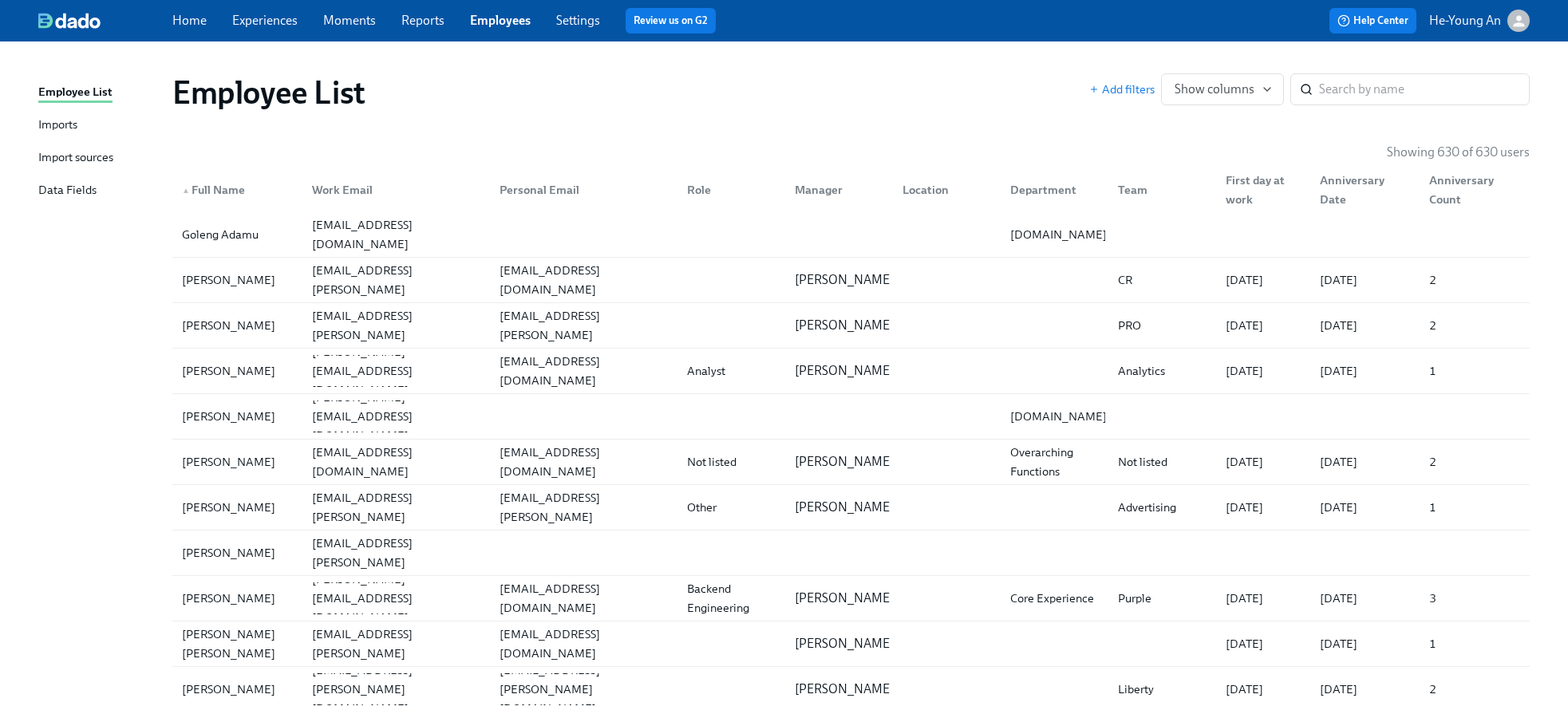
click at [112, 131] on link "Imports" at bounding box center [98, 126] width 122 height 19
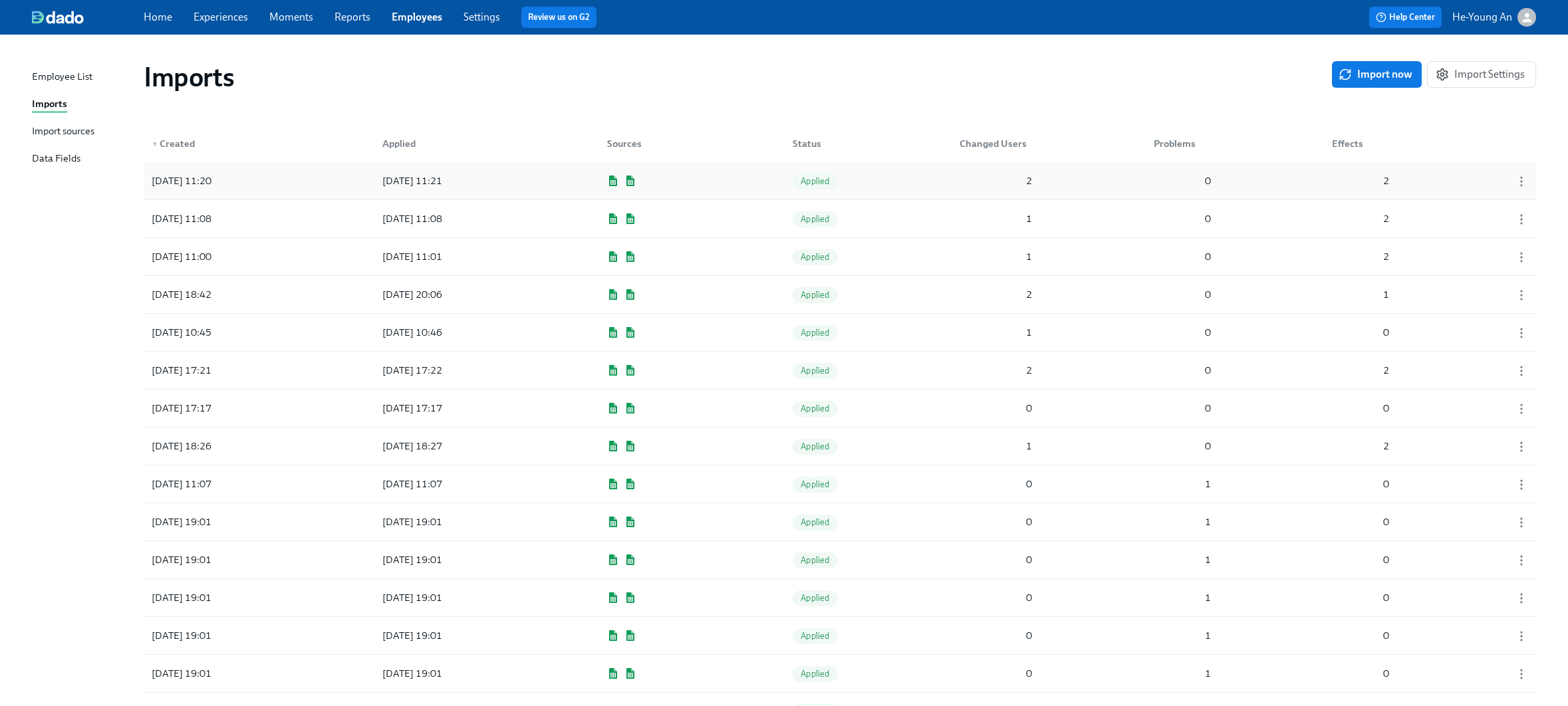
click at [816, 187] on div "Applied" at bounding box center [815, 182] width 45 height 16
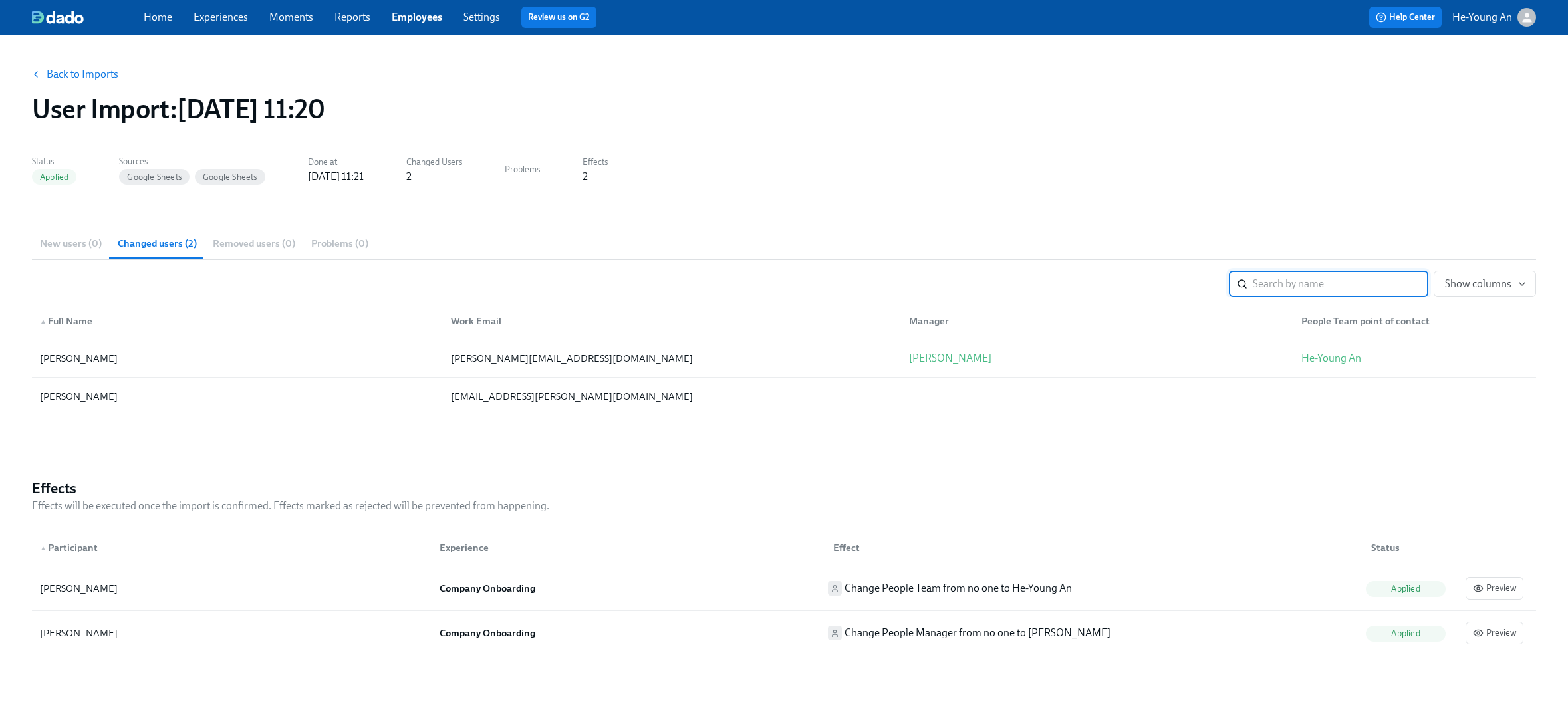
click at [71, 241] on div "New users (0) Changed users (2) Removed users (0) Problems (0)" at bounding box center [783, 243] width 1504 height 32
click at [75, 240] on div "New users (0) Changed users (2) Removed users (0) Problems (0)" at bounding box center [783, 243] width 1504 height 32
click at [228, 15] on link "Experiences" at bounding box center [220, 17] width 54 height 13
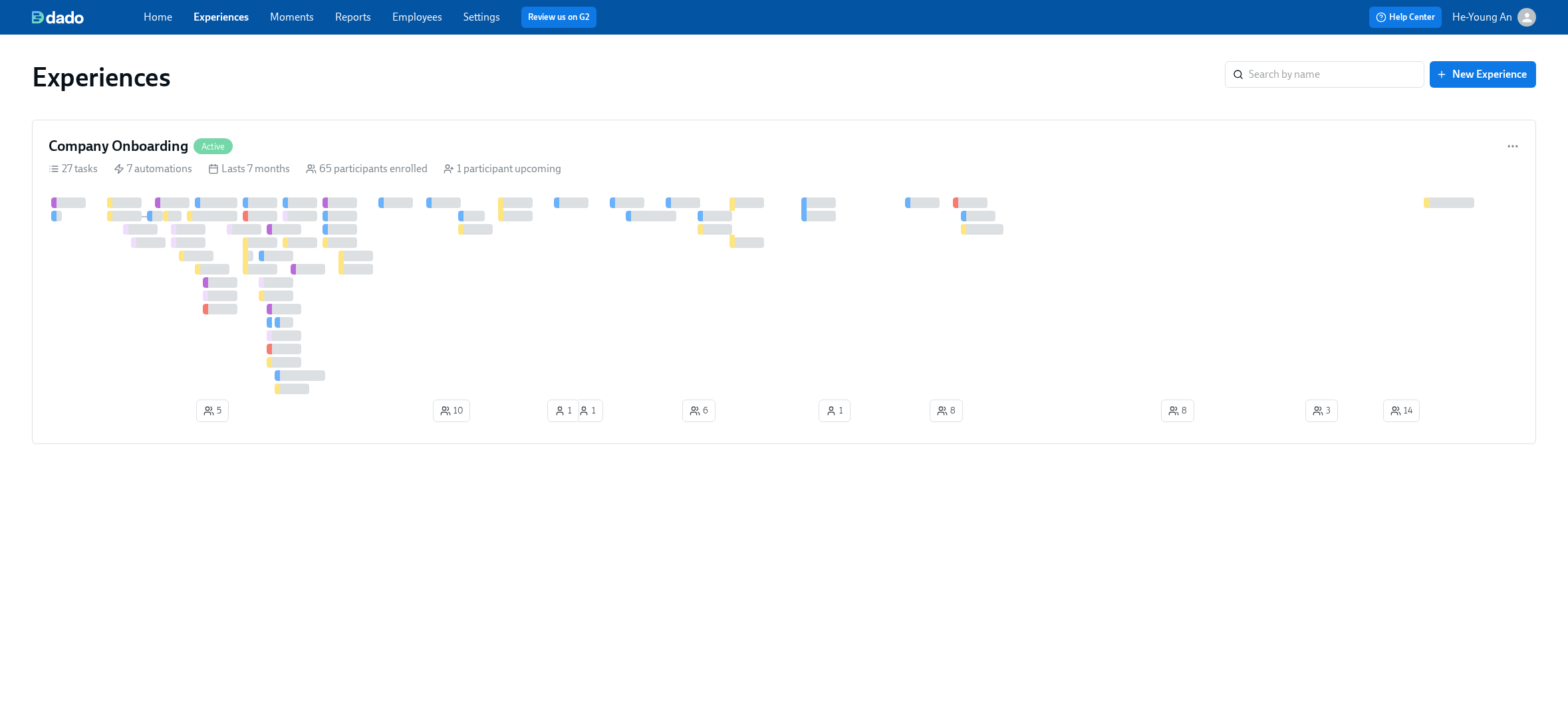
click at [429, 16] on link "Employees" at bounding box center [416, 17] width 50 height 13
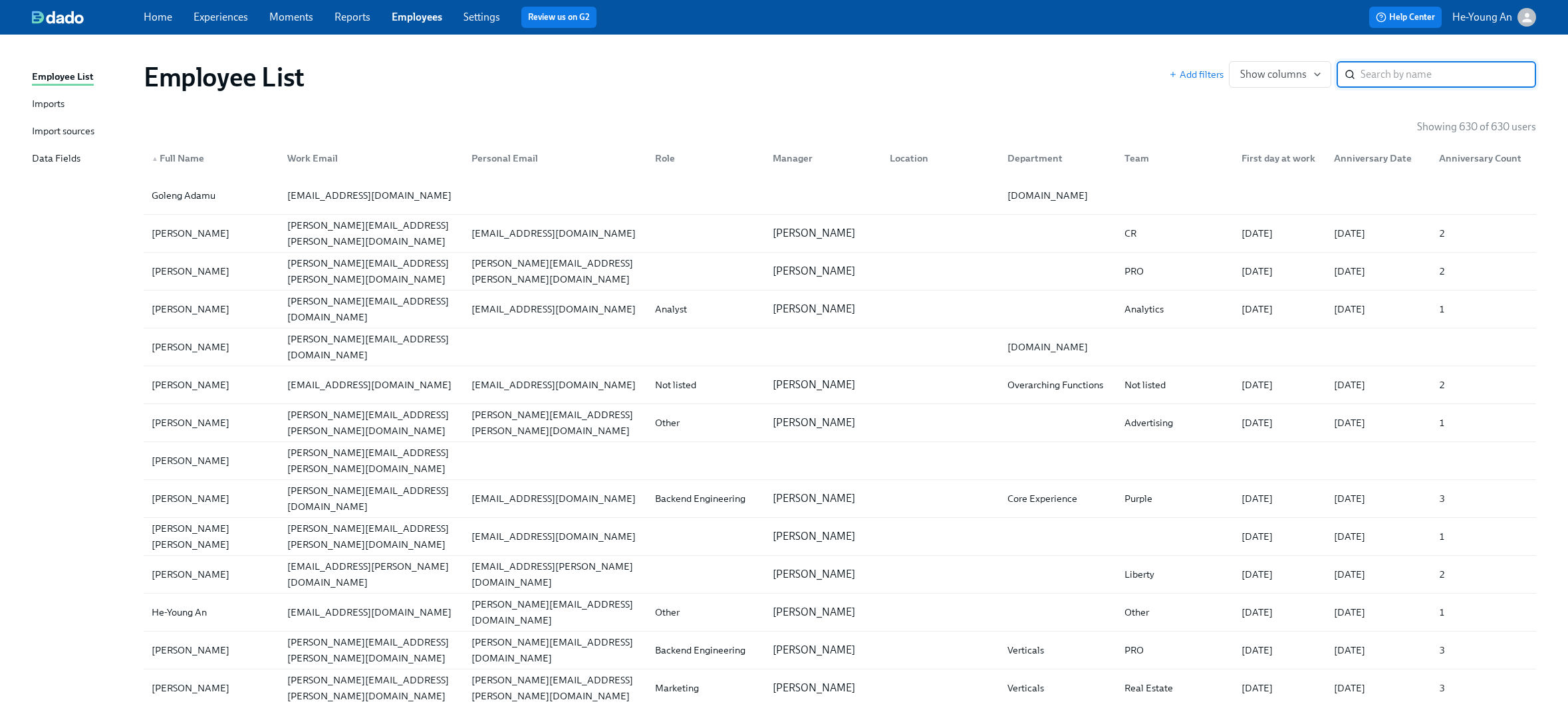
click at [1306, 67] on input "search" at bounding box center [1448, 74] width 175 height 27
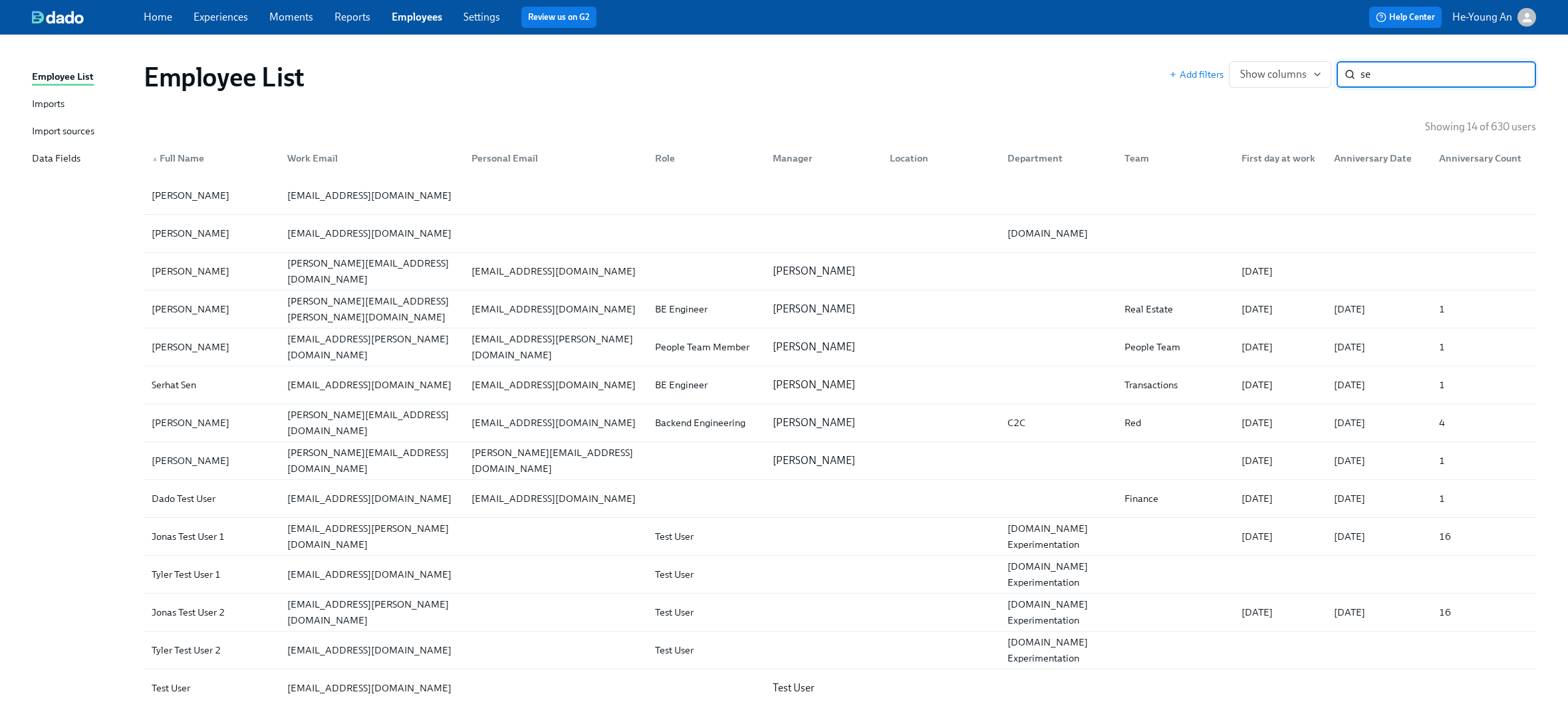
type input "s"
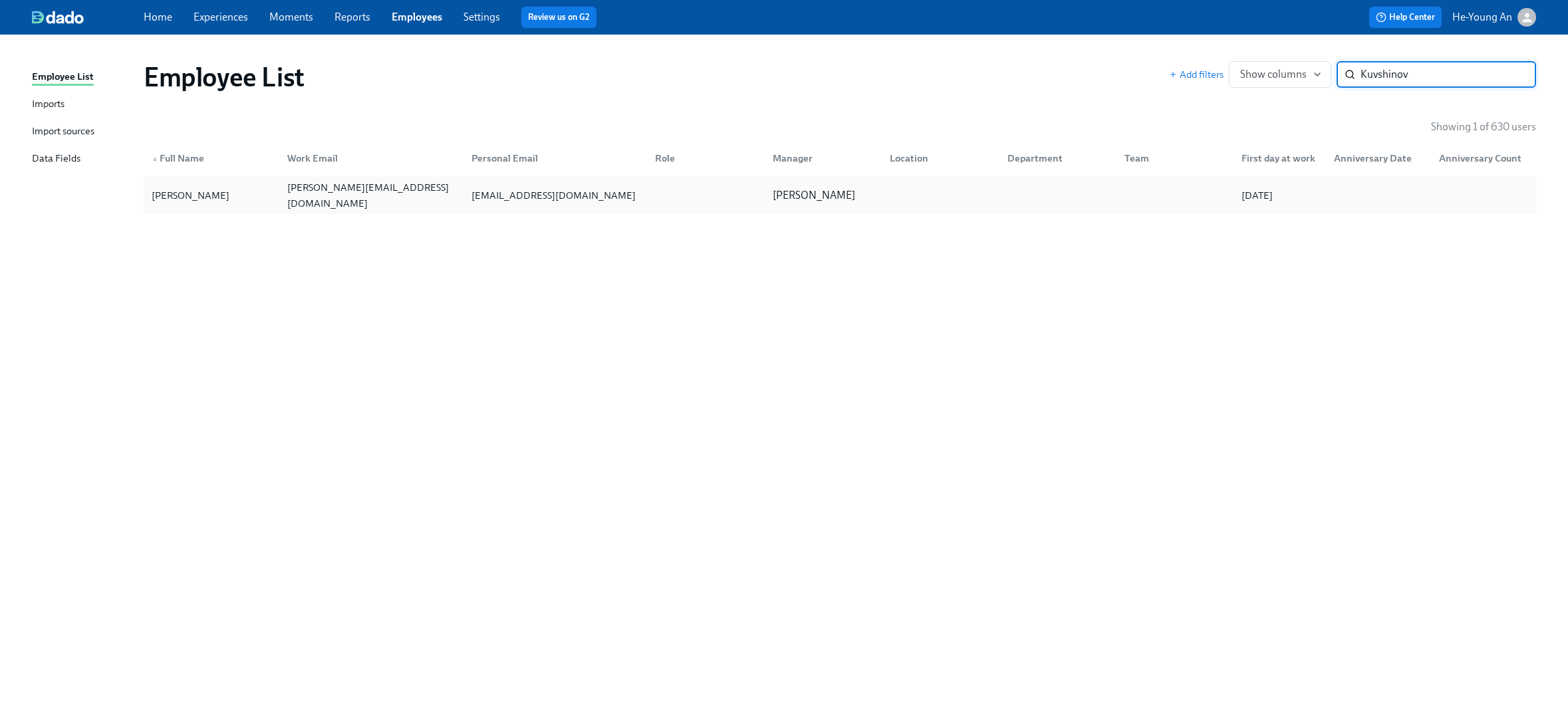
type input "Kuvshinov"
click at [182, 196] on div "[PERSON_NAME]" at bounding box center [190, 196] width 88 height 16
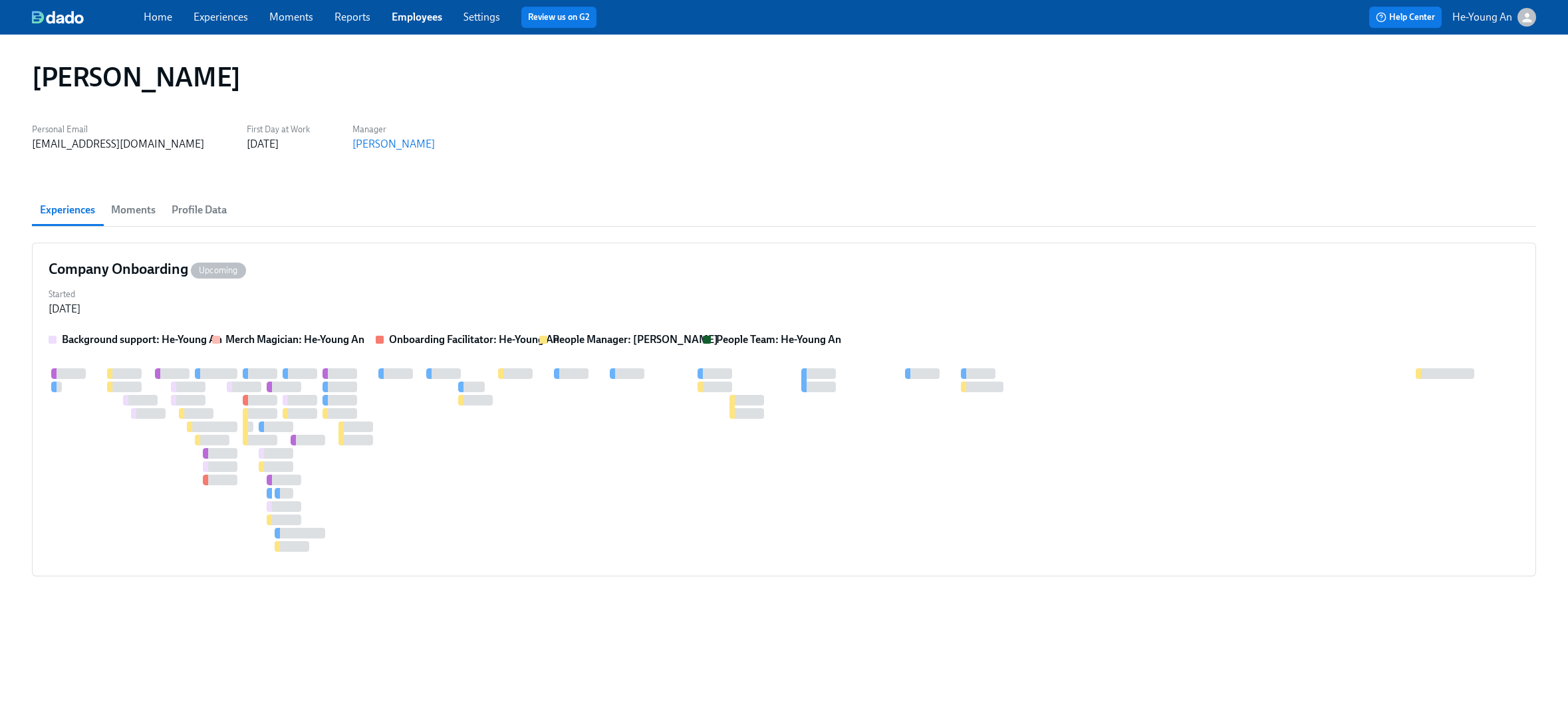
click at [145, 214] on span "Moments" at bounding box center [133, 209] width 45 height 19
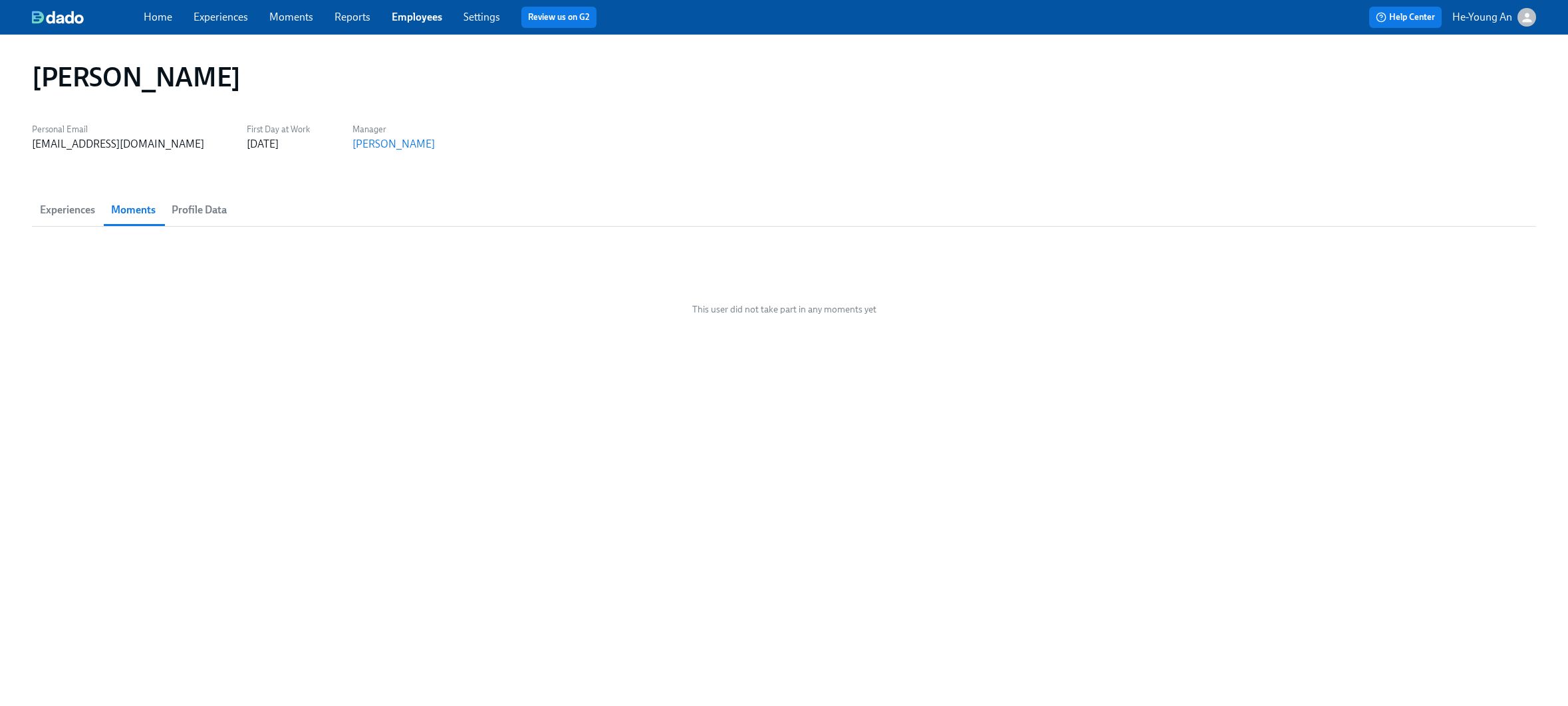
click at [62, 212] on span "Experiences" at bounding box center [67, 209] width 55 height 19
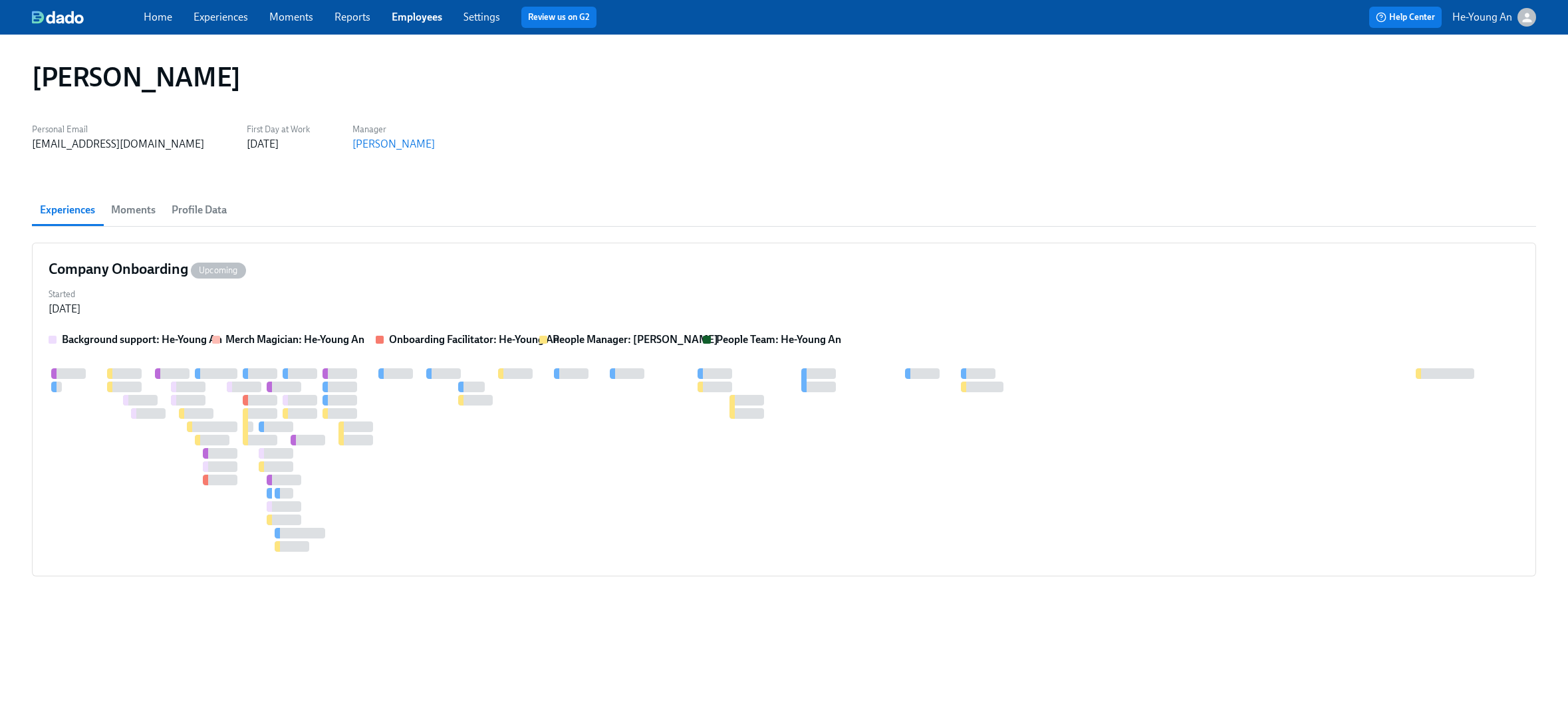
click at [162, 212] on button "Moments" at bounding box center [133, 209] width 61 height 32
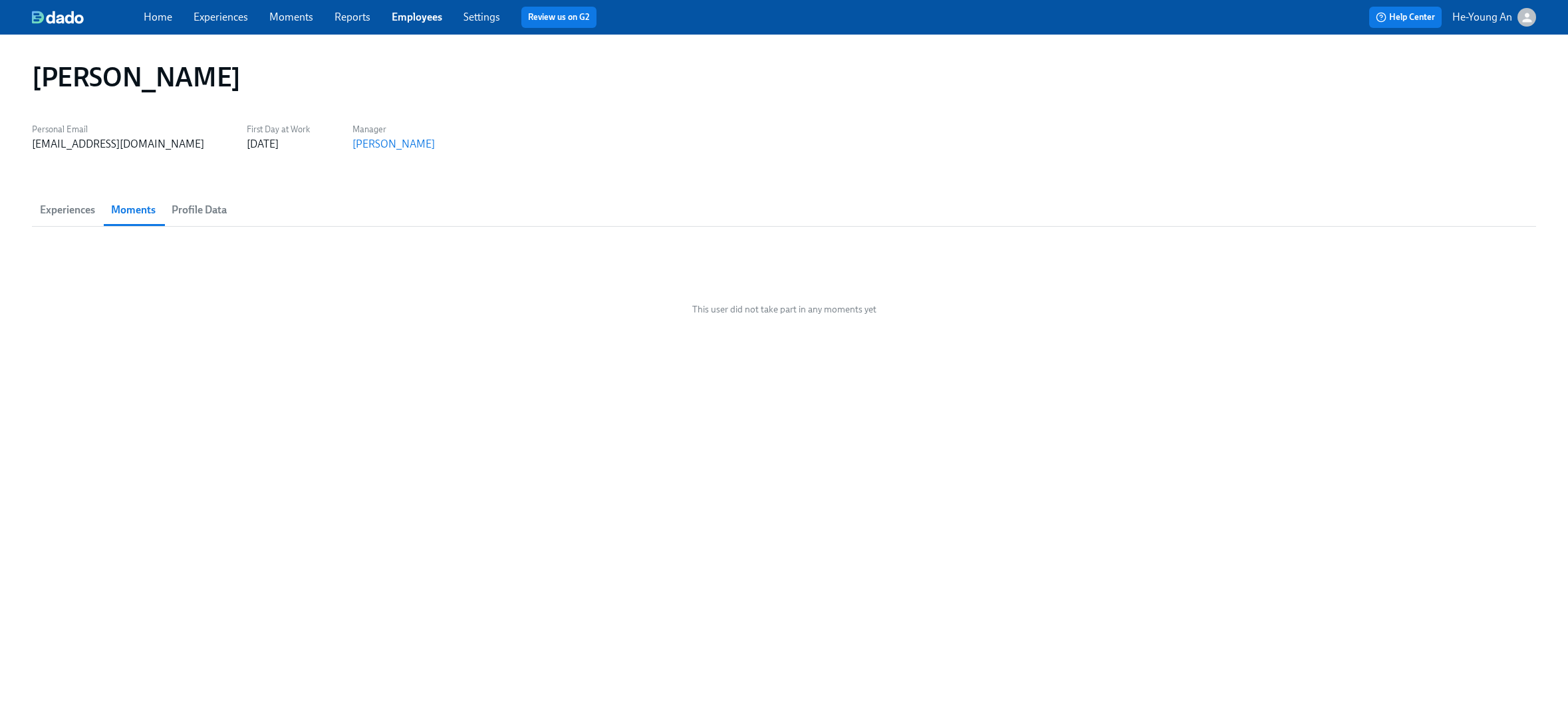
click at [195, 204] on span "Profile Data" at bounding box center [199, 209] width 55 height 19
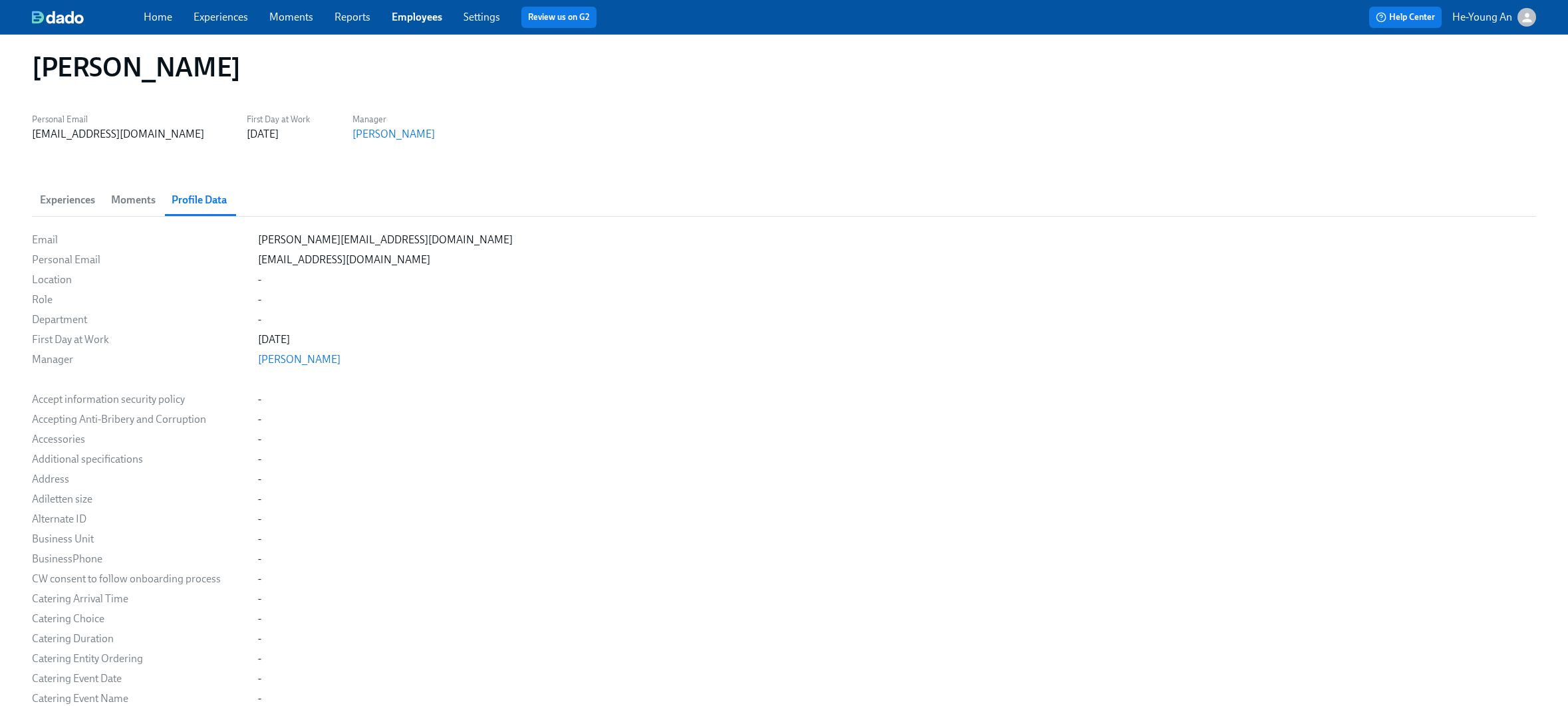
click at [741, 115] on div "Personal Email smkuvshinov@gmail.com First Day at Work 01.12.2025 Manager Max T…" at bounding box center [783, 125] width 1504 height 32
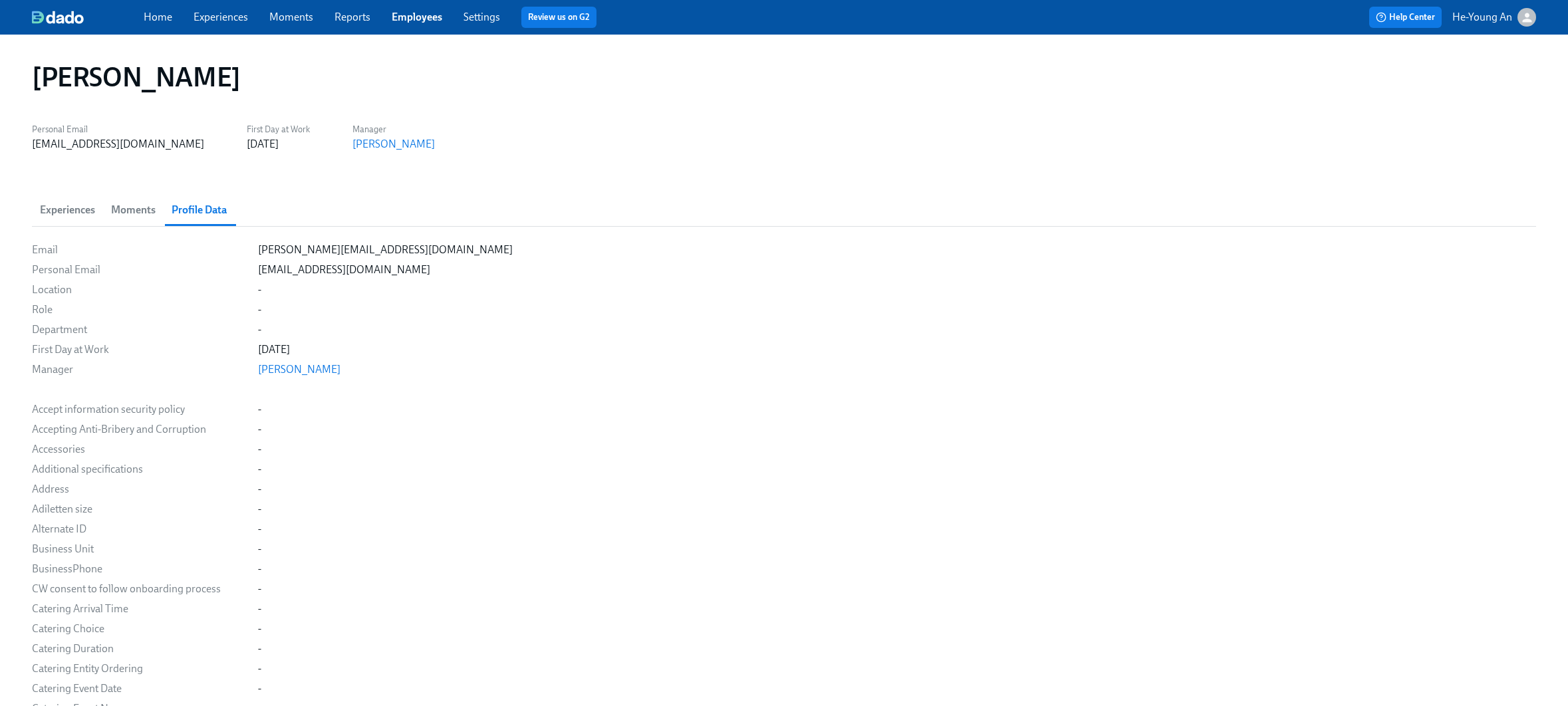
scroll to position [6, 0]
